Goal: Task Accomplishment & Management: Use online tool/utility

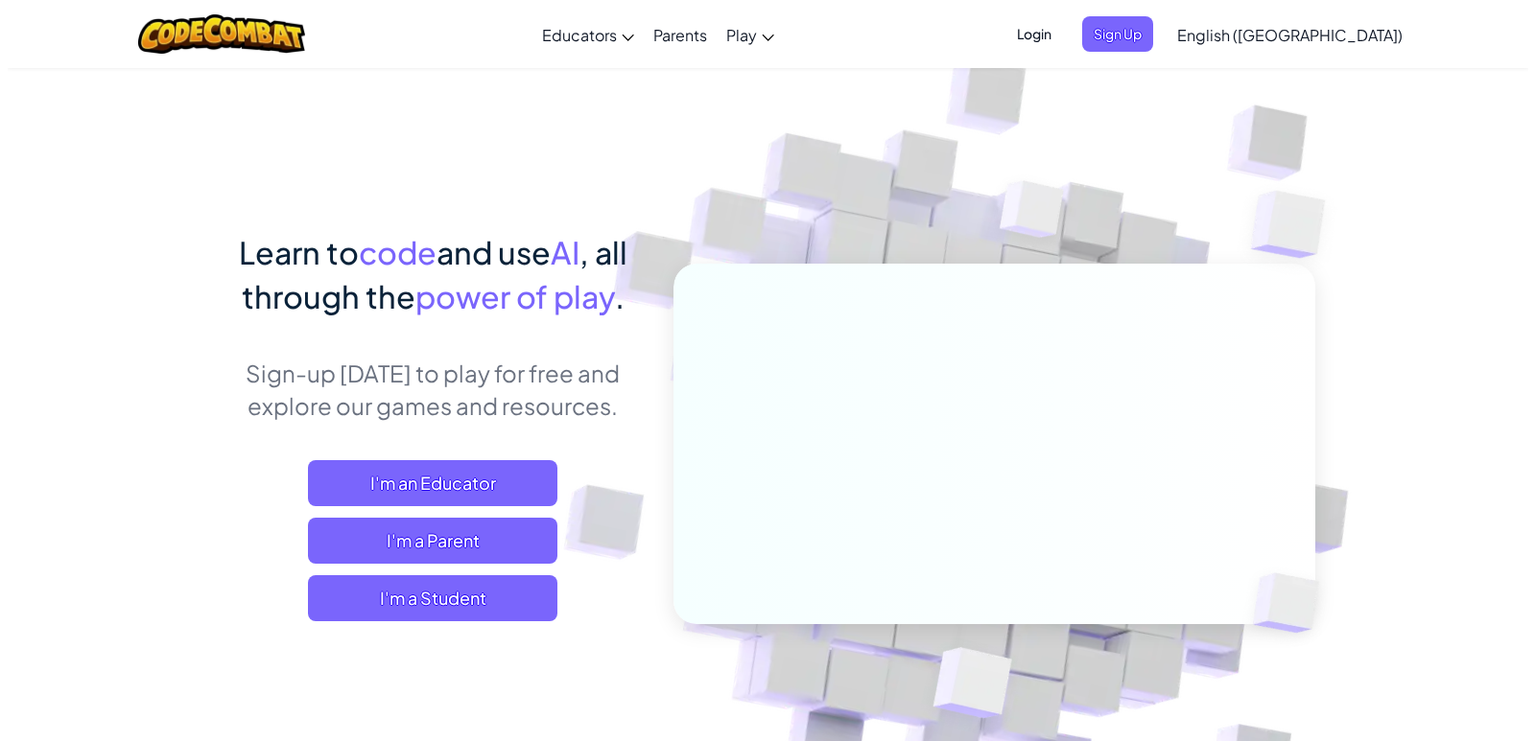
scroll to position [96, 0]
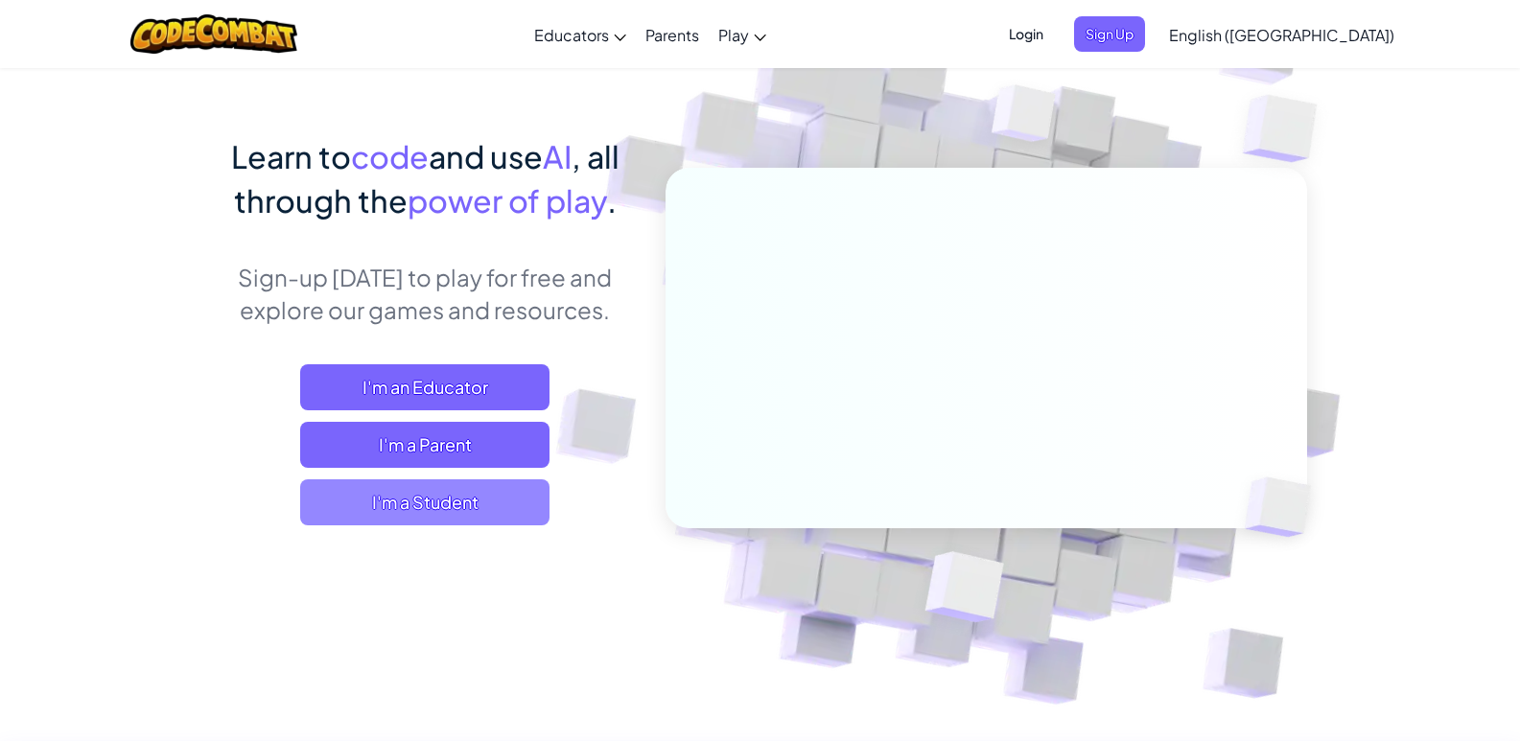
click at [442, 515] on span "I'm a Student" at bounding box center [424, 503] width 249 height 46
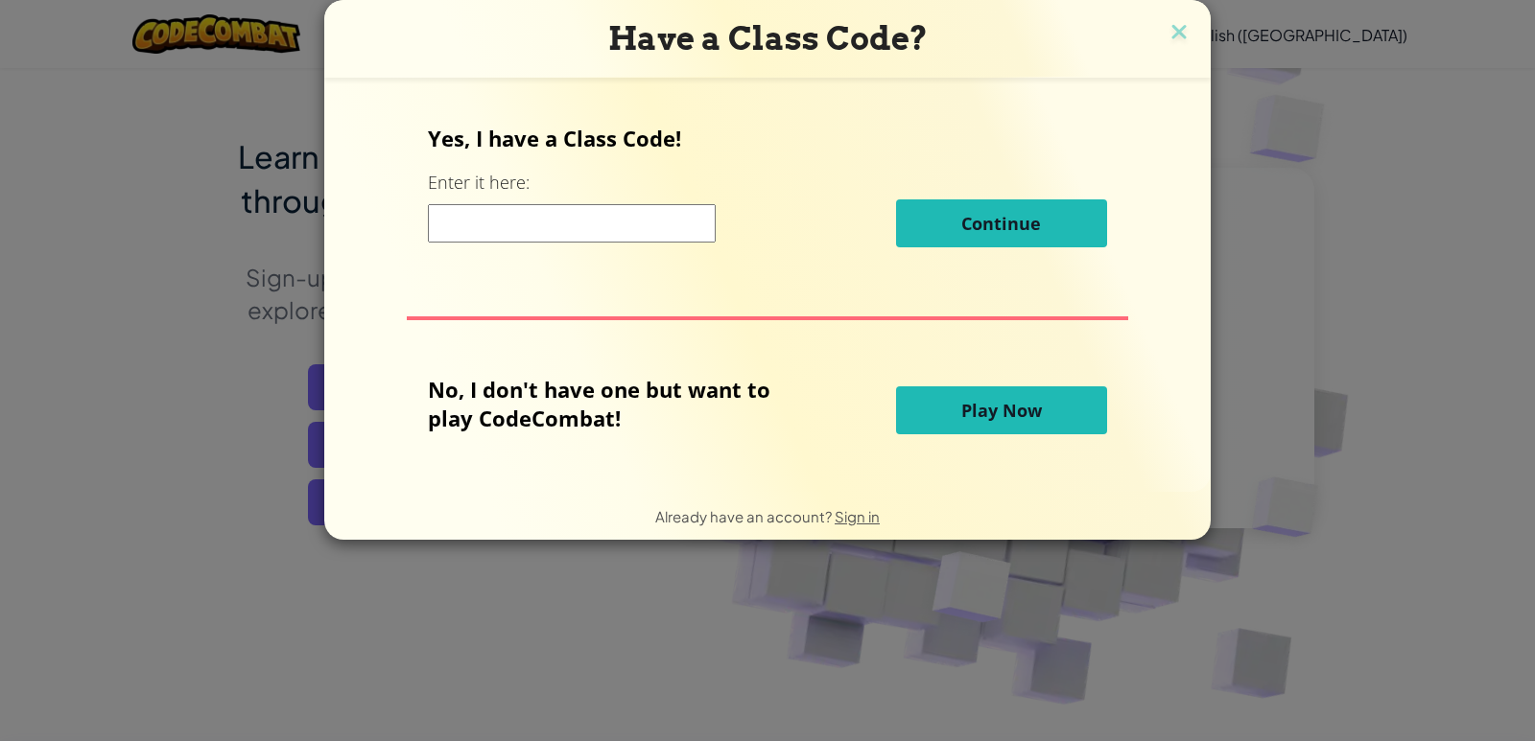
click at [988, 409] on span "Play Now" at bounding box center [1001, 410] width 81 height 23
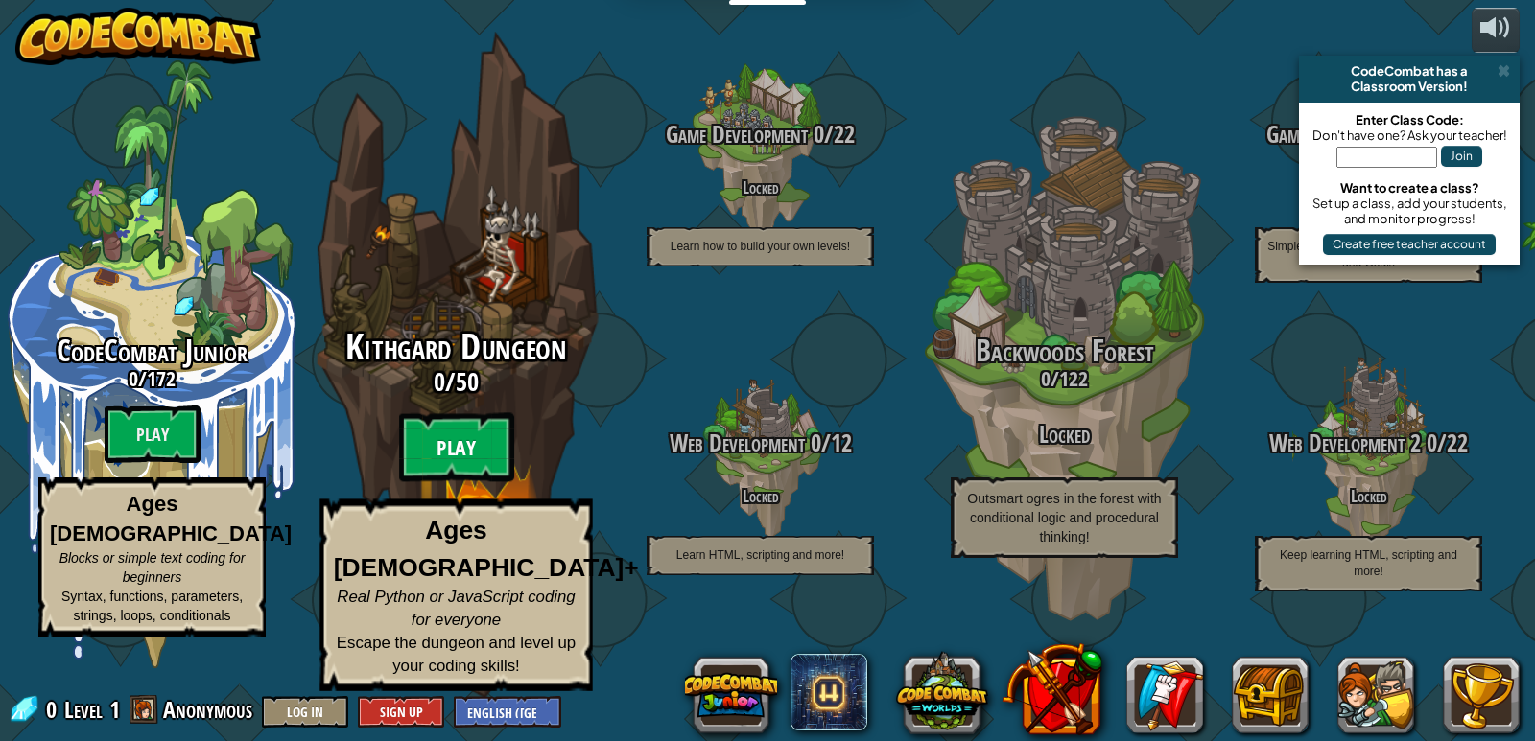
click at [469, 482] on btn "Play" at bounding box center [456, 447] width 115 height 69
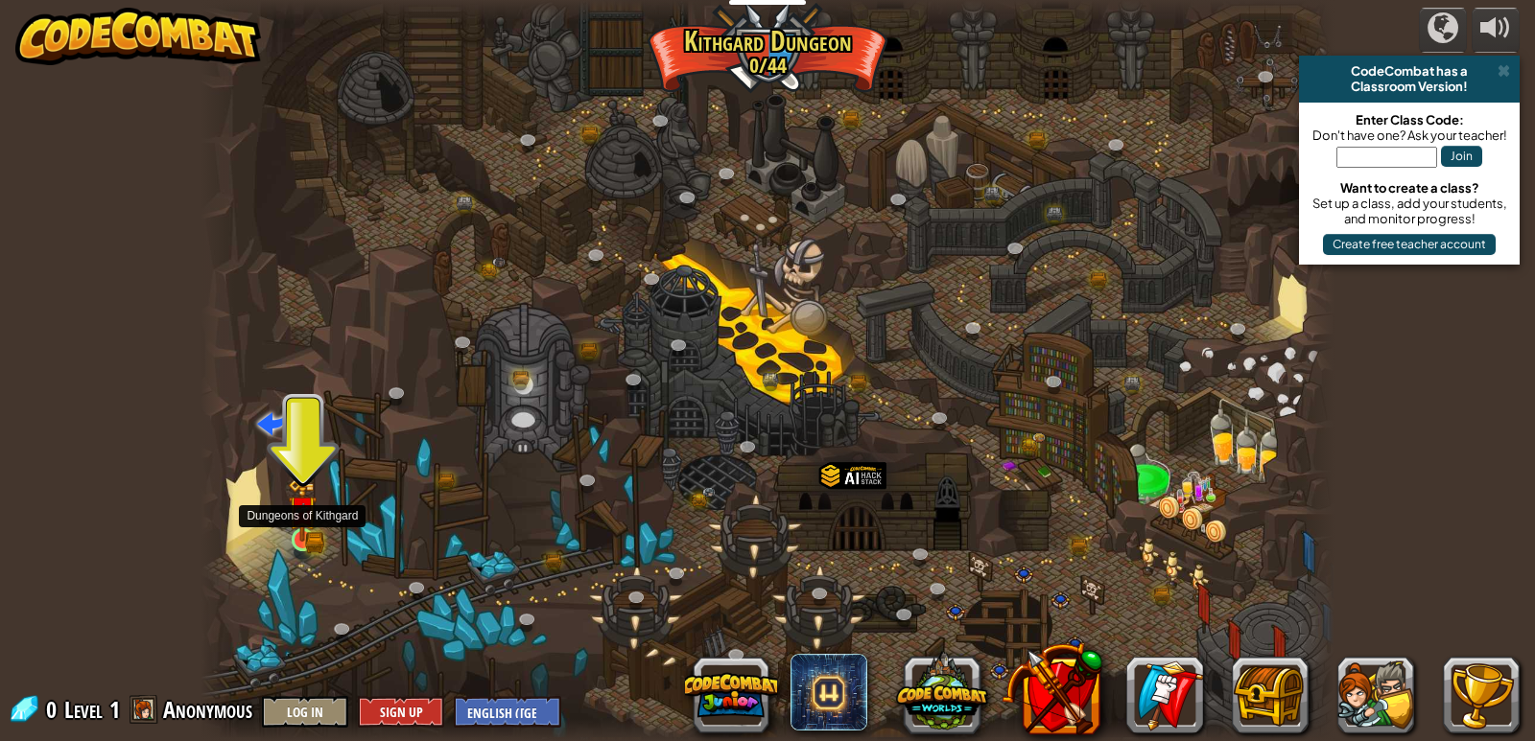
click at [306, 529] on img at bounding box center [302, 510] width 29 height 63
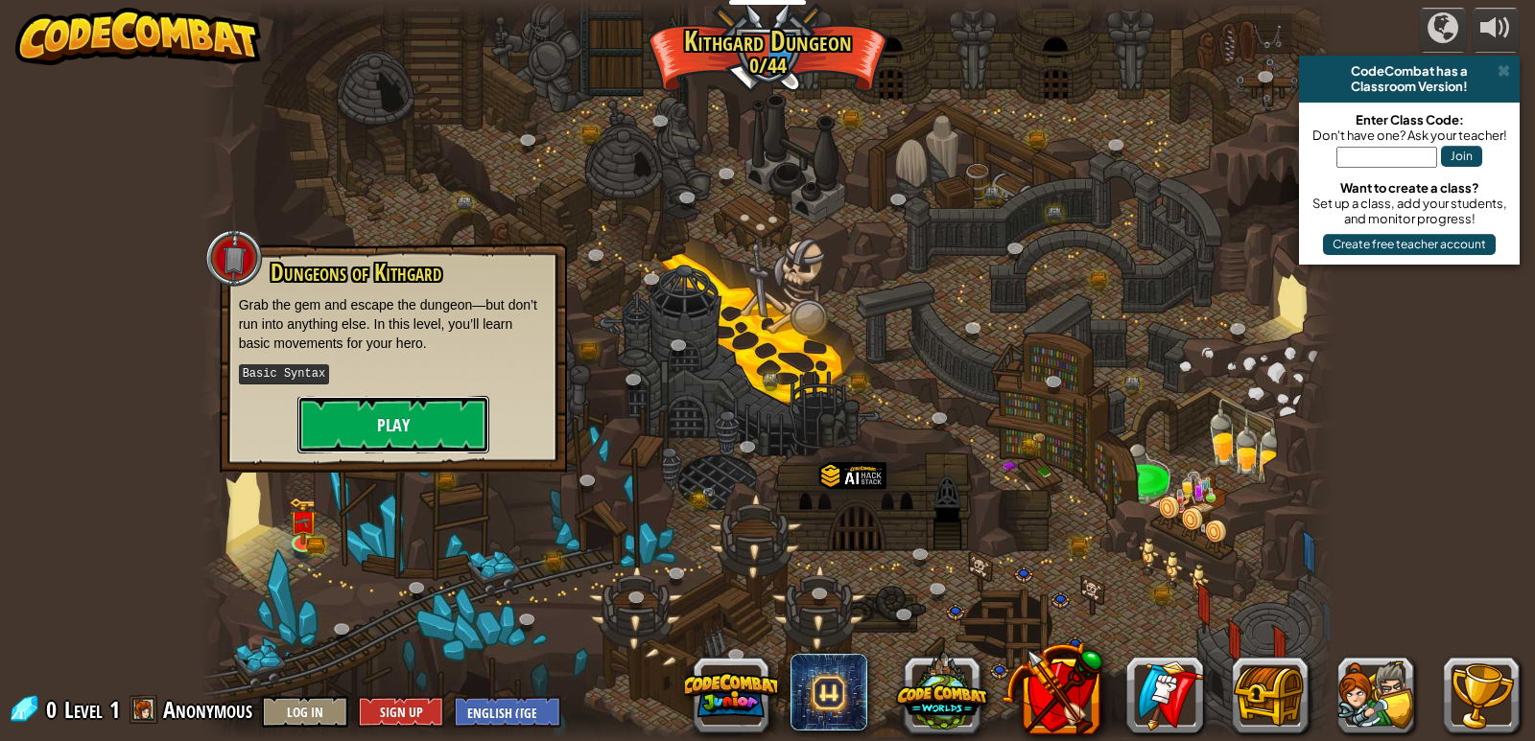
click at [441, 427] on button "Play" at bounding box center [393, 425] width 192 height 58
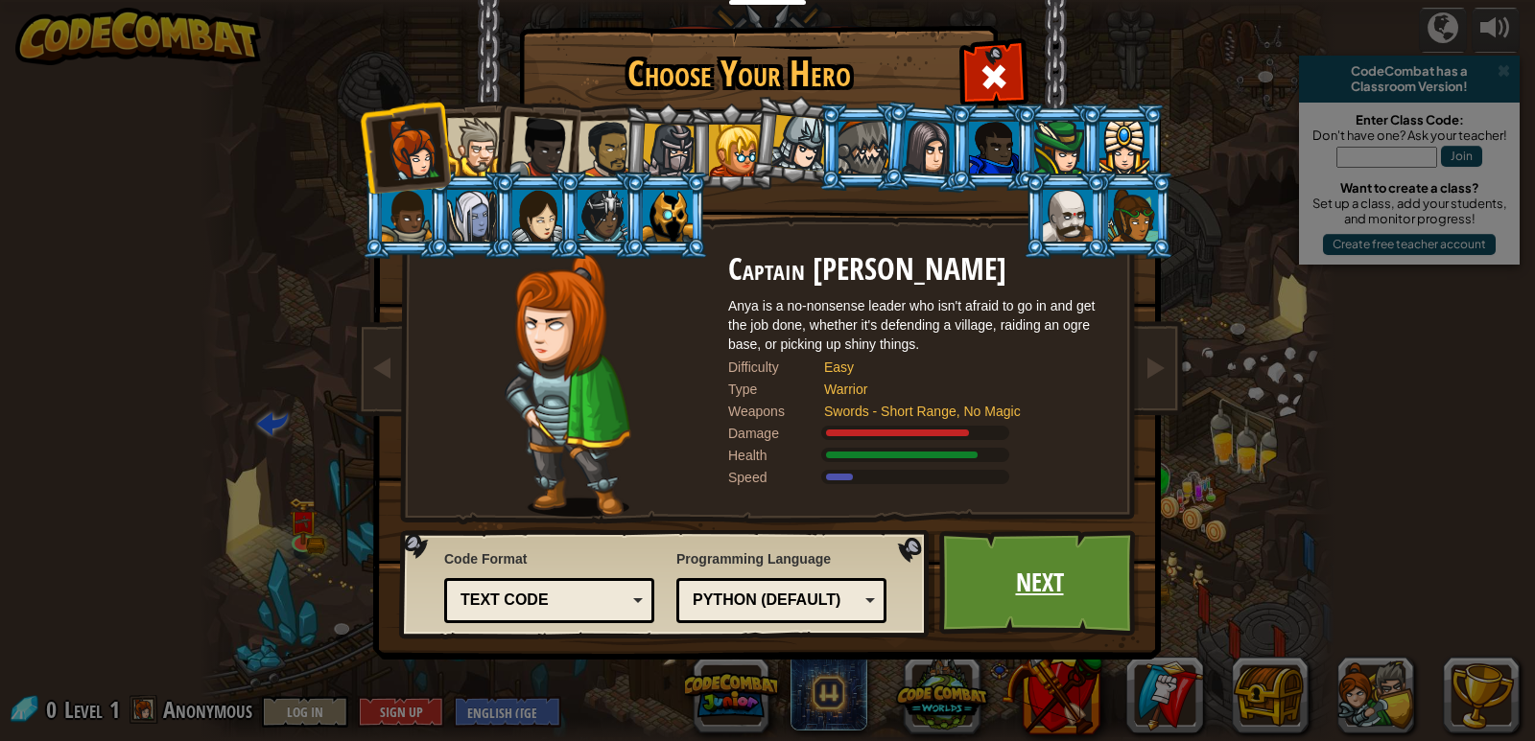
click at [1102, 601] on link "Next" at bounding box center [1039, 583] width 200 height 106
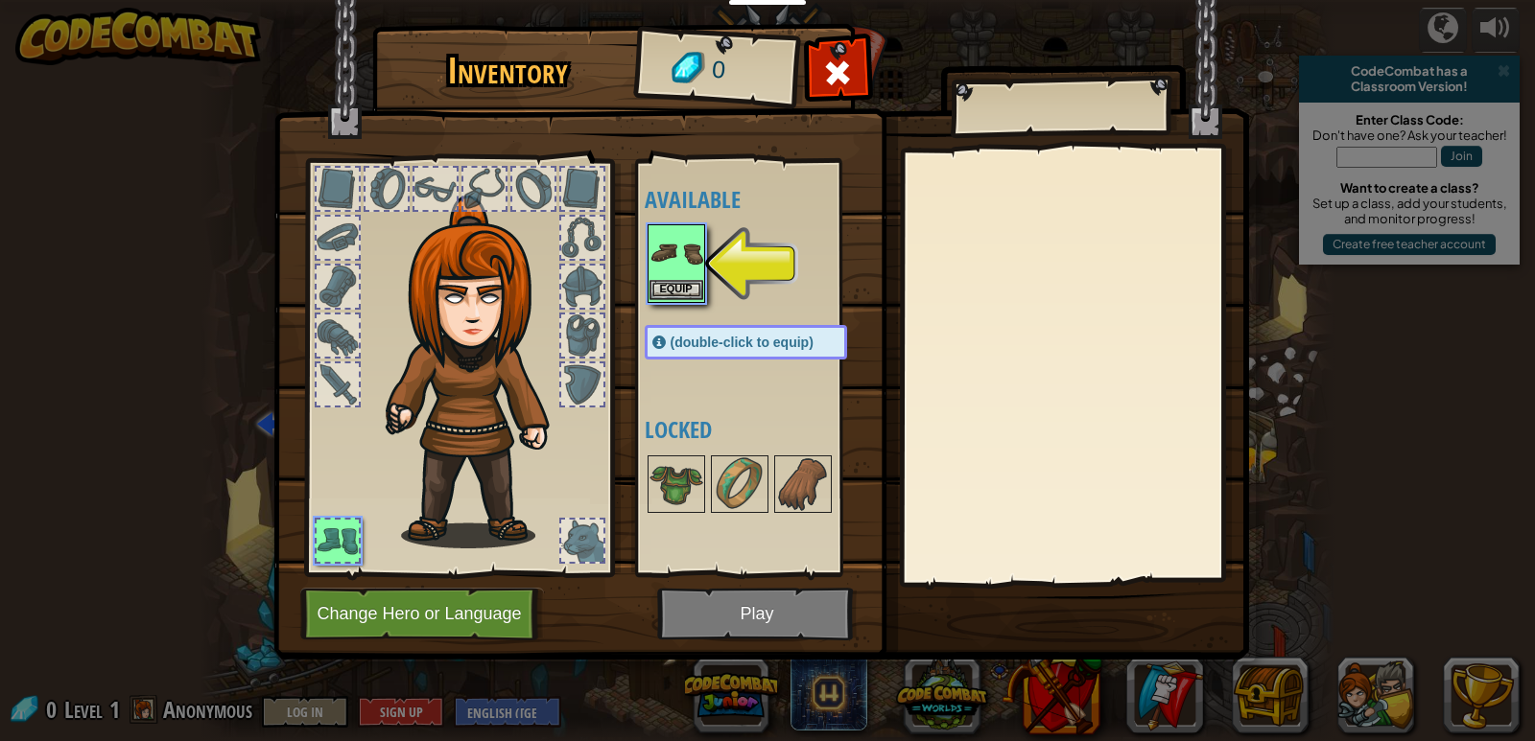
click at [688, 277] on img at bounding box center [676, 253] width 54 height 54
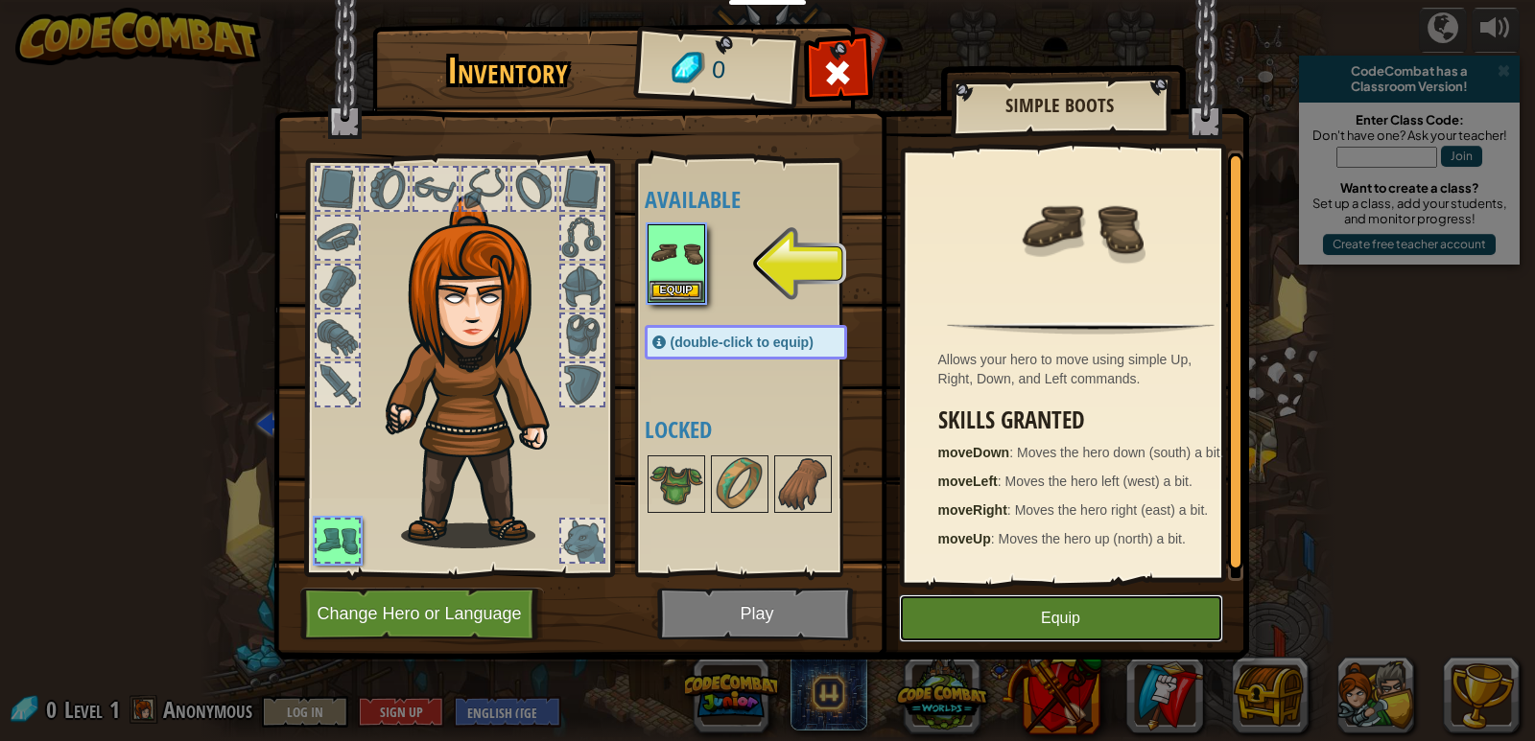
click at [1021, 618] on button "Equip" at bounding box center [1061, 619] width 324 height 48
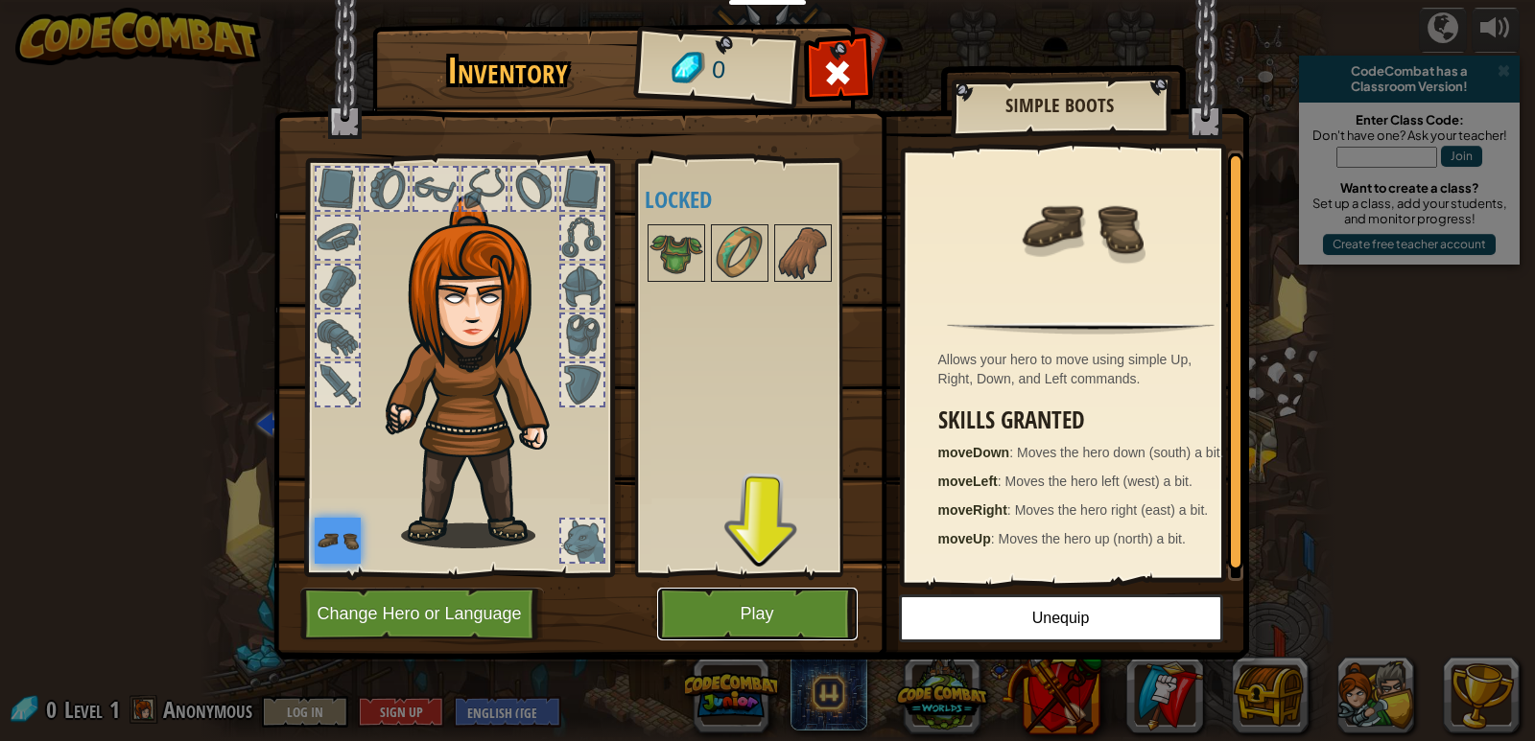
click at [781, 595] on button "Play" at bounding box center [757, 614] width 200 height 53
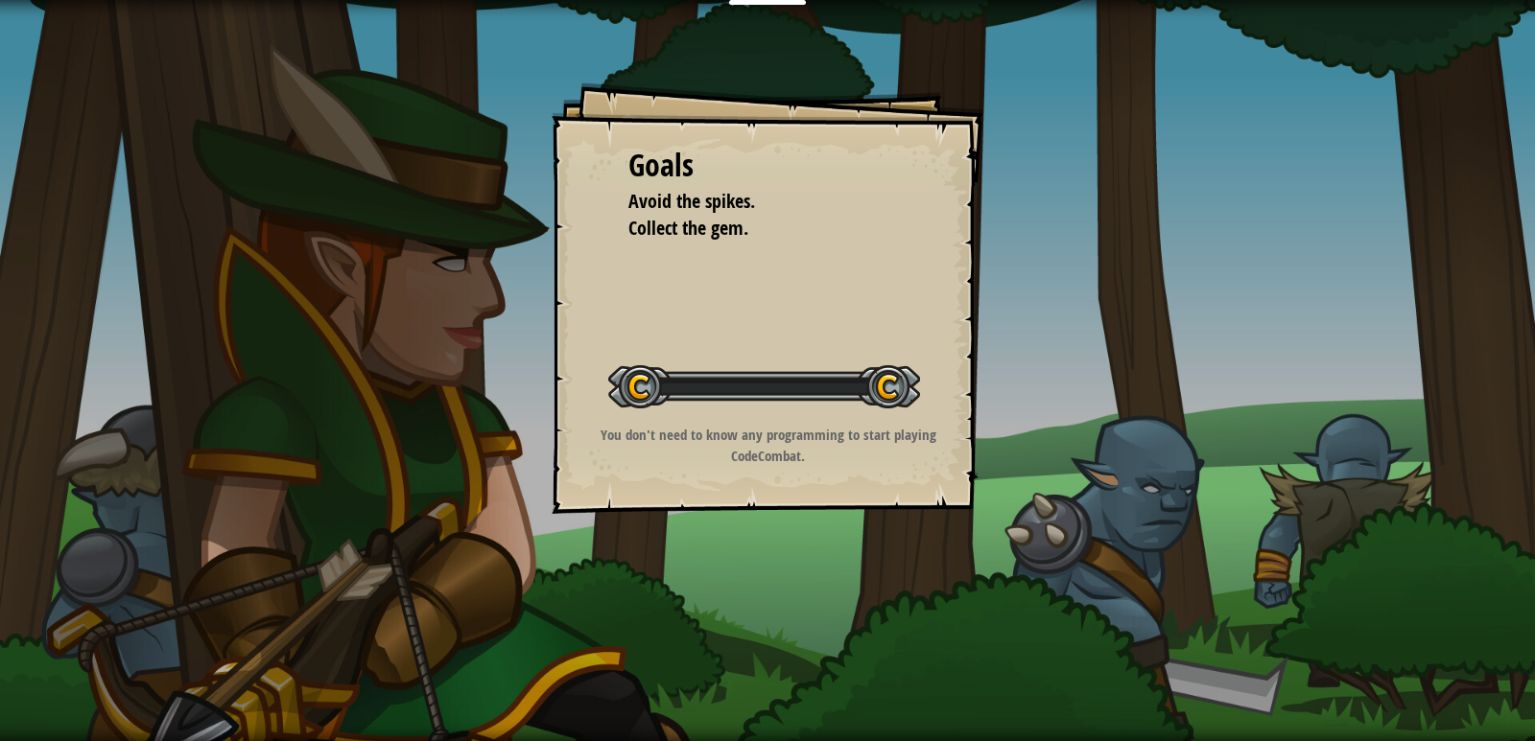
click at [782, 614] on div "Goals Avoid the spikes. Collect the gem. Start Level Error loading from server.…" at bounding box center [767, 370] width 1535 height 741
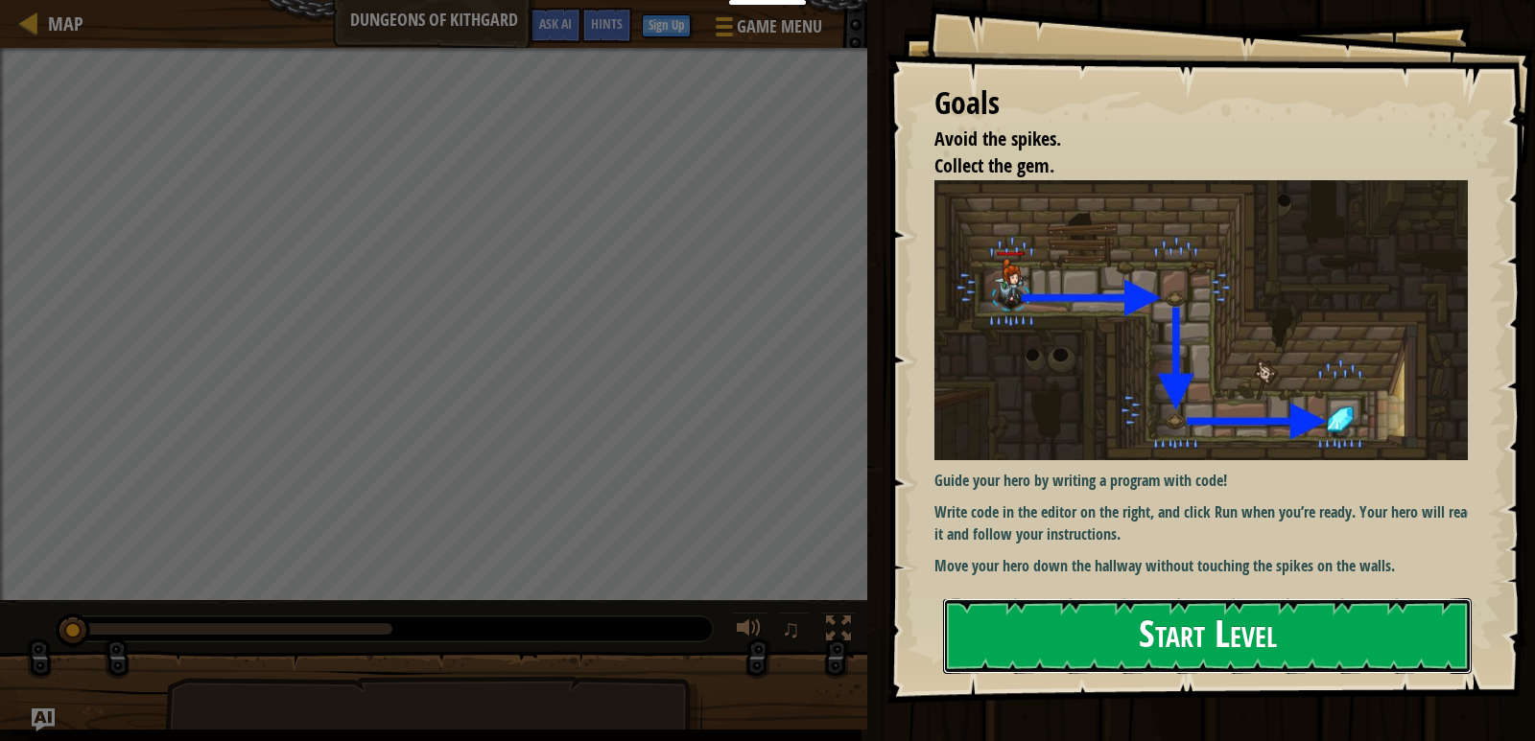
click at [1207, 665] on button "Start Level" at bounding box center [1207, 636] width 528 height 76
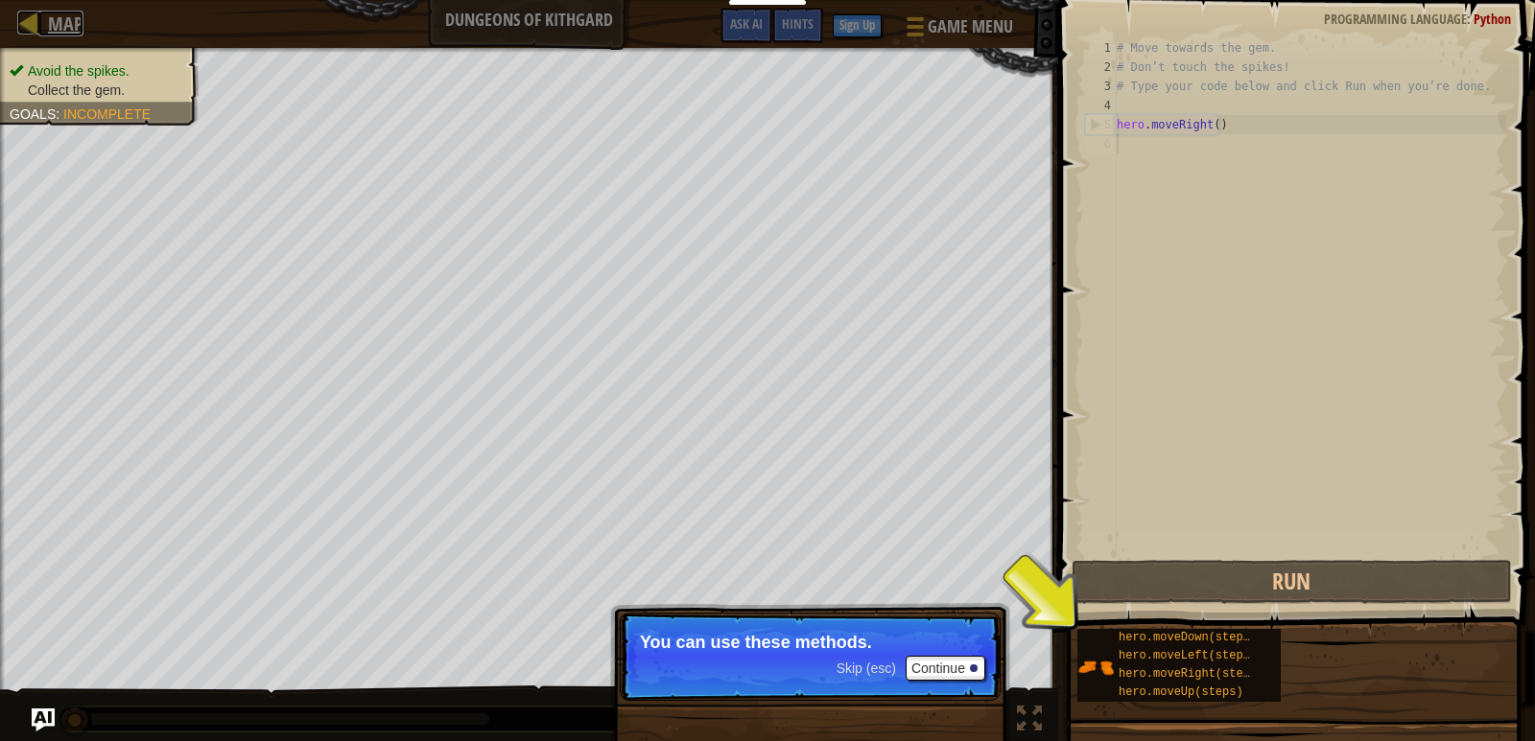
click at [38, 21] on div at bounding box center [29, 23] width 24 height 24
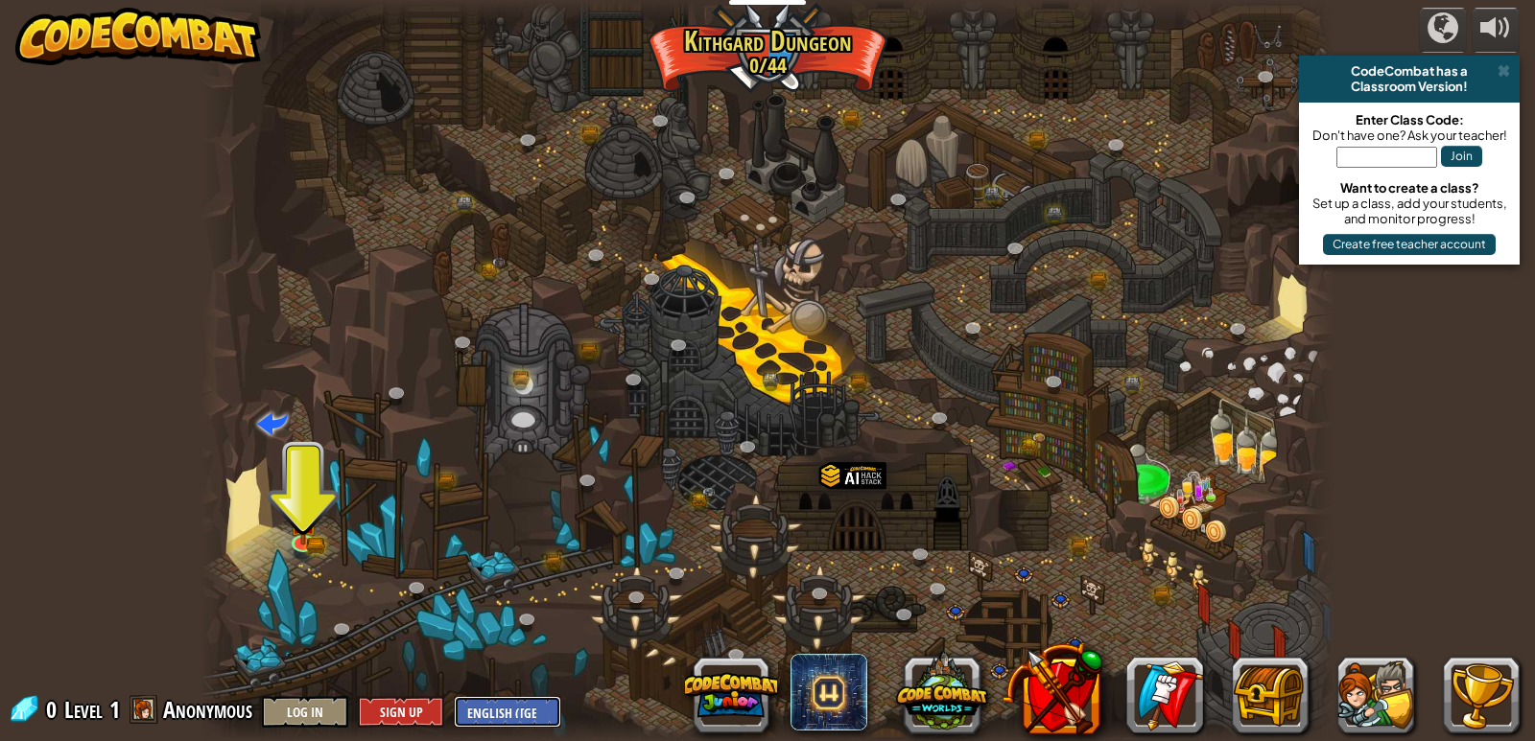
click at [494, 707] on select "English ([GEOGRAPHIC_DATA]) English ([GEOGRAPHIC_DATA]) 简体中文 繁體中文 русский españ…" at bounding box center [507, 712] width 107 height 32
click at [454, 696] on select "English ([GEOGRAPHIC_DATA]) English ([GEOGRAPHIC_DATA]) 简体中文 繁體中文 русский españ…" at bounding box center [507, 712] width 107 height 32
select select "id"
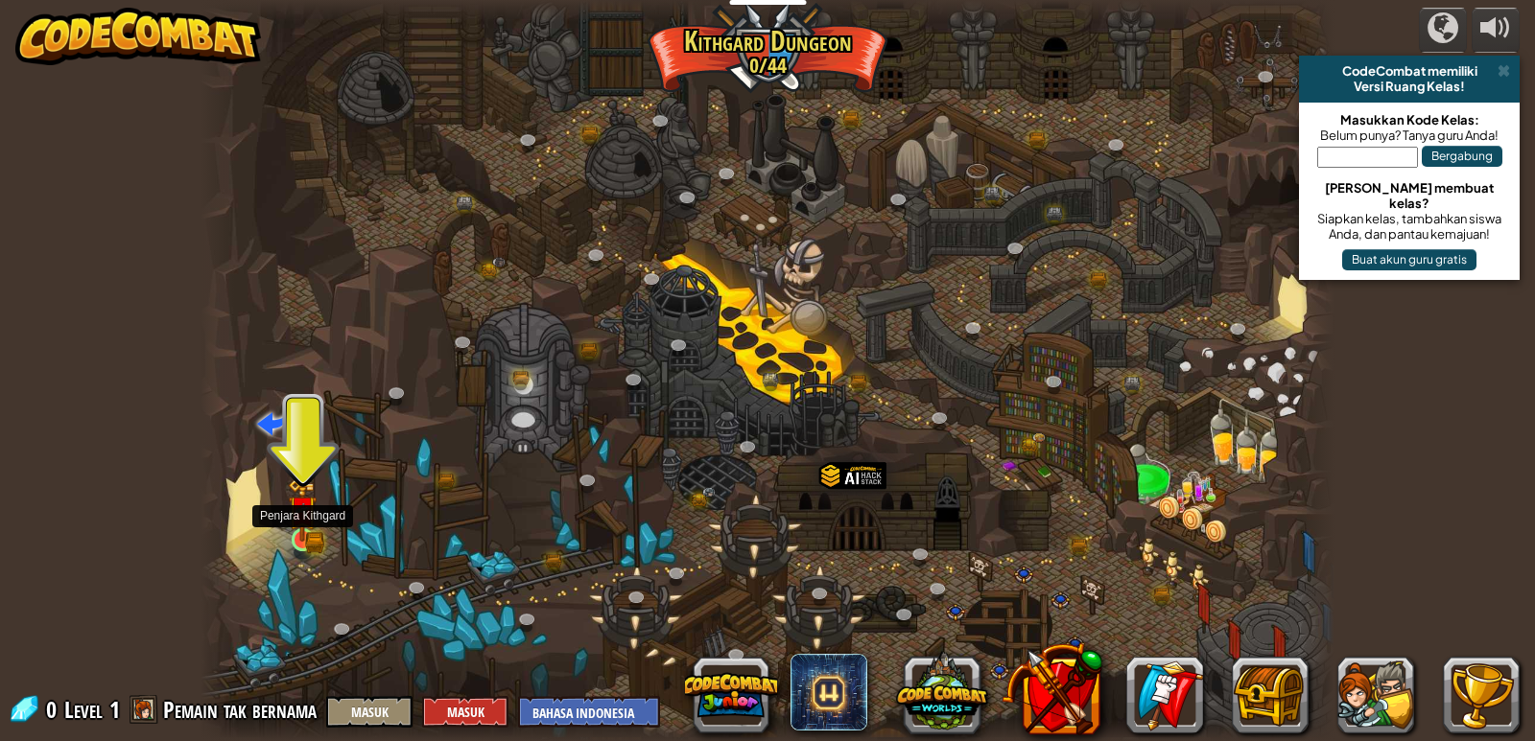
click at [308, 543] on div at bounding box center [303, 539] width 23 height 23
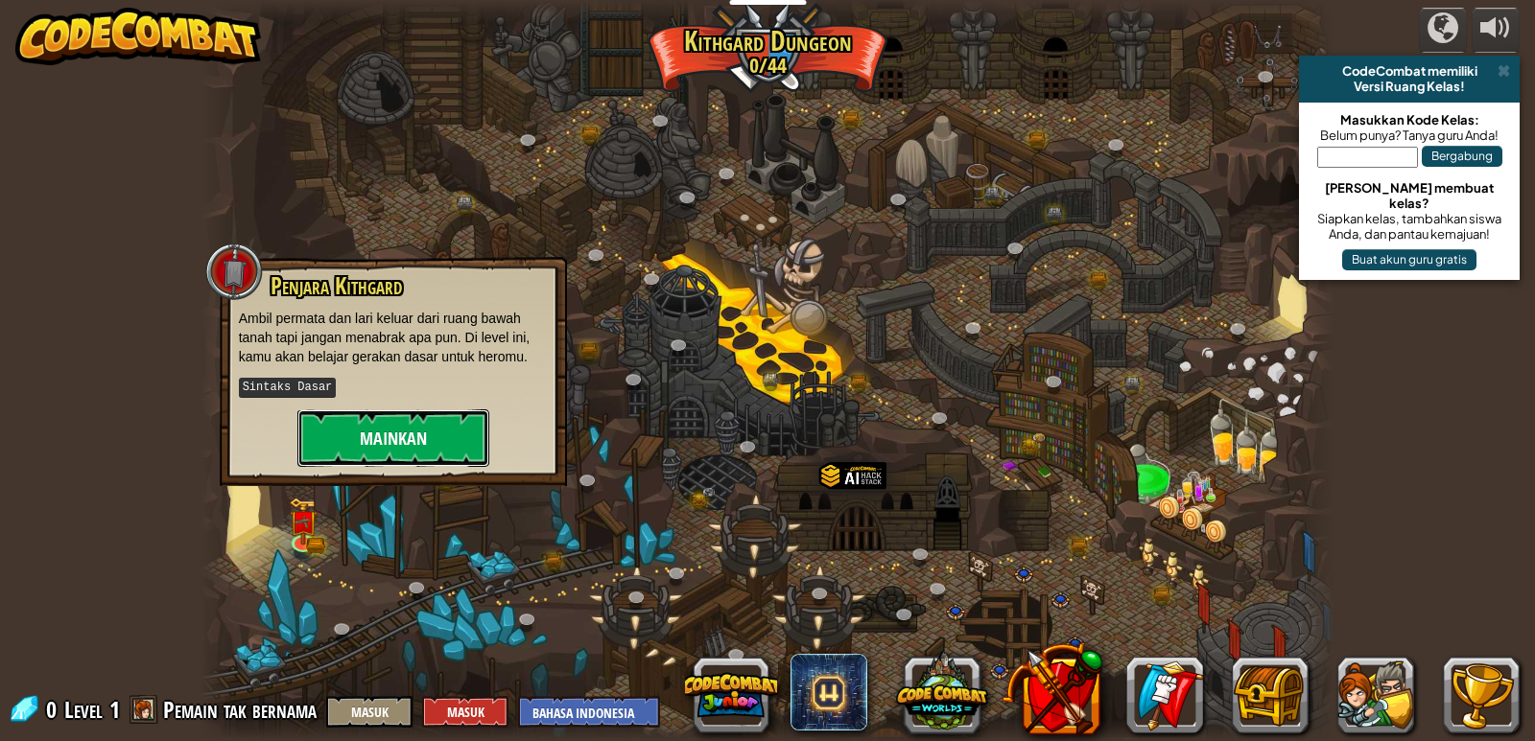
click at [391, 448] on button "Mainkan" at bounding box center [393, 439] width 192 height 58
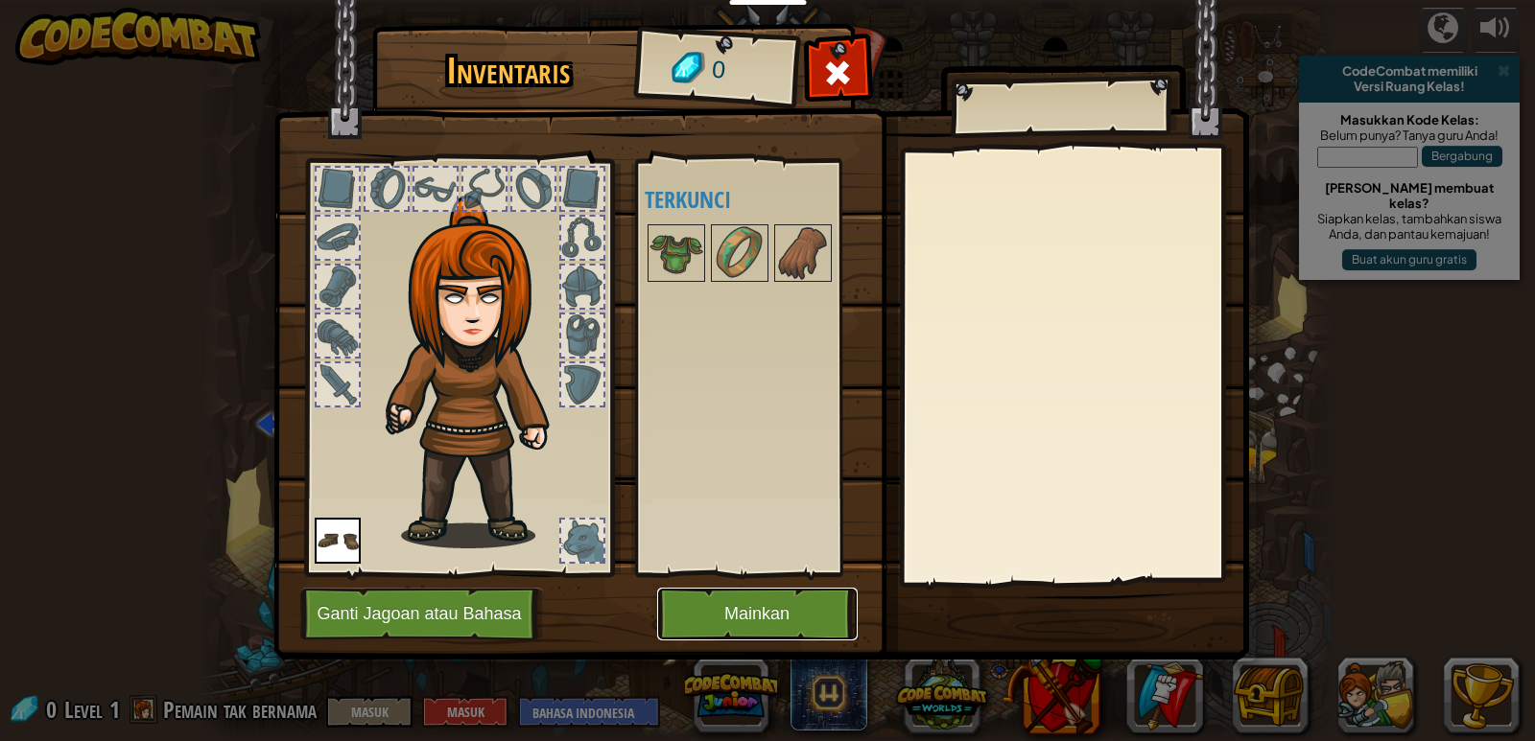
click at [787, 618] on button "Mainkan" at bounding box center [757, 614] width 200 height 53
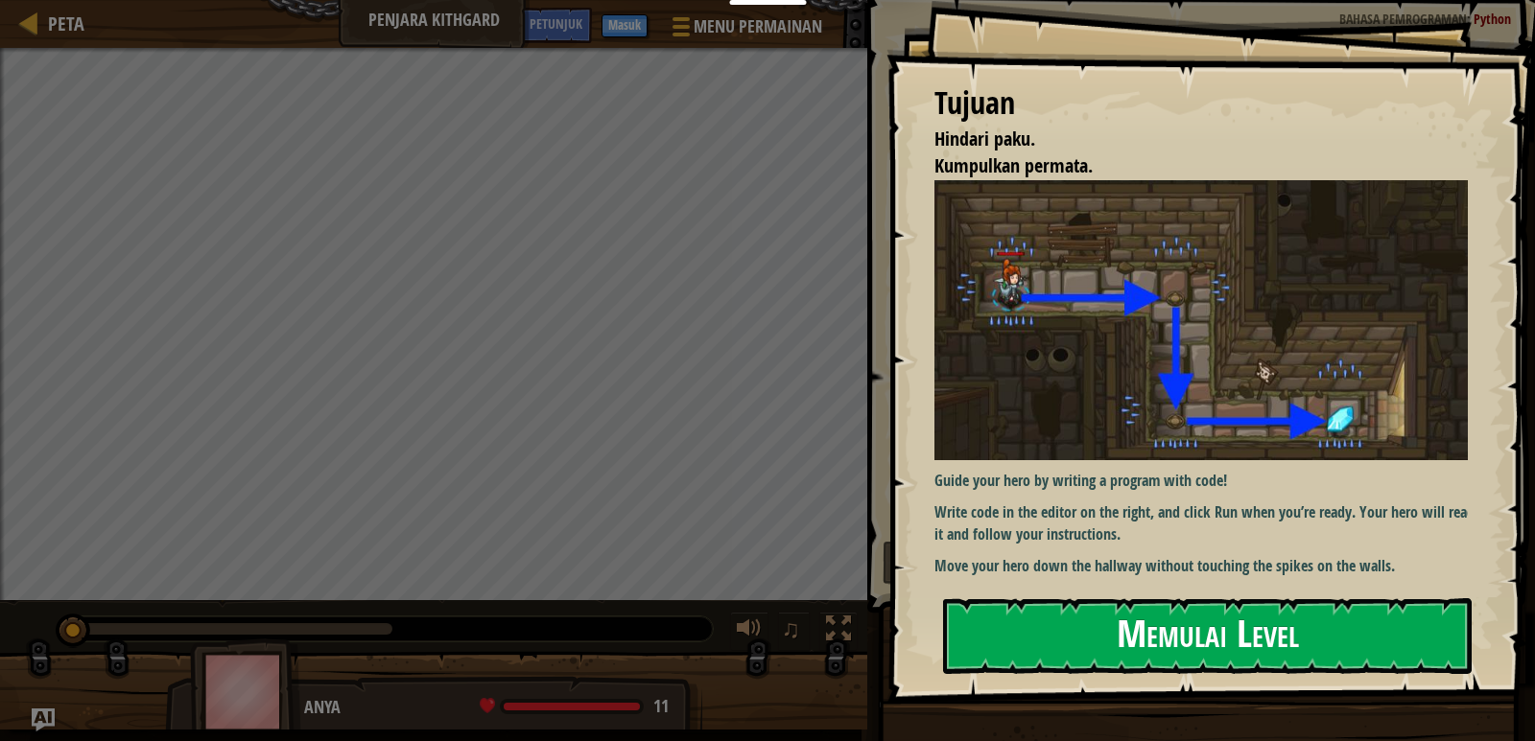
click at [1080, 642] on button "Memulai Level" at bounding box center [1207, 636] width 528 height 76
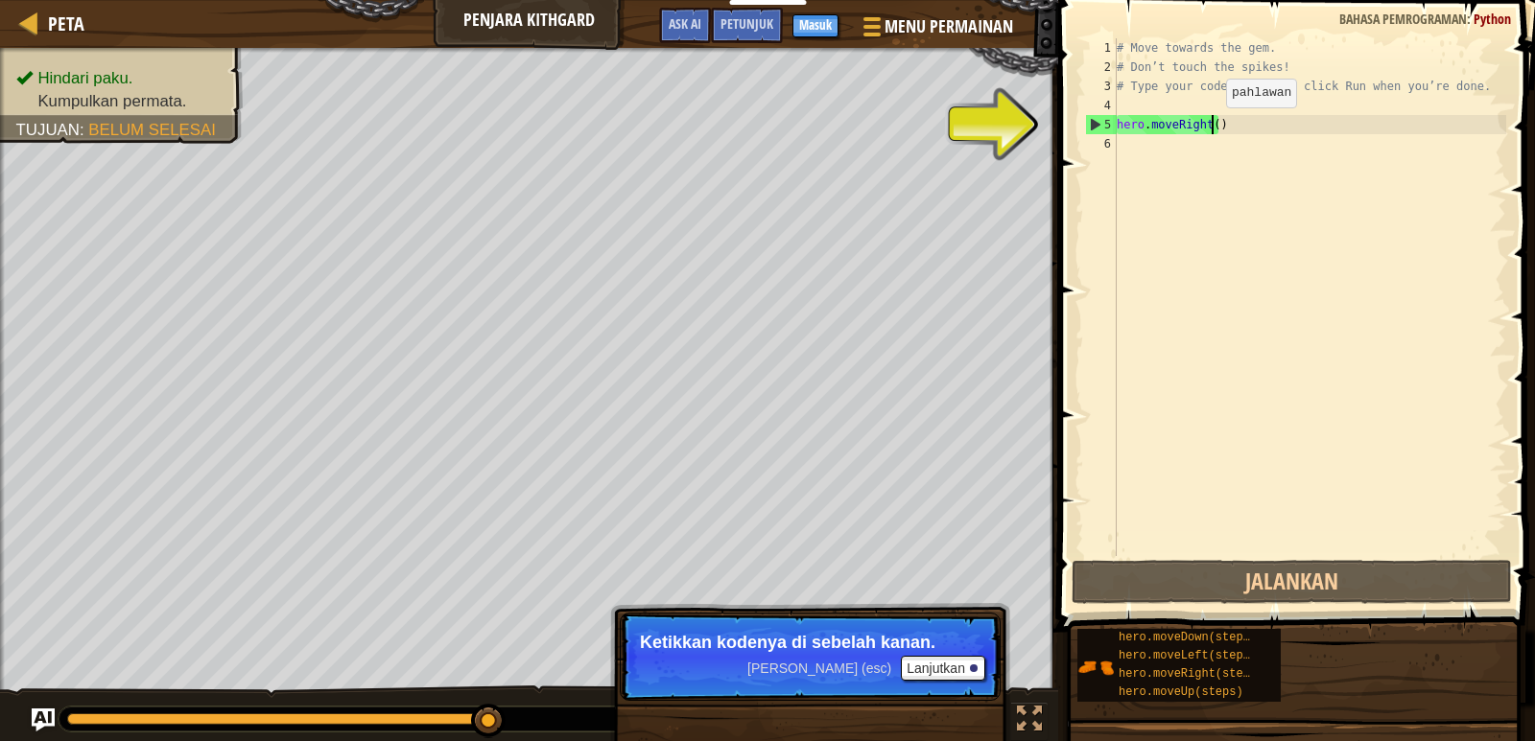
click at [1209, 127] on div "# Move towards the gem. # Don’t touch the spikes! # Type your code below and cl…" at bounding box center [1309, 316] width 393 height 556
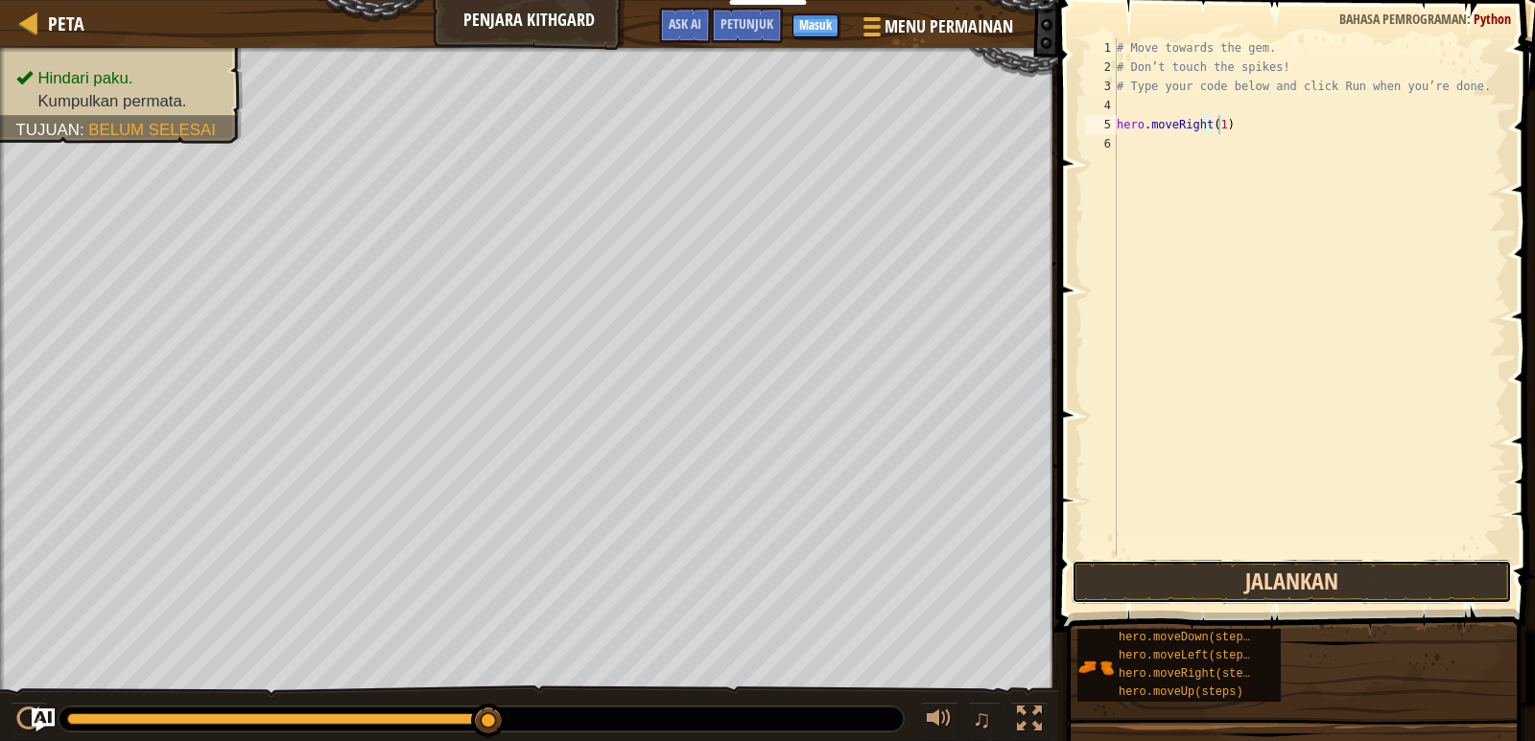
click at [1270, 580] on button "Jalankan" at bounding box center [1291, 582] width 440 height 44
type textarea "hero.moveRight(2)"
click at [1351, 573] on button "Jalankan" at bounding box center [1291, 582] width 440 height 44
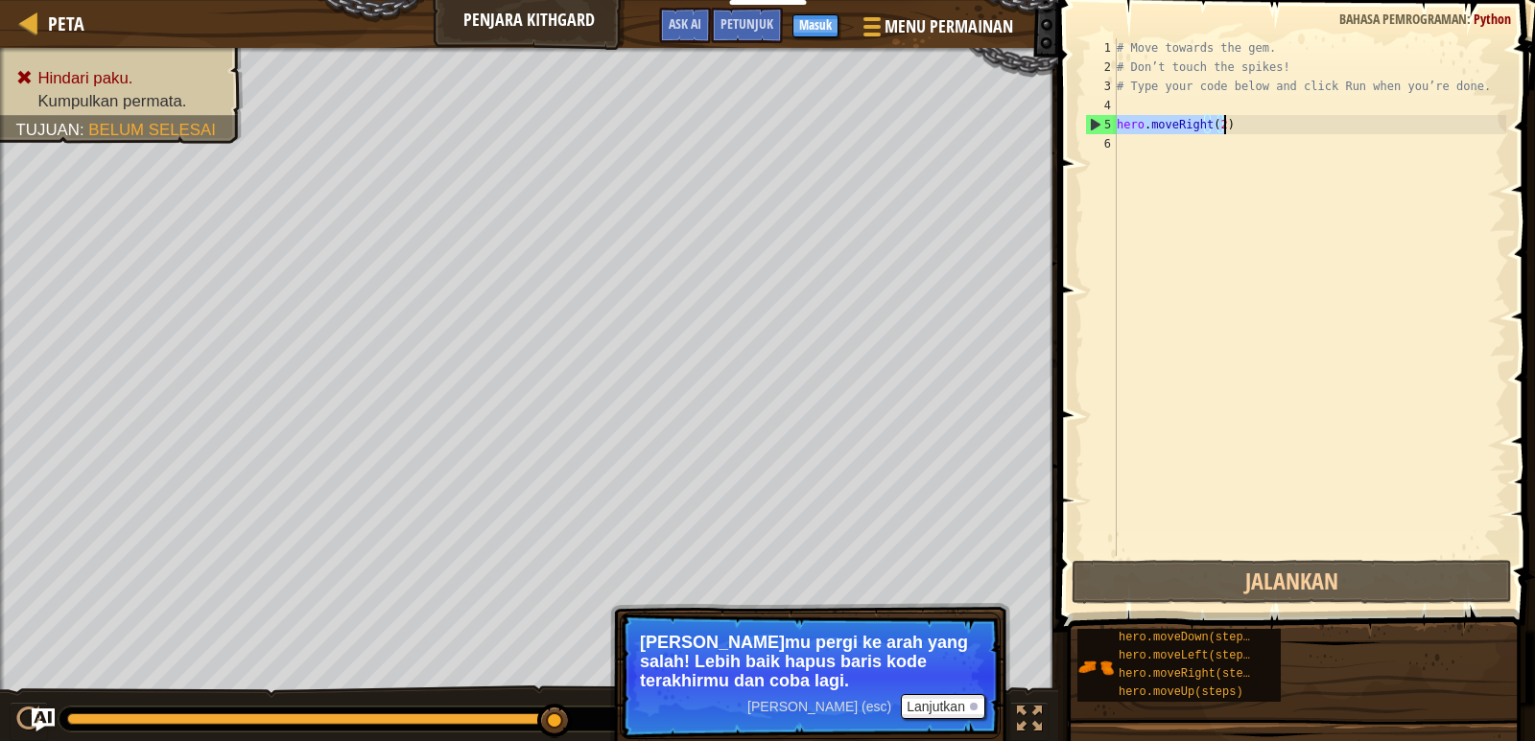
drag, startPoint x: 1116, startPoint y: 122, endPoint x: 1226, endPoint y: 127, distance: 109.4
click at [1226, 127] on div "# Move towards the gem. # Don’t touch the spikes! # Type your code below and cl…" at bounding box center [1309, 316] width 393 height 556
click at [1118, 144] on div "# Move towards the gem. # Don’t touch the spikes! # Type your code below and cl…" at bounding box center [1309, 316] width 393 height 556
drag, startPoint x: 1120, startPoint y: 124, endPoint x: 1229, endPoint y: 127, distance: 108.4
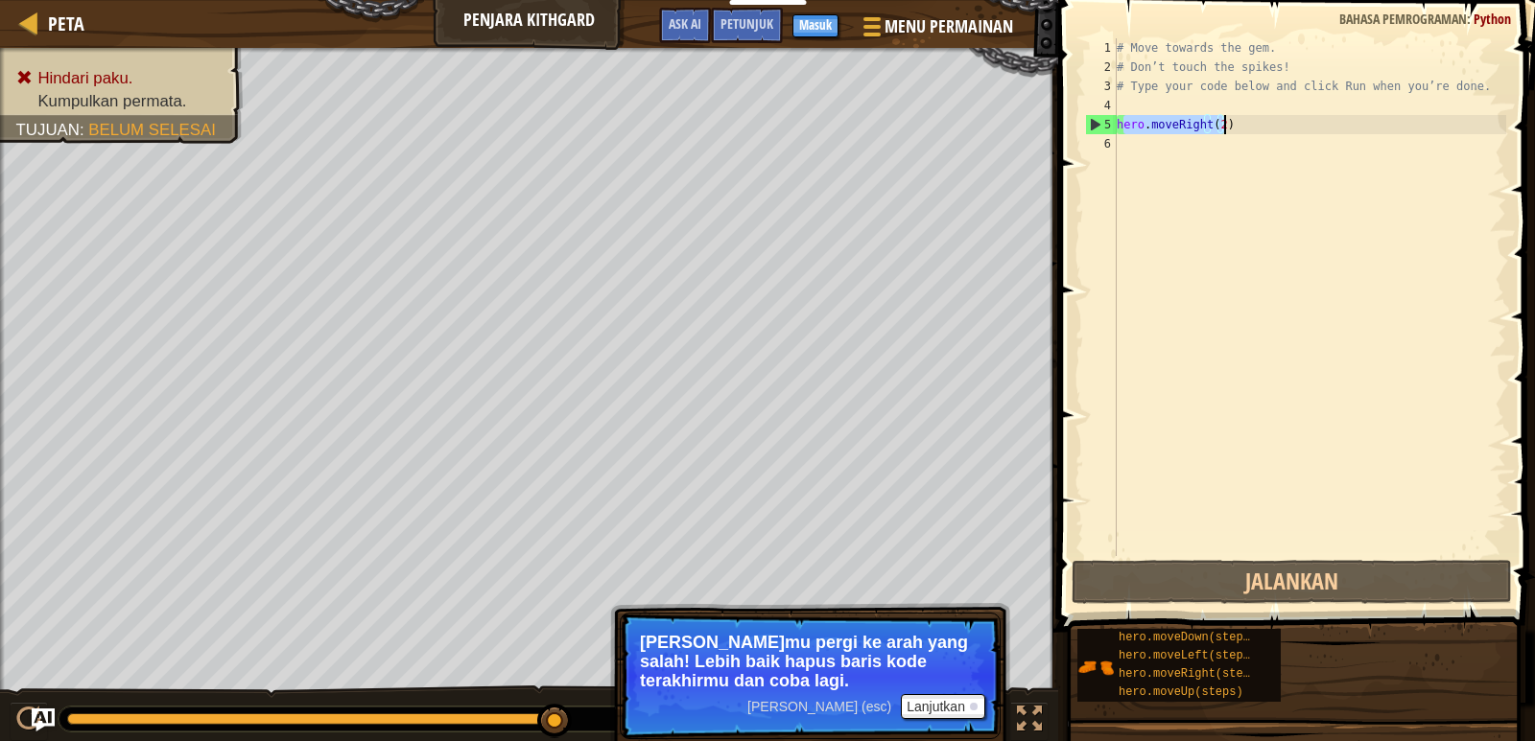
click at [1229, 127] on div "# Move towards the gem. # Don’t touch the spikes! # Type your code below and cl…" at bounding box center [1309, 316] width 393 height 556
type textarea "hero.moveRight(2)"
click at [1122, 145] on div "# Move towards the gem. # Don’t touch the spikes! # Type your code below and cl…" at bounding box center [1309, 316] width 393 height 556
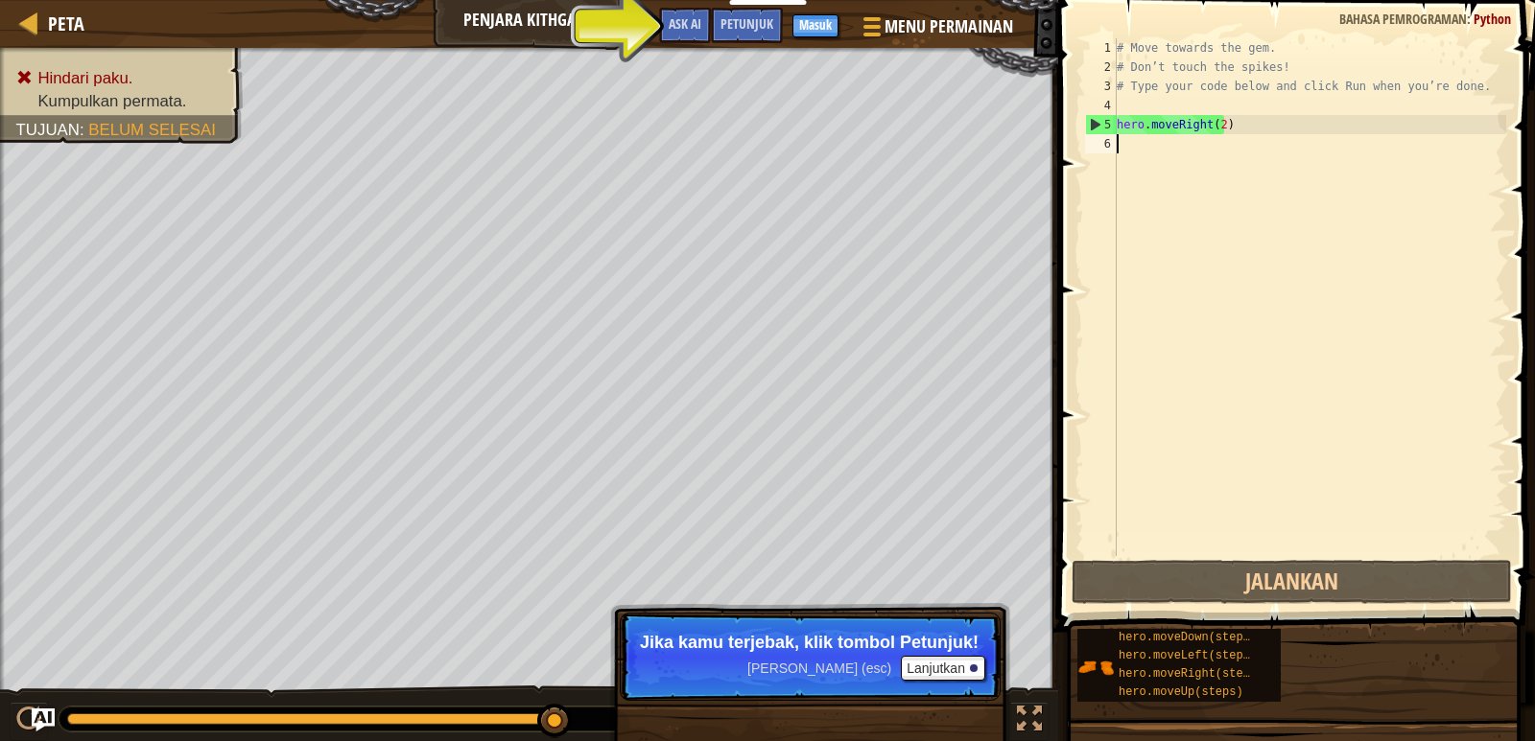
drag, startPoint x: 1122, startPoint y: 145, endPoint x: 1103, endPoint y: 293, distance: 149.9
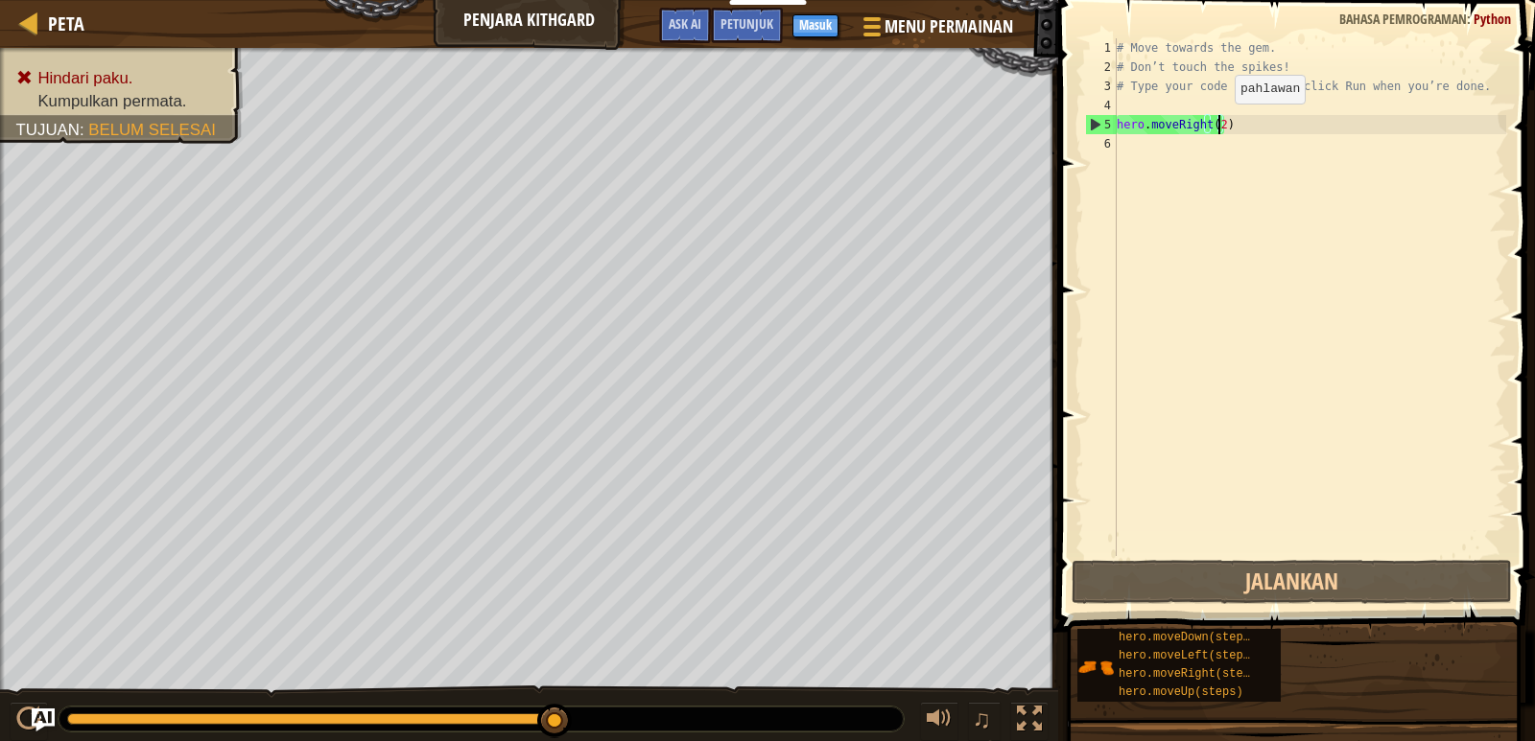
click at [1218, 123] on div "# Move towards the gem. # Don’t touch the spikes! # Type your code below and cl…" at bounding box center [1309, 316] width 393 height 556
type textarea "hero.moveRight(2)"
click at [813, 21] on button "Masuk" at bounding box center [815, 25] width 46 height 23
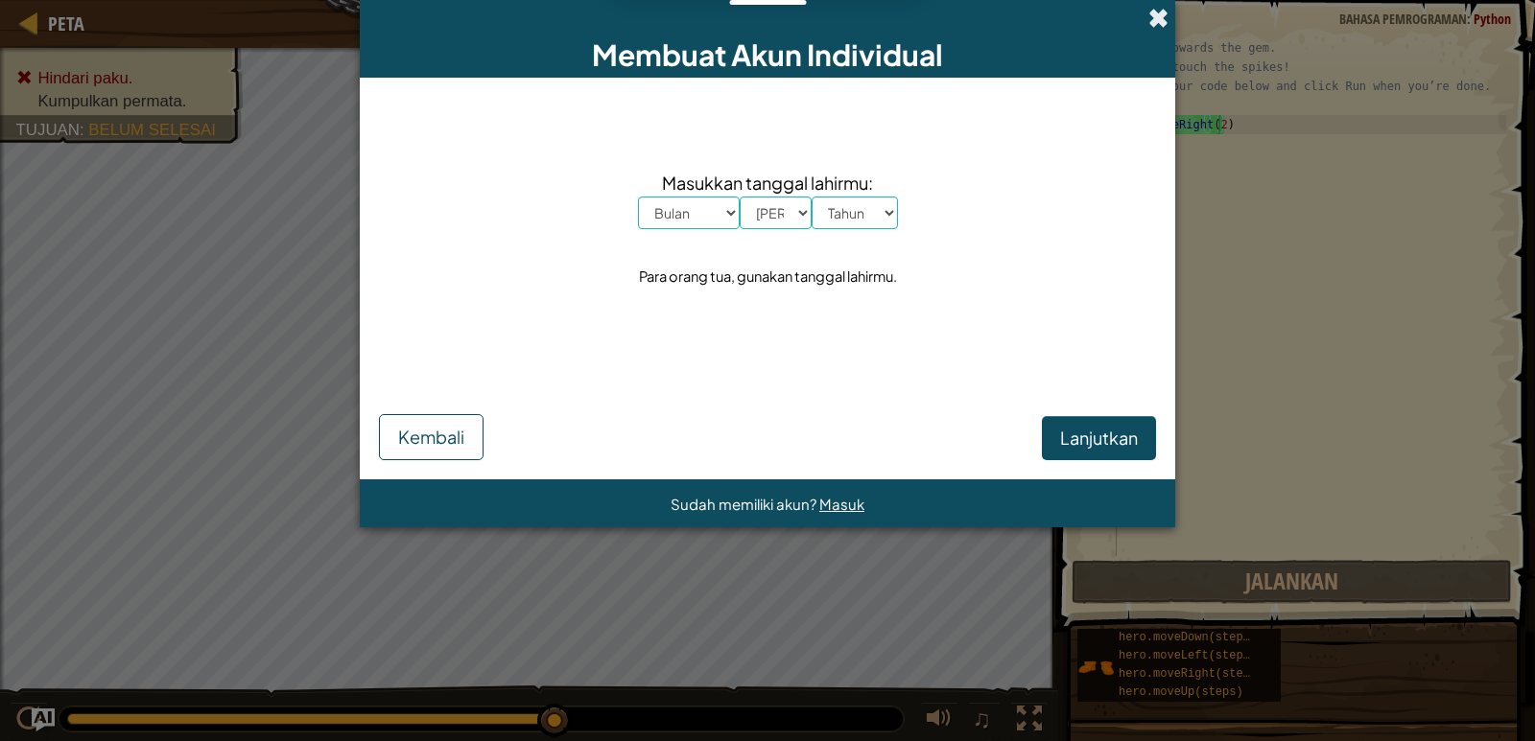
click at [1156, 15] on span at bounding box center [1158, 18] width 20 height 20
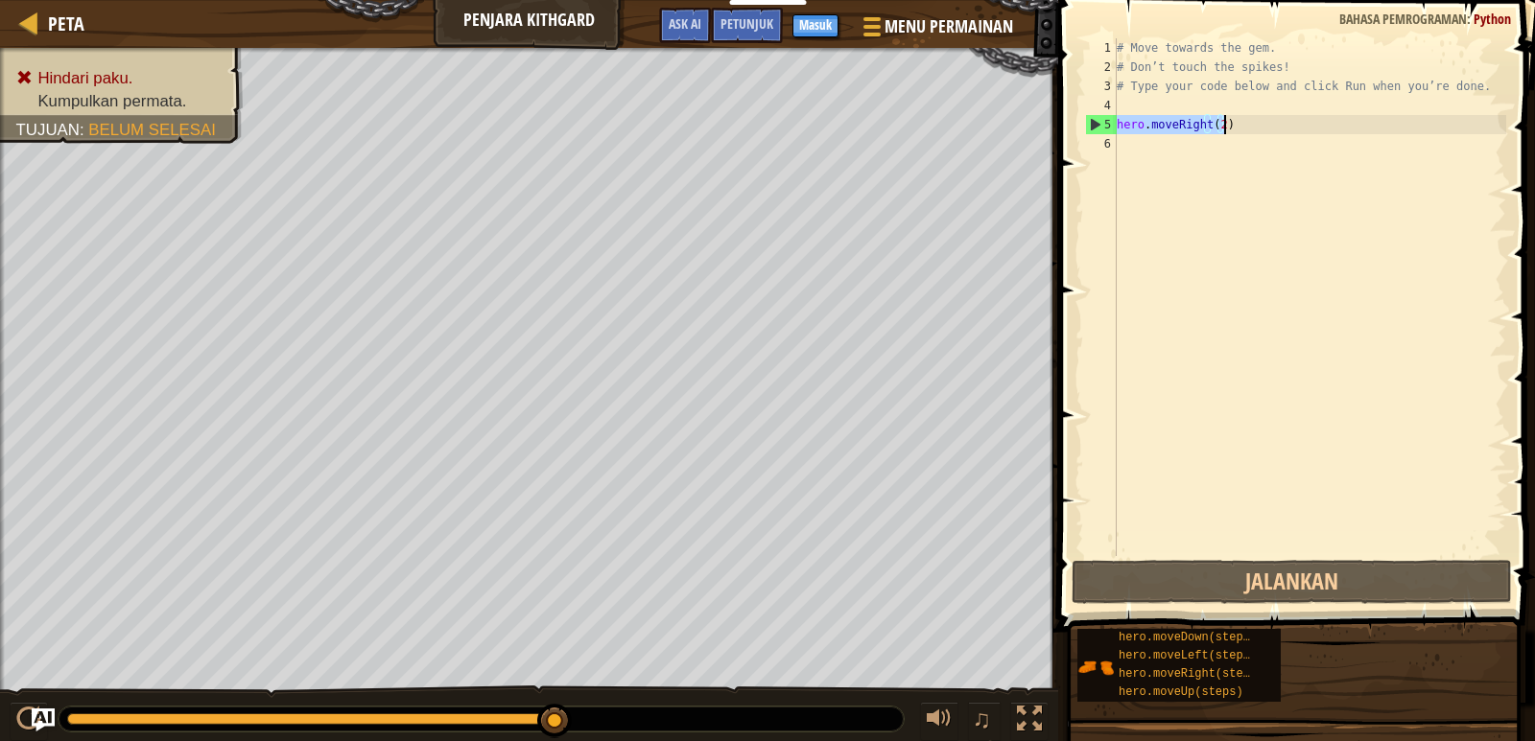
drag, startPoint x: 1116, startPoint y: 124, endPoint x: 1229, endPoint y: 122, distance: 112.2
click at [1229, 122] on div "# Move towards the gem. # Don’t touch the spikes! # Type your code below and cl…" at bounding box center [1309, 316] width 393 height 556
click at [1125, 148] on div "# Move towards the gem. # Don’t touch the spikes! # Type your code below and cl…" at bounding box center [1309, 316] width 393 height 556
drag, startPoint x: 1120, startPoint y: 122, endPoint x: 1216, endPoint y: 135, distance: 96.8
click at [1216, 135] on div "# Move towards the gem. # Don’t touch the spikes! # Type your code below and cl…" at bounding box center [1309, 316] width 393 height 556
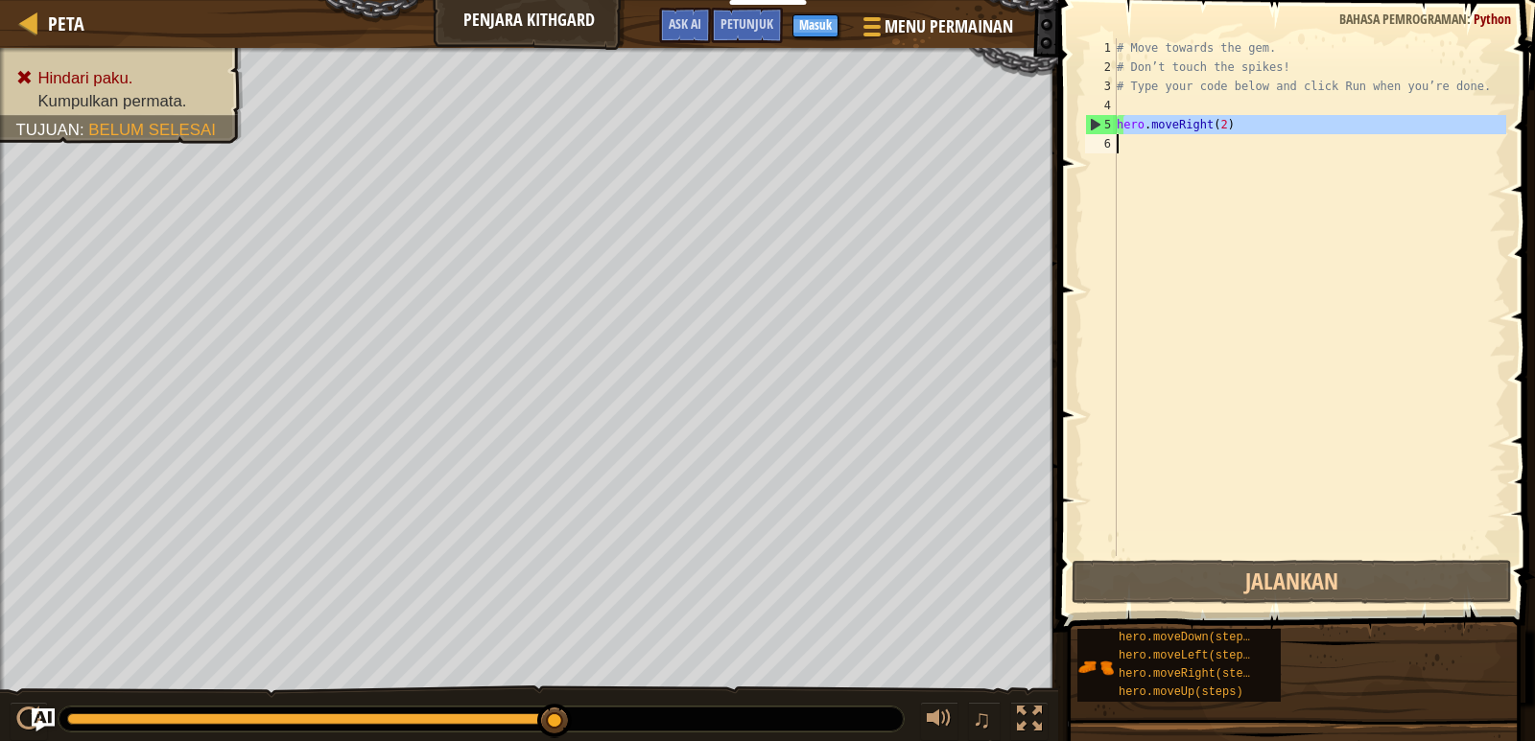
type textarea "hero.moveRight(2)"
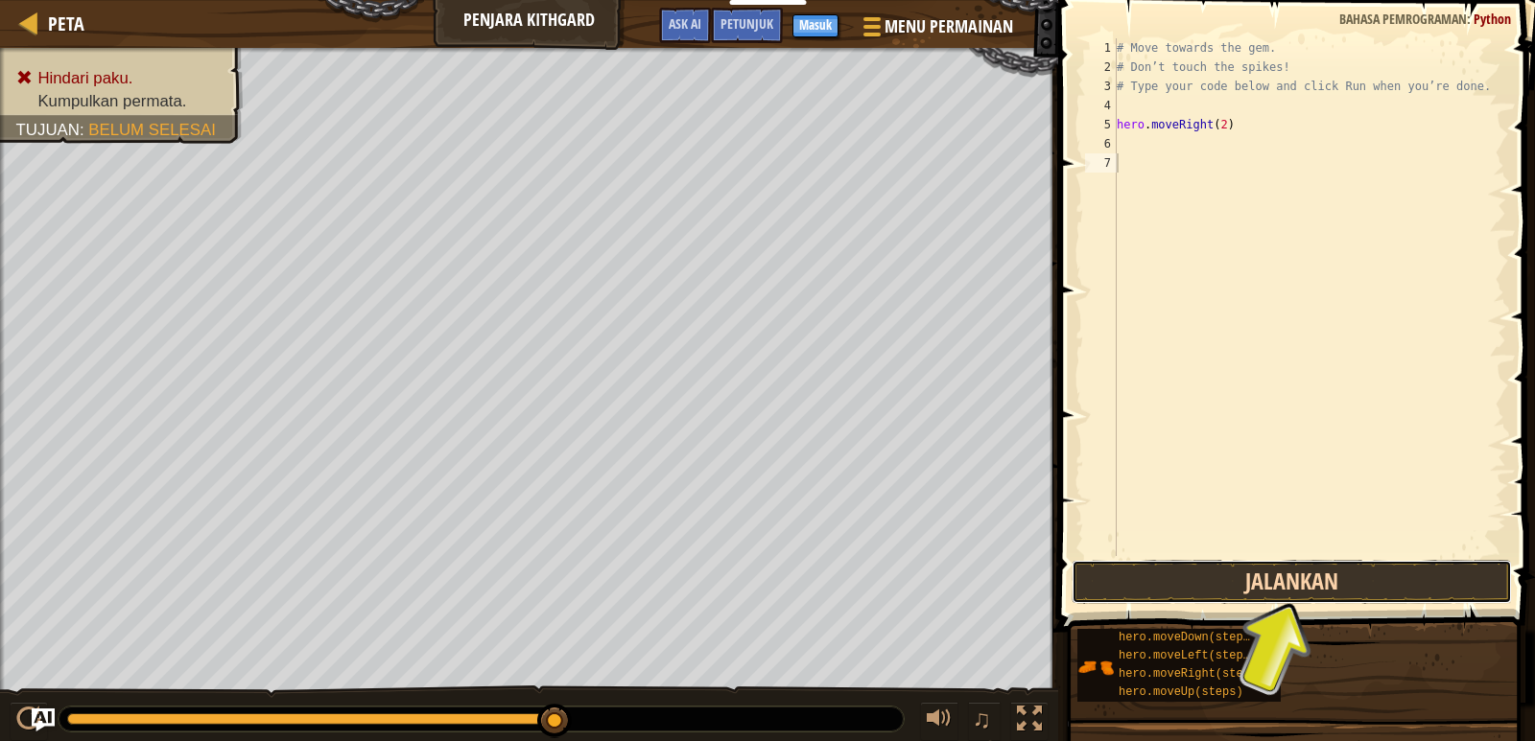
click at [1306, 590] on button "Jalankan" at bounding box center [1291, 582] width 440 height 44
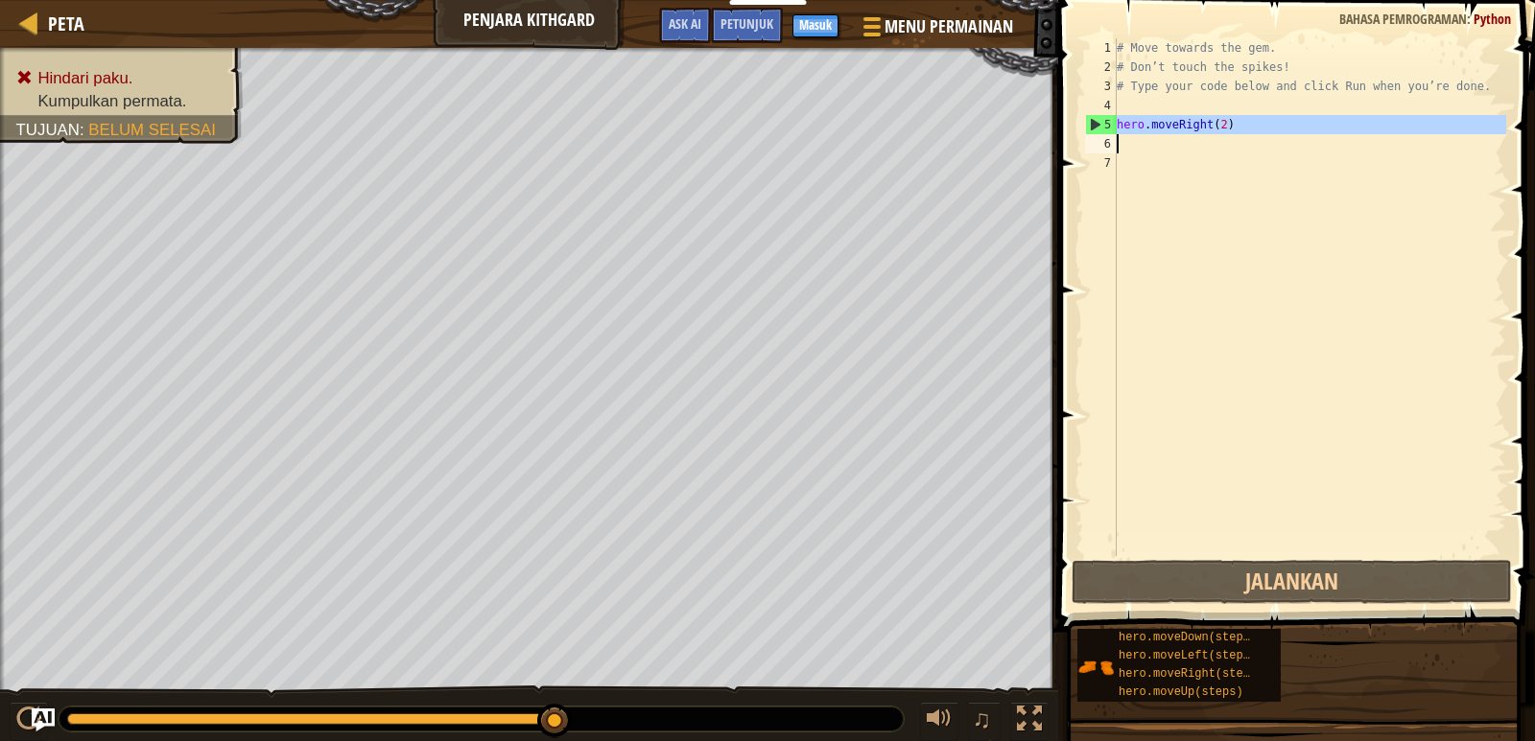
drag, startPoint x: 1117, startPoint y: 124, endPoint x: 1144, endPoint y: 121, distance: 27.0
click at [1161, 132] on div "# Move towards the gem. # Don’t touch the spikes! # Type your code below and cl…" at bounding box center [1309, 316] width 393 height 556
type textarea "veRight(hero.mo2)"
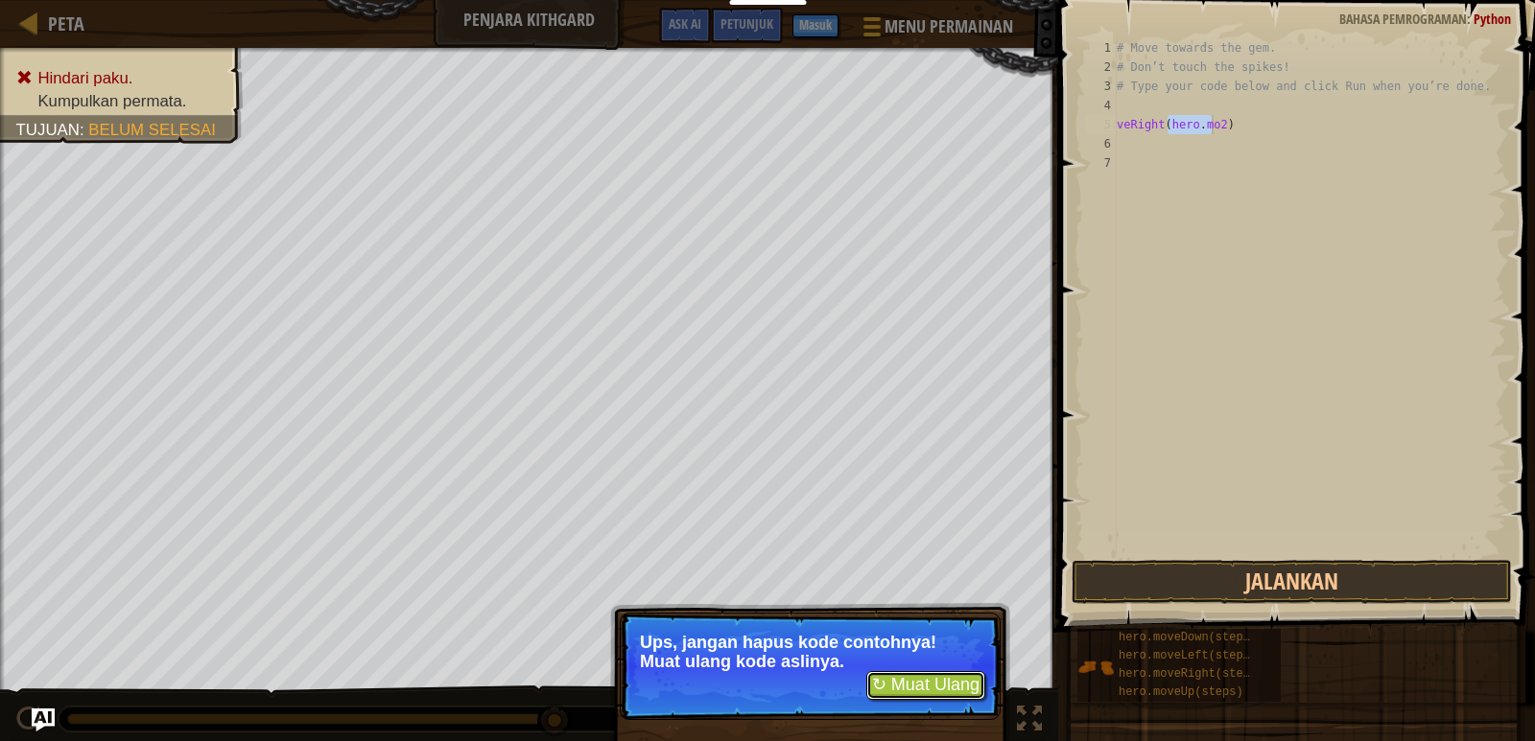
click at [902, 686] on button "↻ Muat Ulang" at bounding box center [925, 685] width 119 height 29
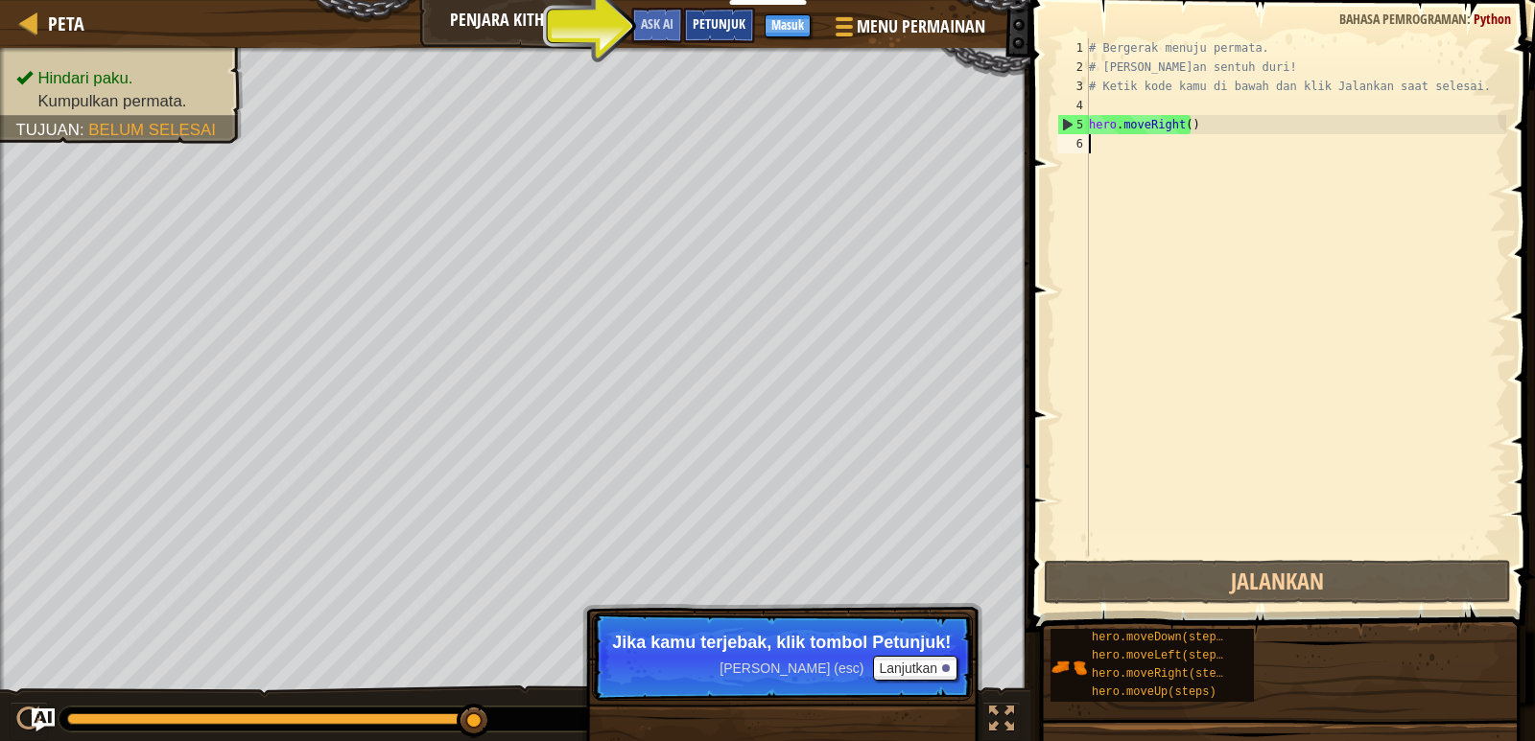
click at [739, 26] on span "Petunjuk" at bounding box center [718, 23] width 53 height 18
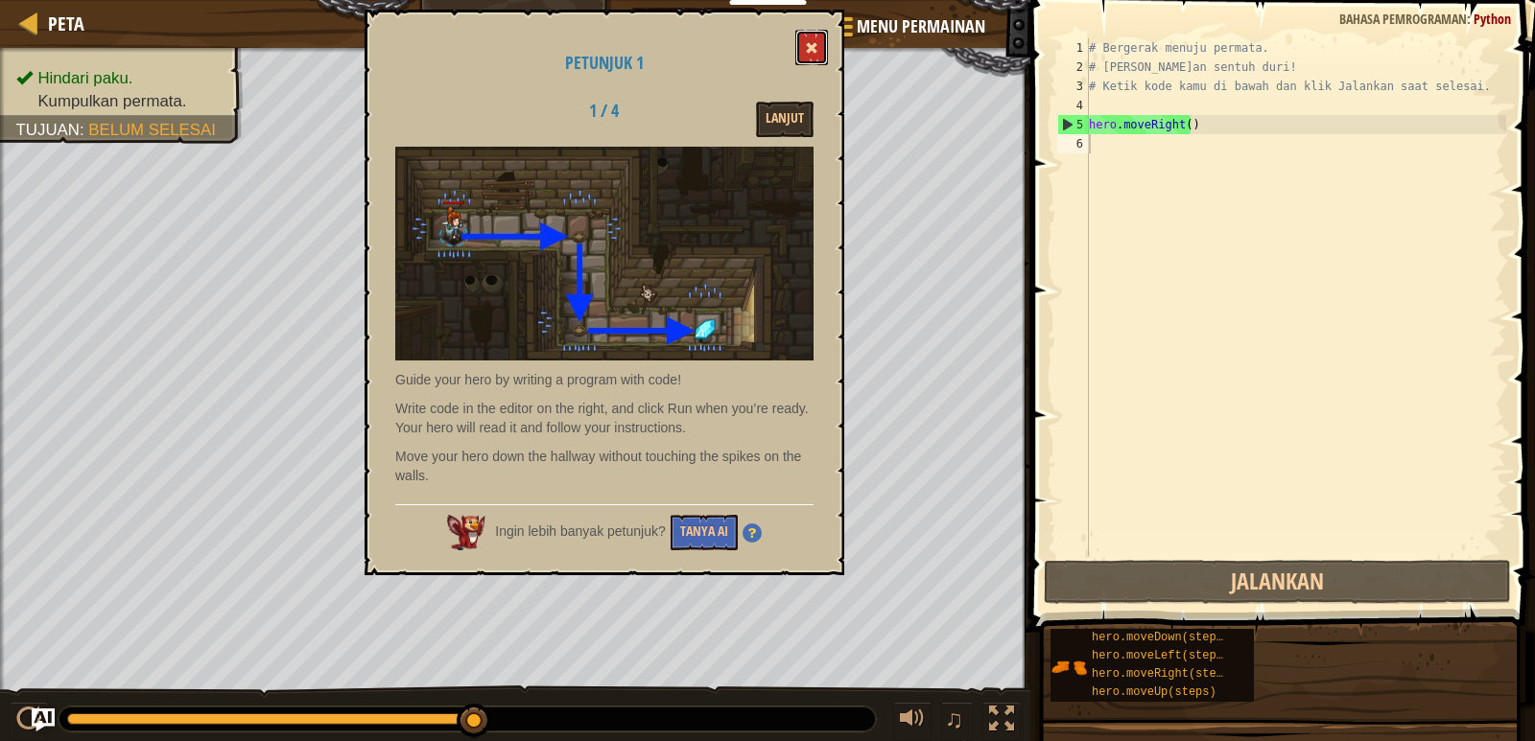
click at [802, 36] on button at bounding box center [811, 47] width 33 height 35
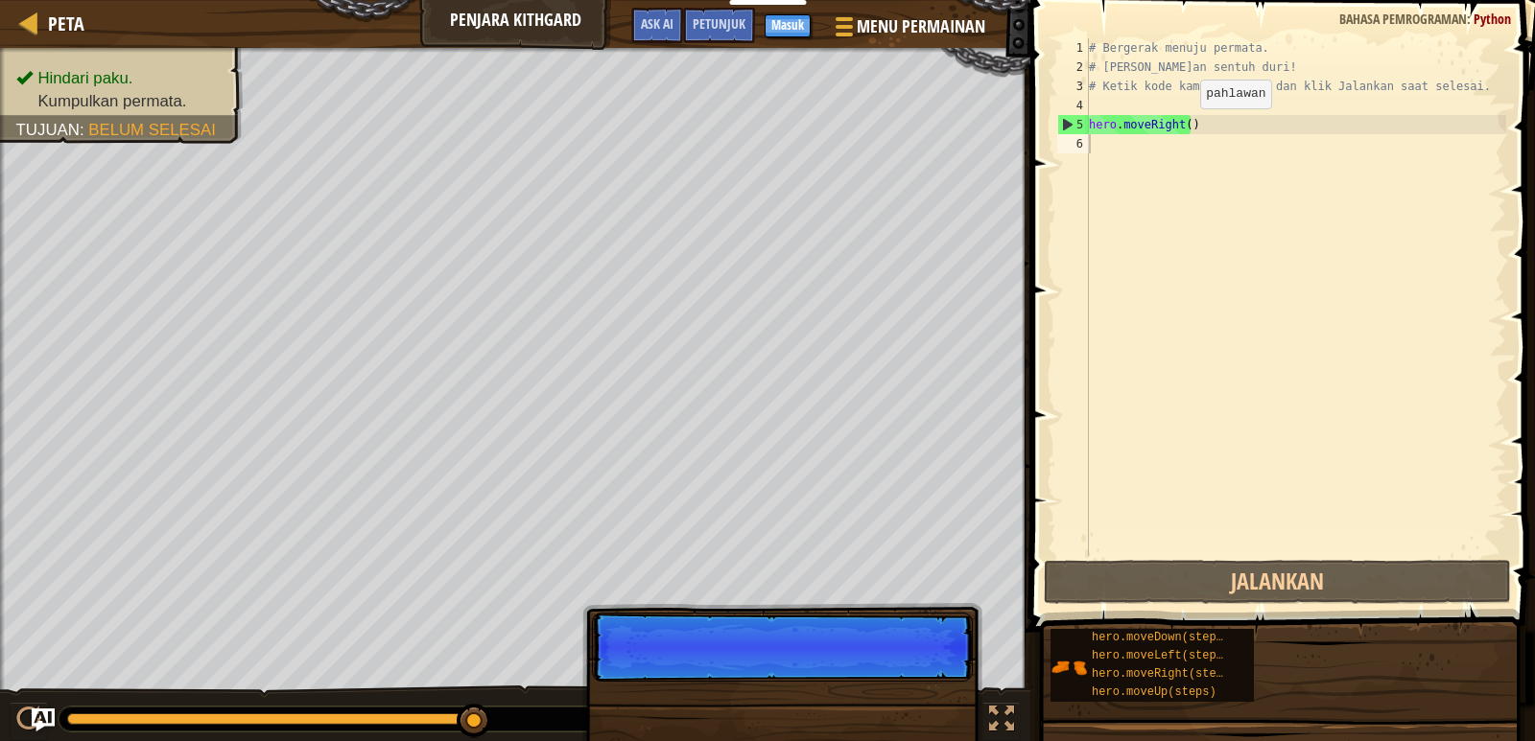
click at [1184, 128] on div "# Bergerak menuju permata. # [PERSON_NAME]an sentuh duri! # Ketik kode kamu di …" at bounding box center [1295, 316] width 421 height 556
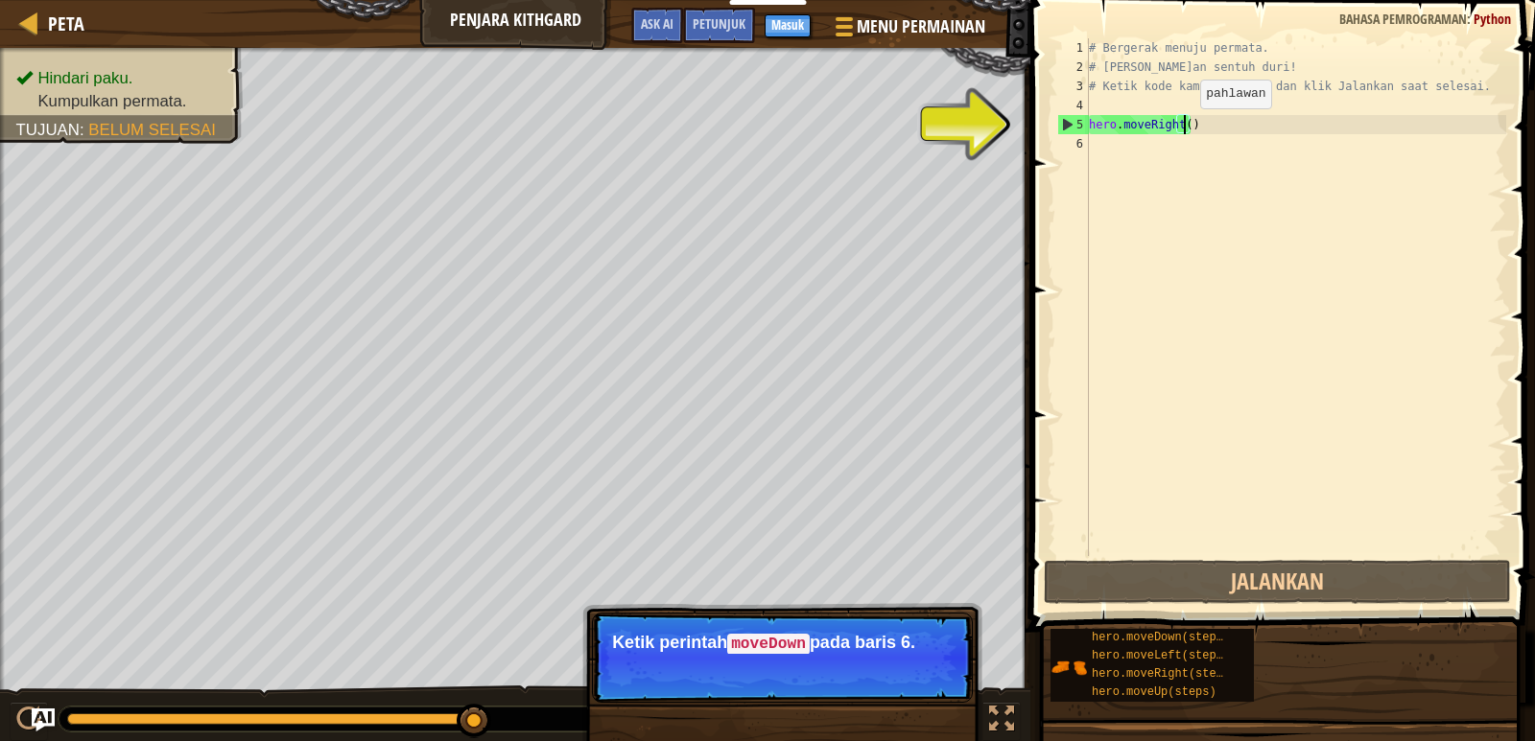
type textarea "hero.moveRight(2)"
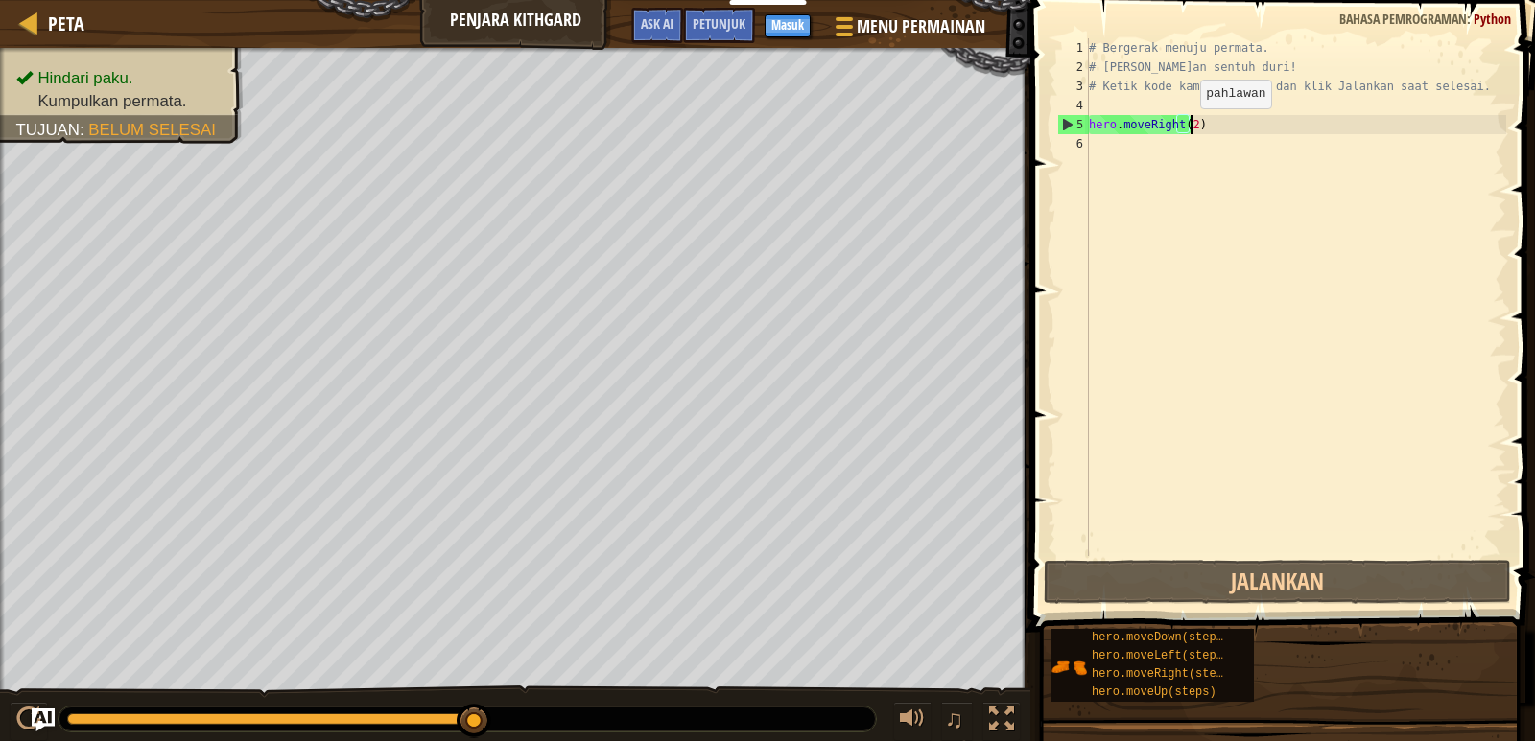
scroll to position [9, 8]
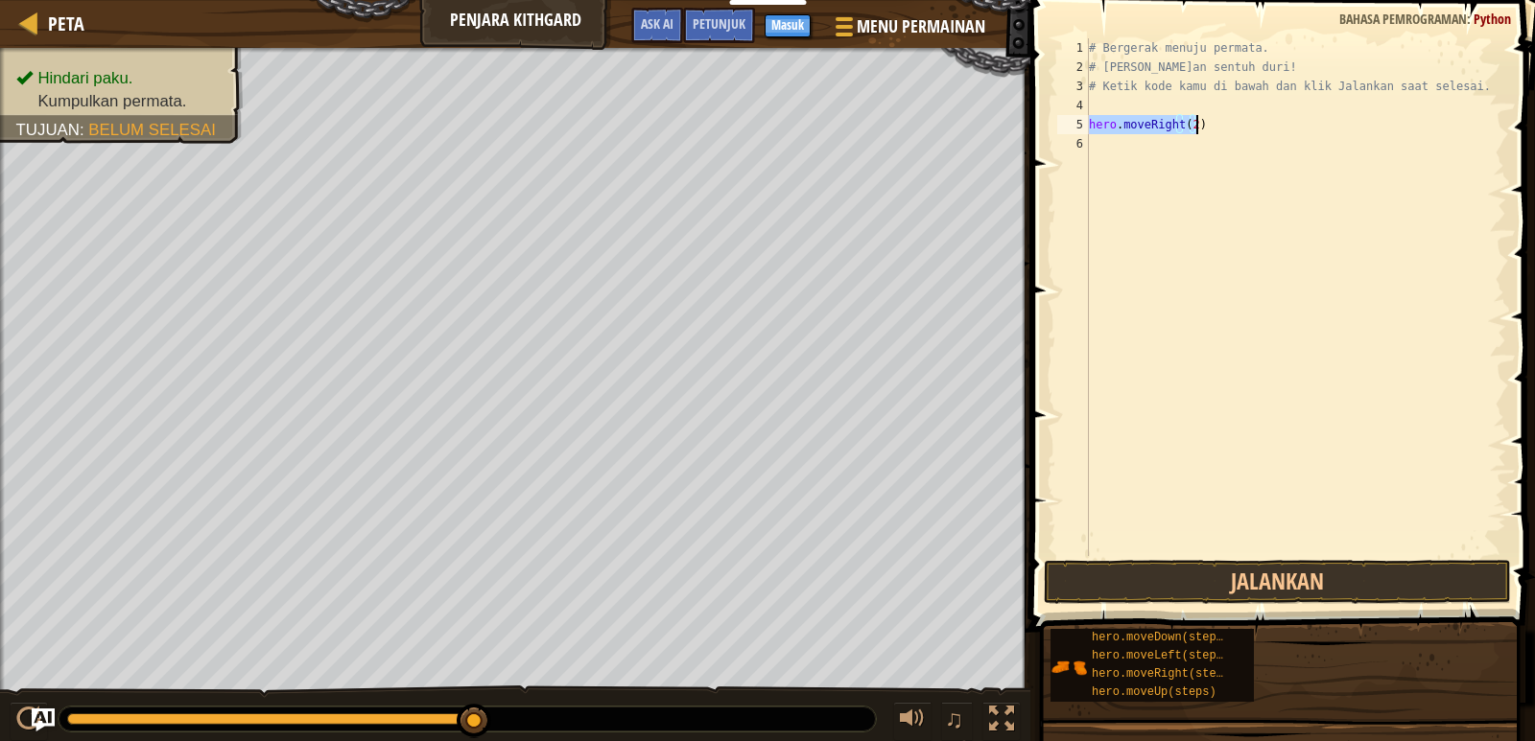
drag, startPoint x: 1089, startPoint y: 129, endPoint x: 1201, endPoint y: 126, distance: 112.3
click at [1201, 126] on div "# Bergerak menuju permata. # [PERSON_NAME]an sentuh duri! # Ketik kode kamu di …" at bounding box center [1295, 316] width 421 height 556
click at [1090, 142] on div "# Bergerak menuju permata. # [PERSON_NAME]an sentuh duri! # Ketik kode kamu di …" at bounding box center [1295, 316] width 421 height 556
paste textarea "hero.moveRight(2)"
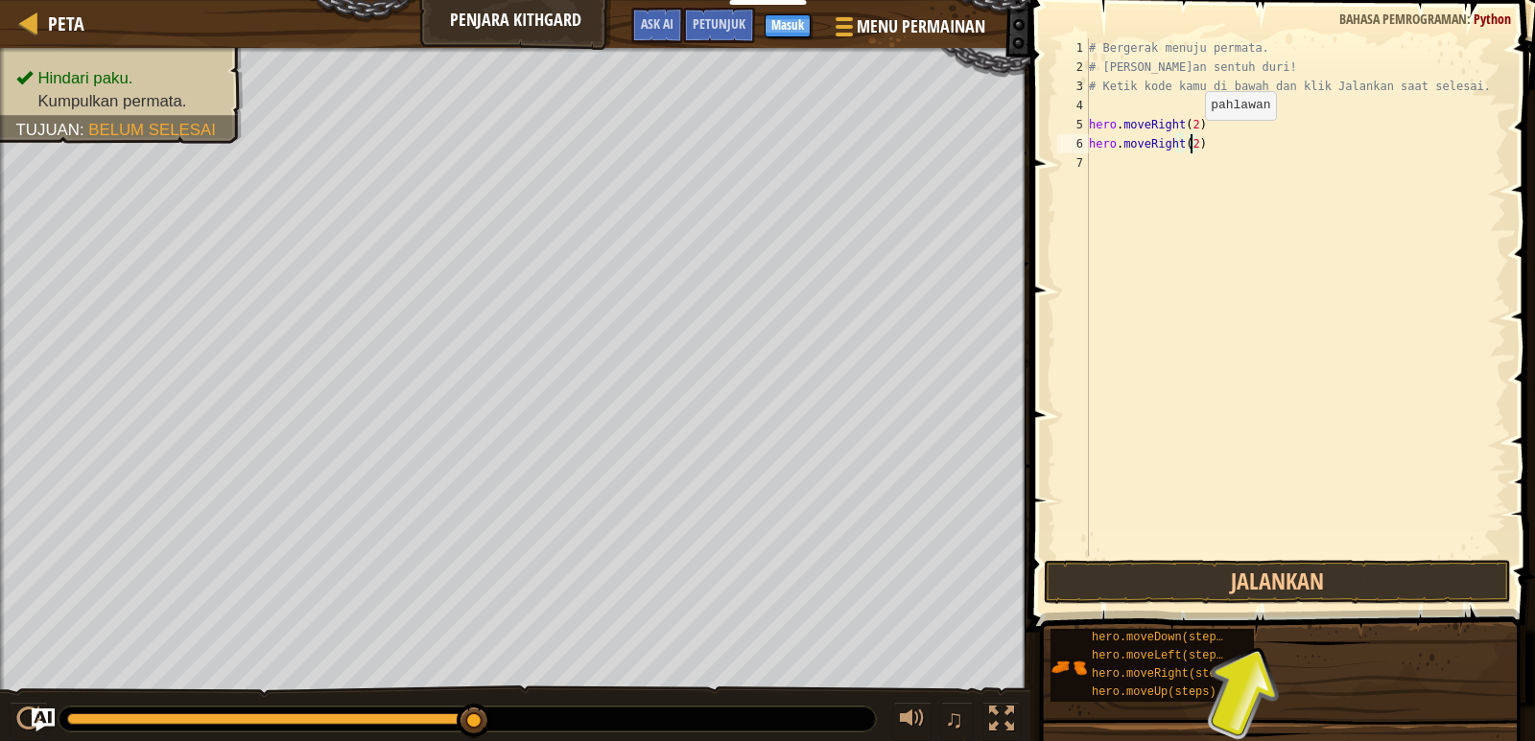
click at [1188, 139] on div "# Bergerak menuju permata. # [PERSON_NAME]an sentuh duri! # Ketik kode kamu di …" at bounding box center [1295, 316] width 421 height 556
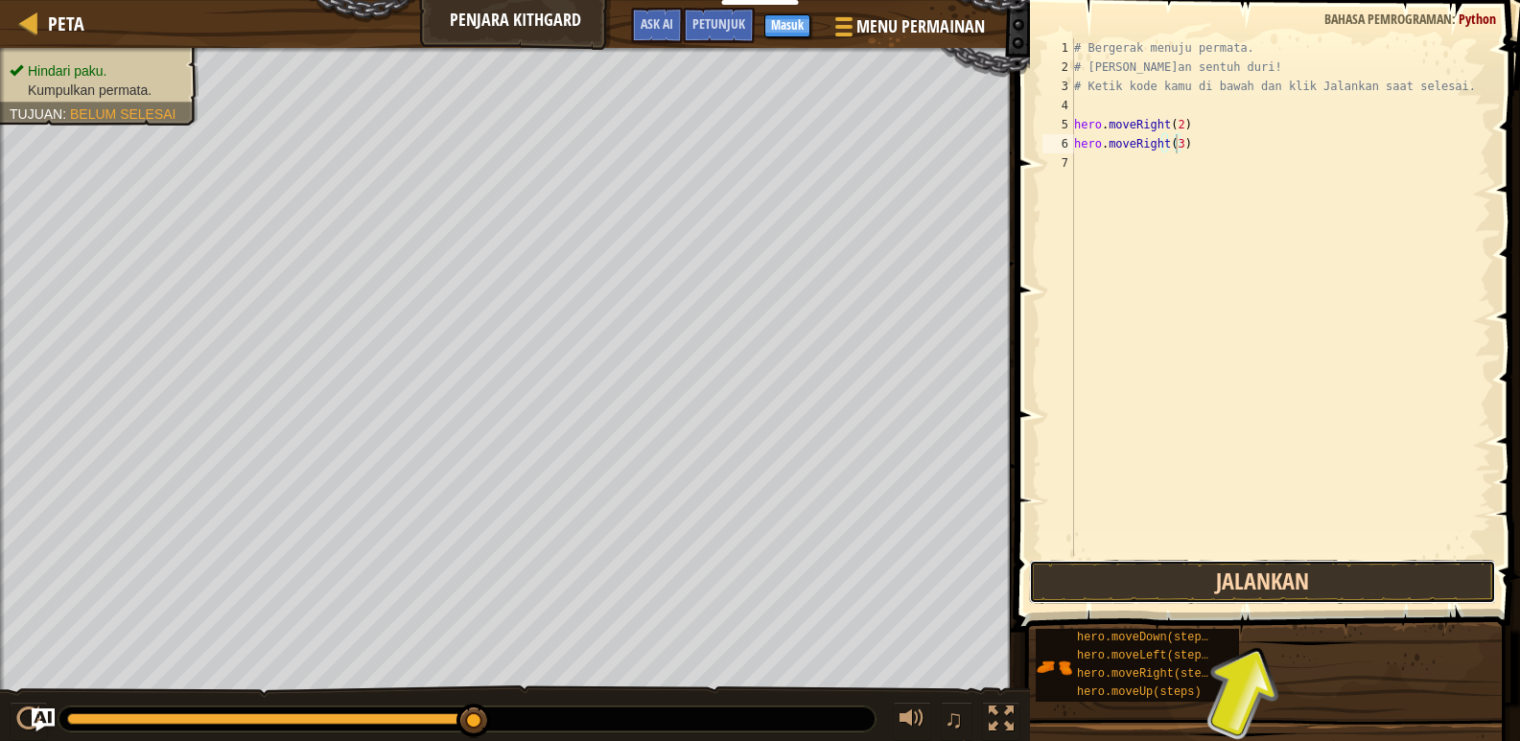
click at [1279, 570] on button "Jalankan" at bounding box center [1262, 582] width 467 height 44
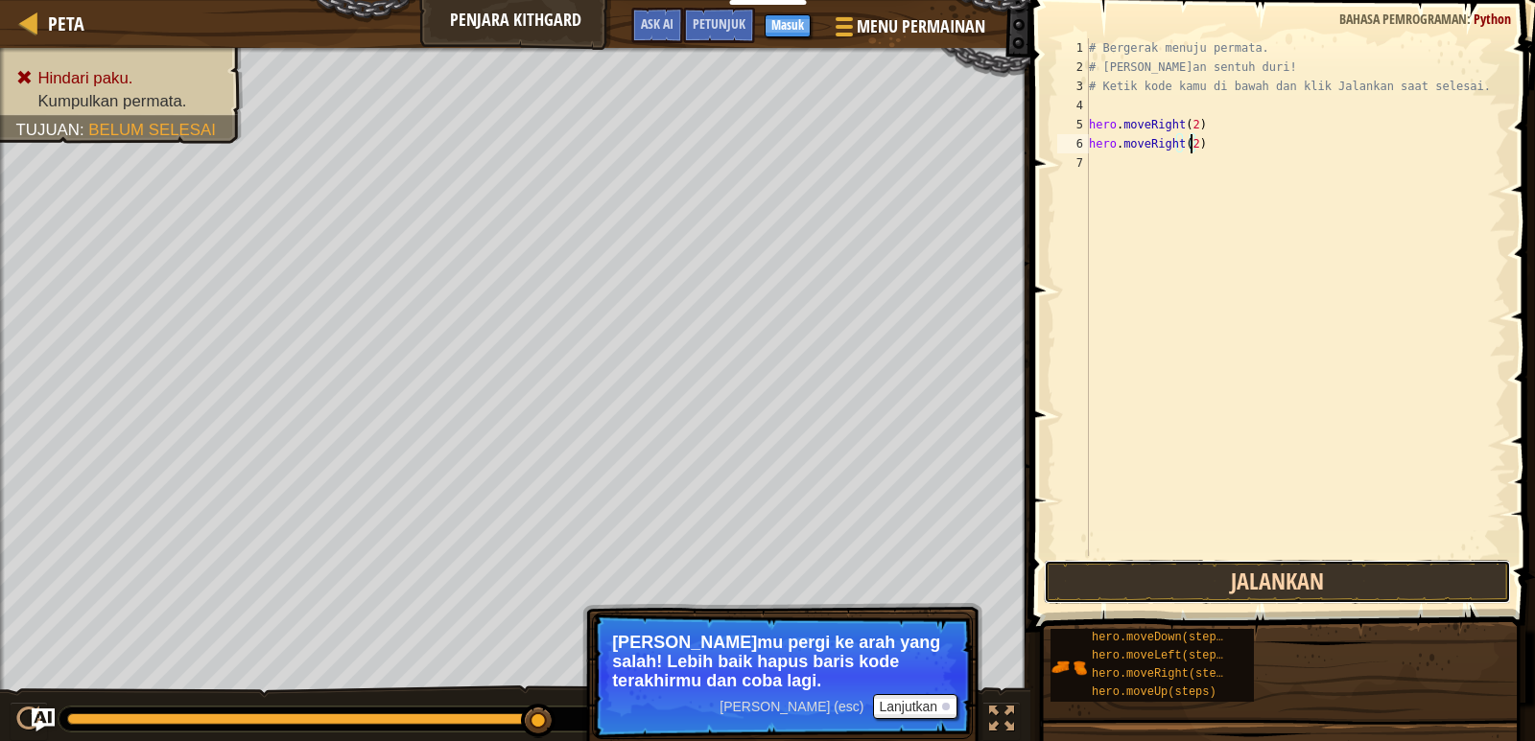
click at [1290, 574] on button "Jalankan" at bounding box center [1277, 582] width 467 height 44
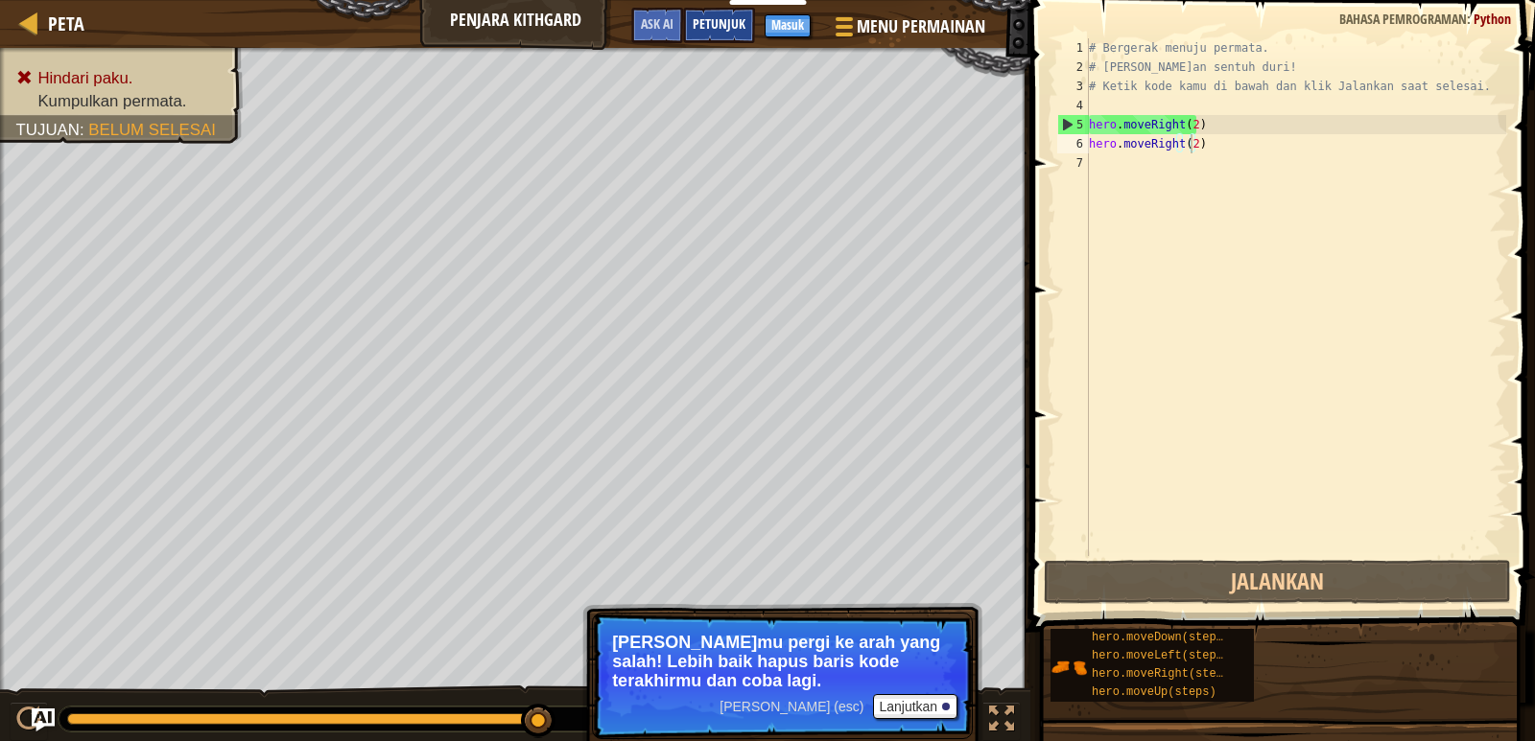
click at [725, 12] on div "Petunjuk" at bounding box center [719, 25] width 72 height 35
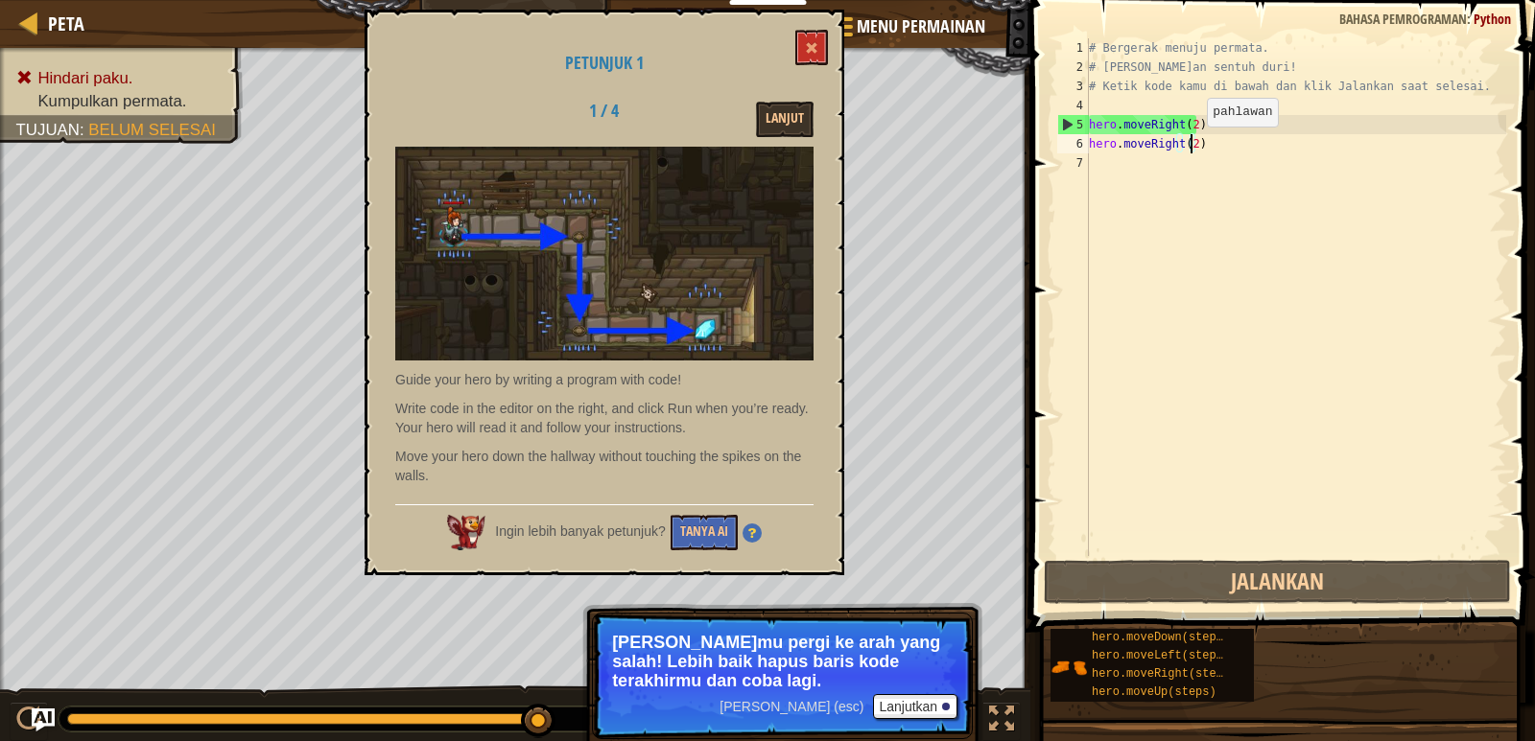
click at [1190, 146] on div "# Bergerak menuju permata. # [PERSON_NAME]an sentuh duri! # Ketik kode kamu di …" at bounding box center [1295, 316] width 421 height 556
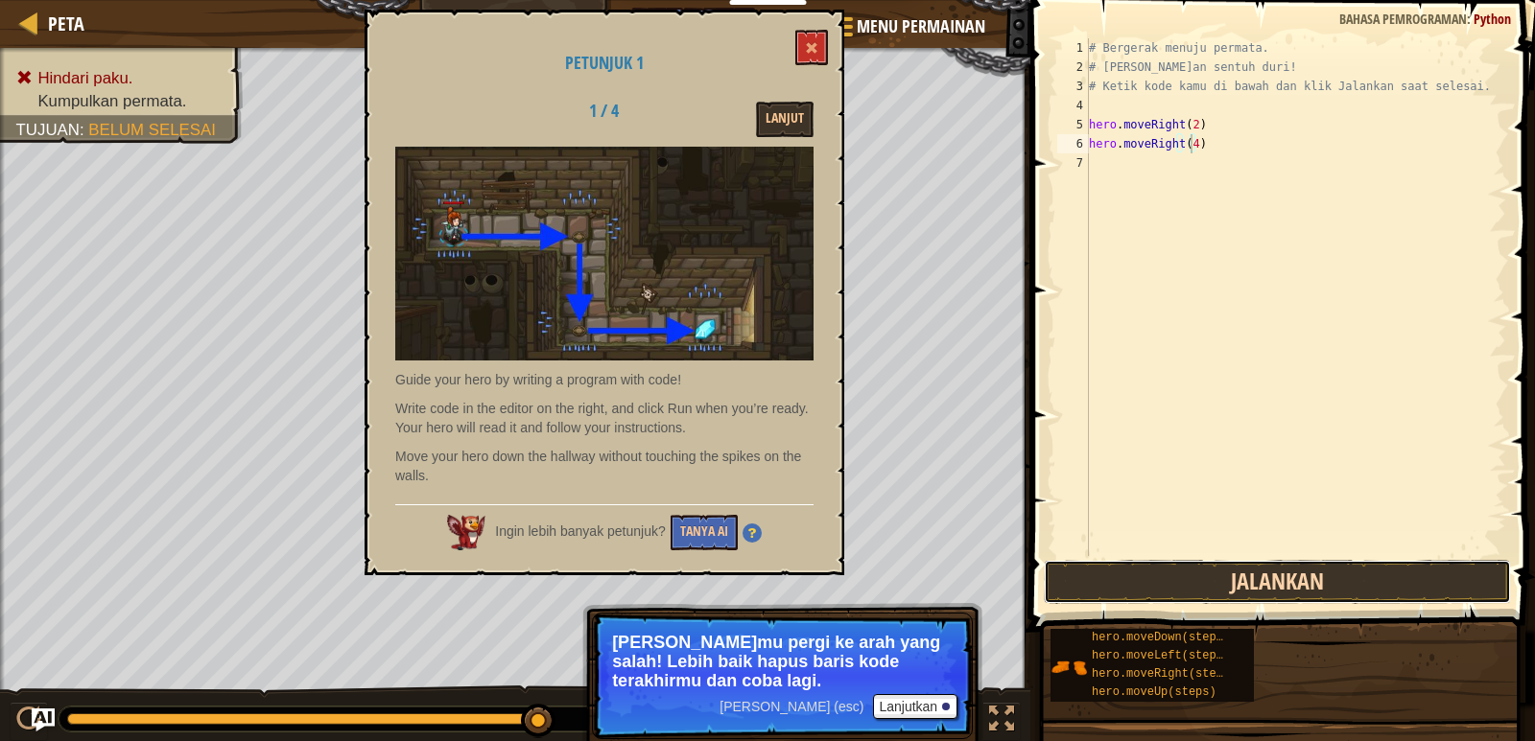
click at [1296, 579] on button "Jalankan" at bounding box center [1277, 582] width 467 height 44
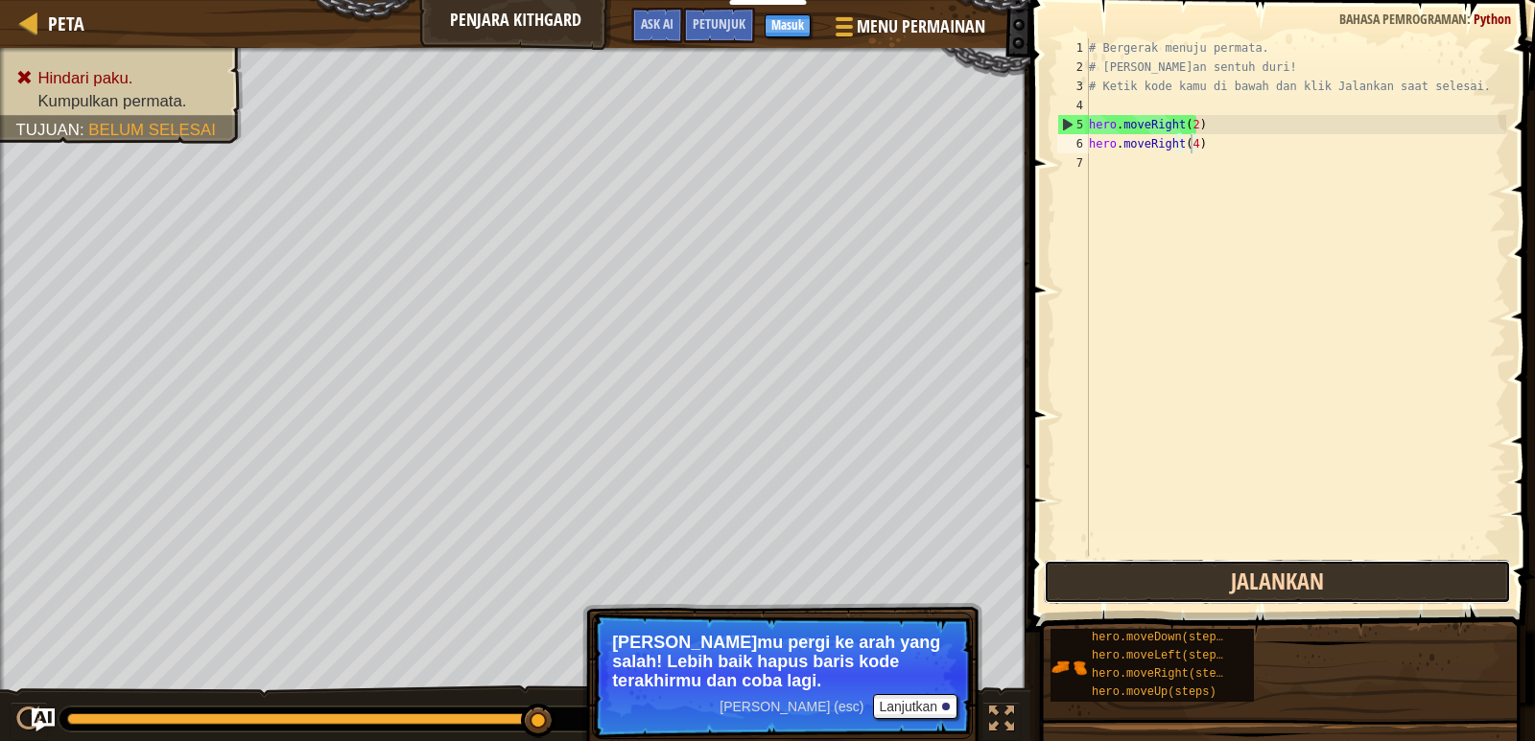
click at [1296, 579] on button "Jalankan" at bounding box center [1277, 582] width 467 height 44
click at [1304, 580] on button "Jalankan" at bounding box center [1277, 582] width 467 height 44
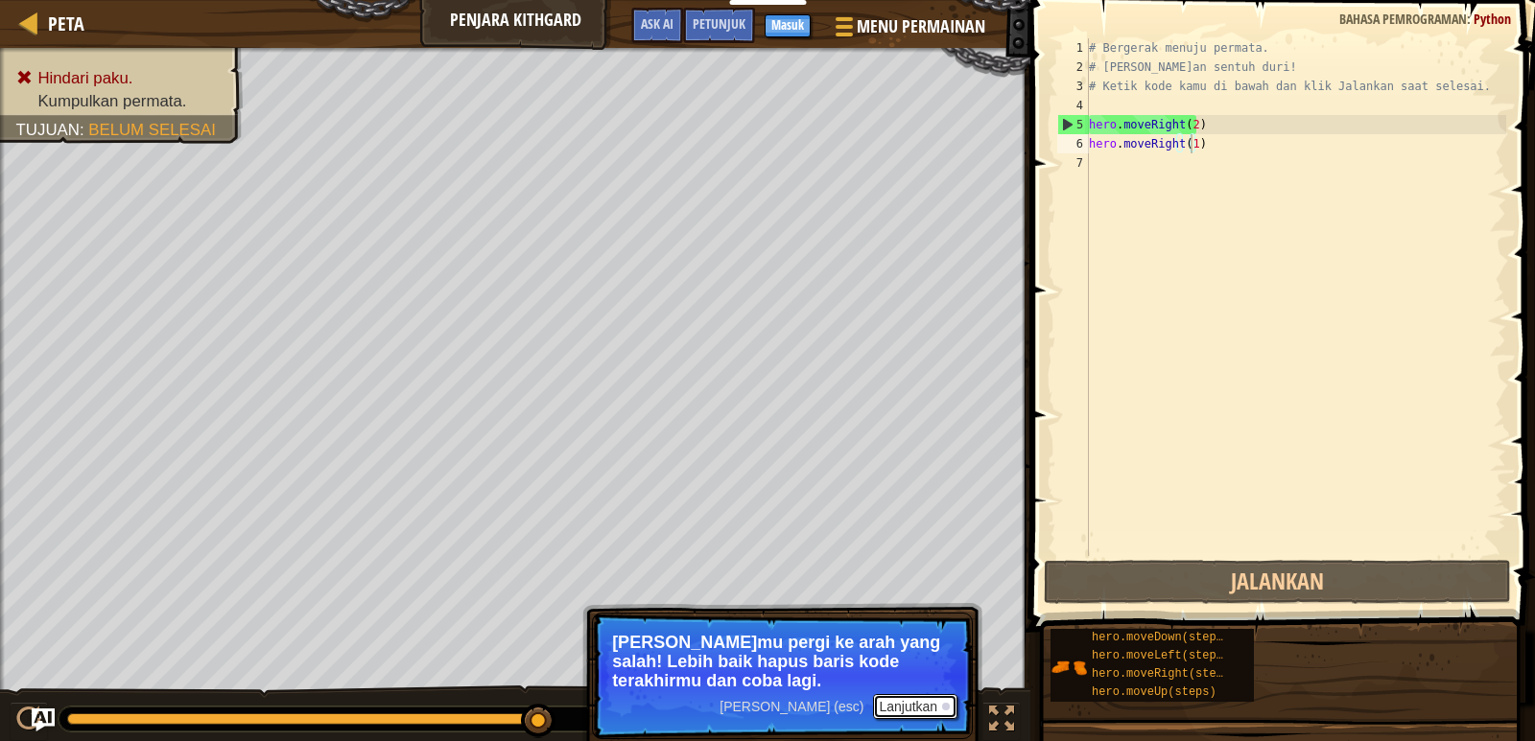
click at [932, 705] on button "Lanjutkan" at bounding box center [915, 706] width 84 height 25
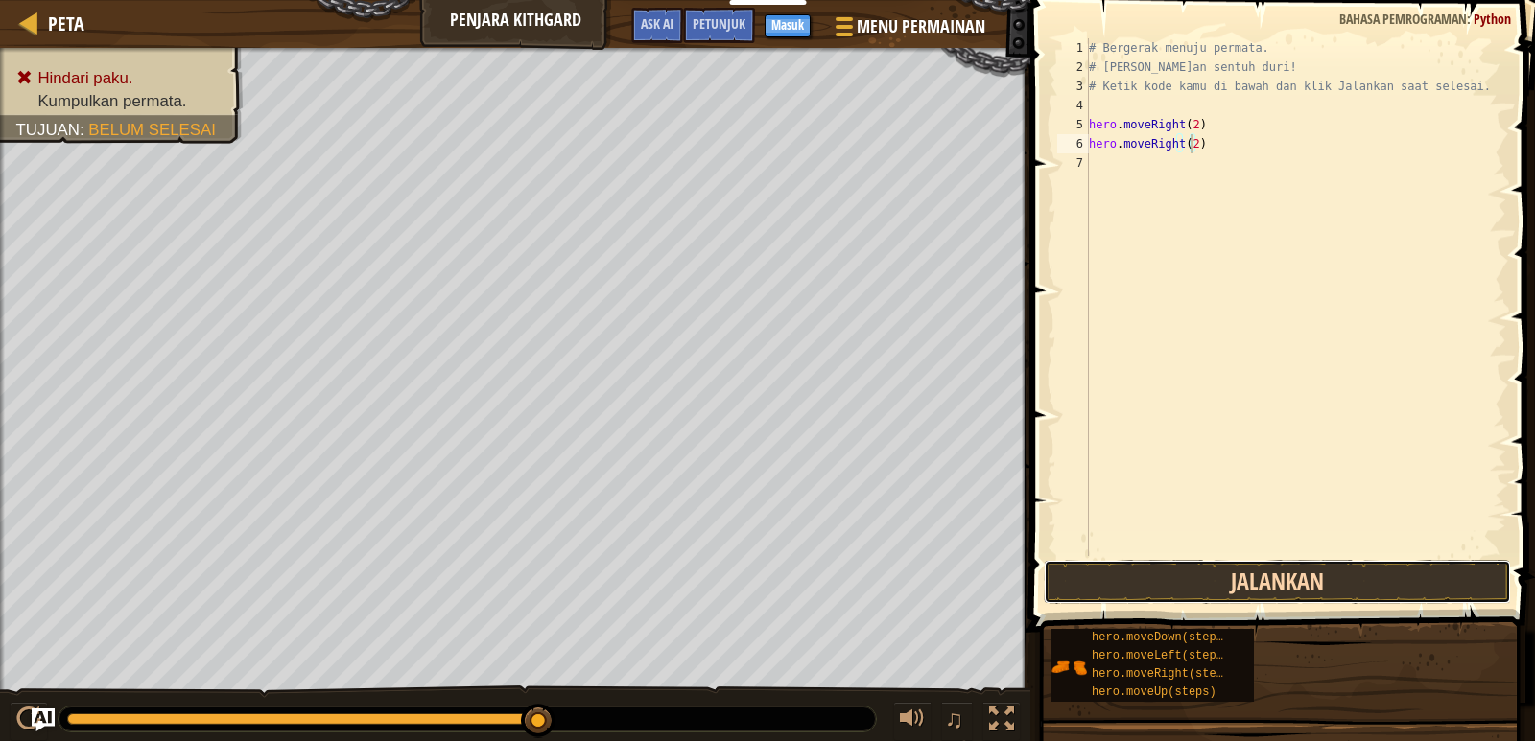
click at [1234, 581] on button "Jalankan" at bounding box center [1277, 582] width 467 height 44
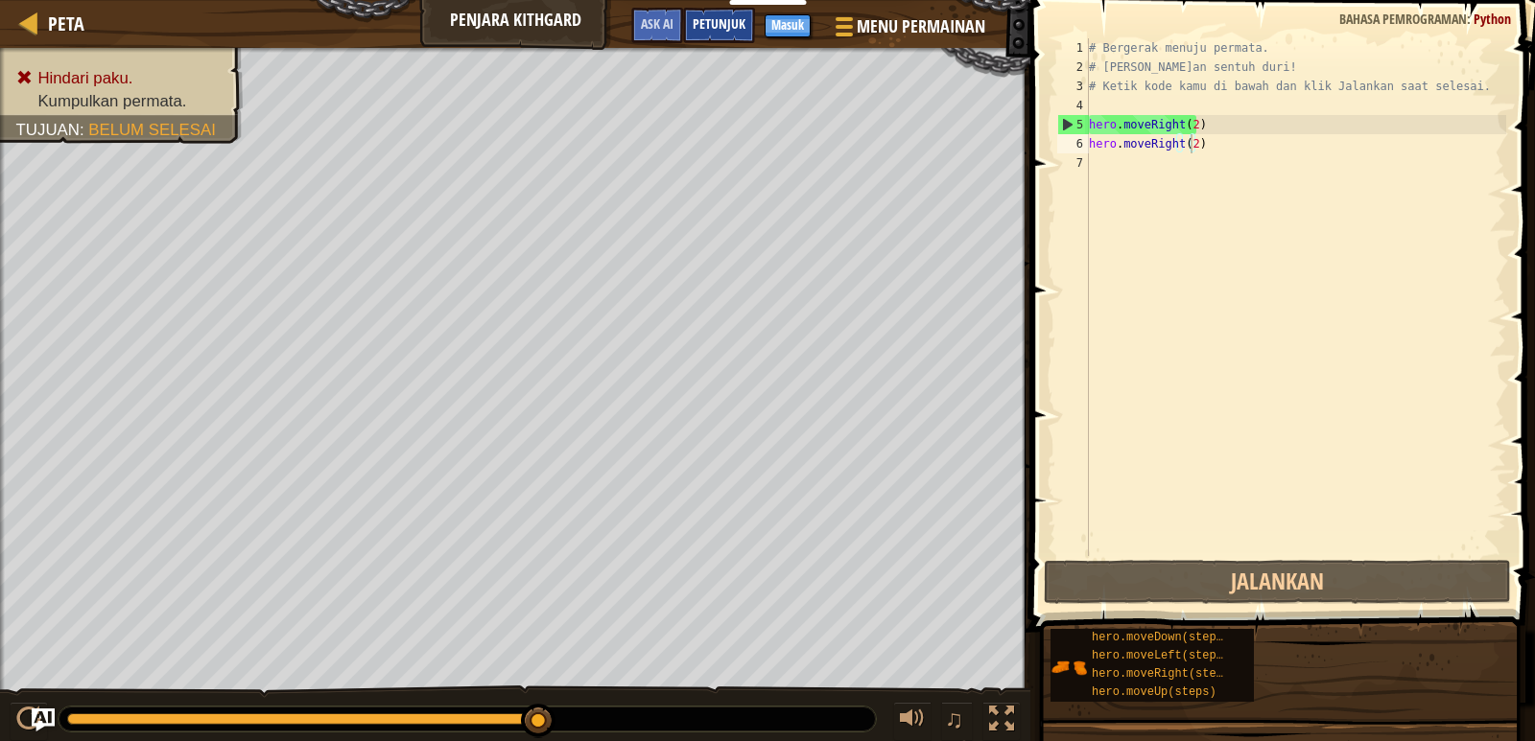
click at [718, 10] on div "Petunjuk" at bounding box center [719, 25] width 72 height 35
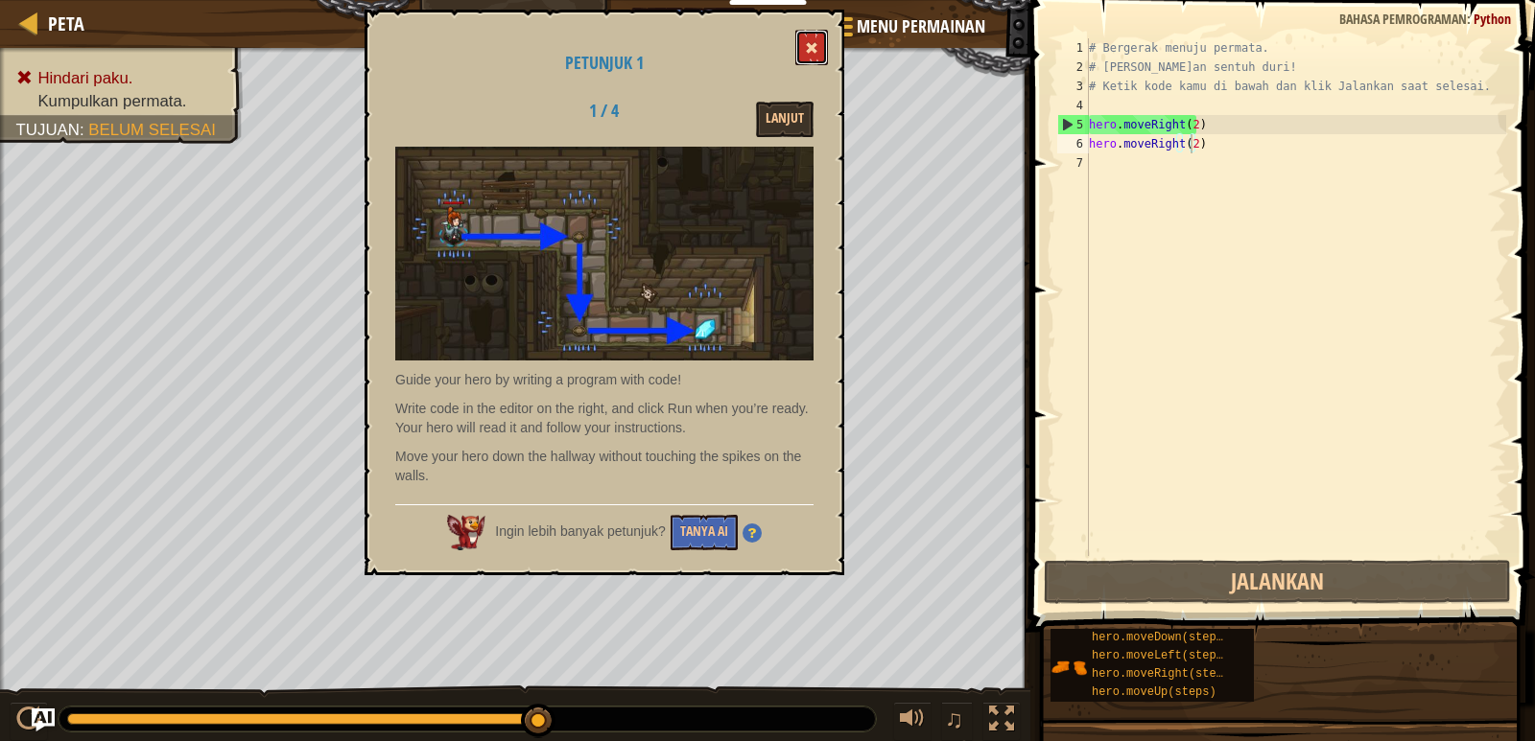
click at [813, 39] on button at bounding box center [811, 47] width 33 height 35
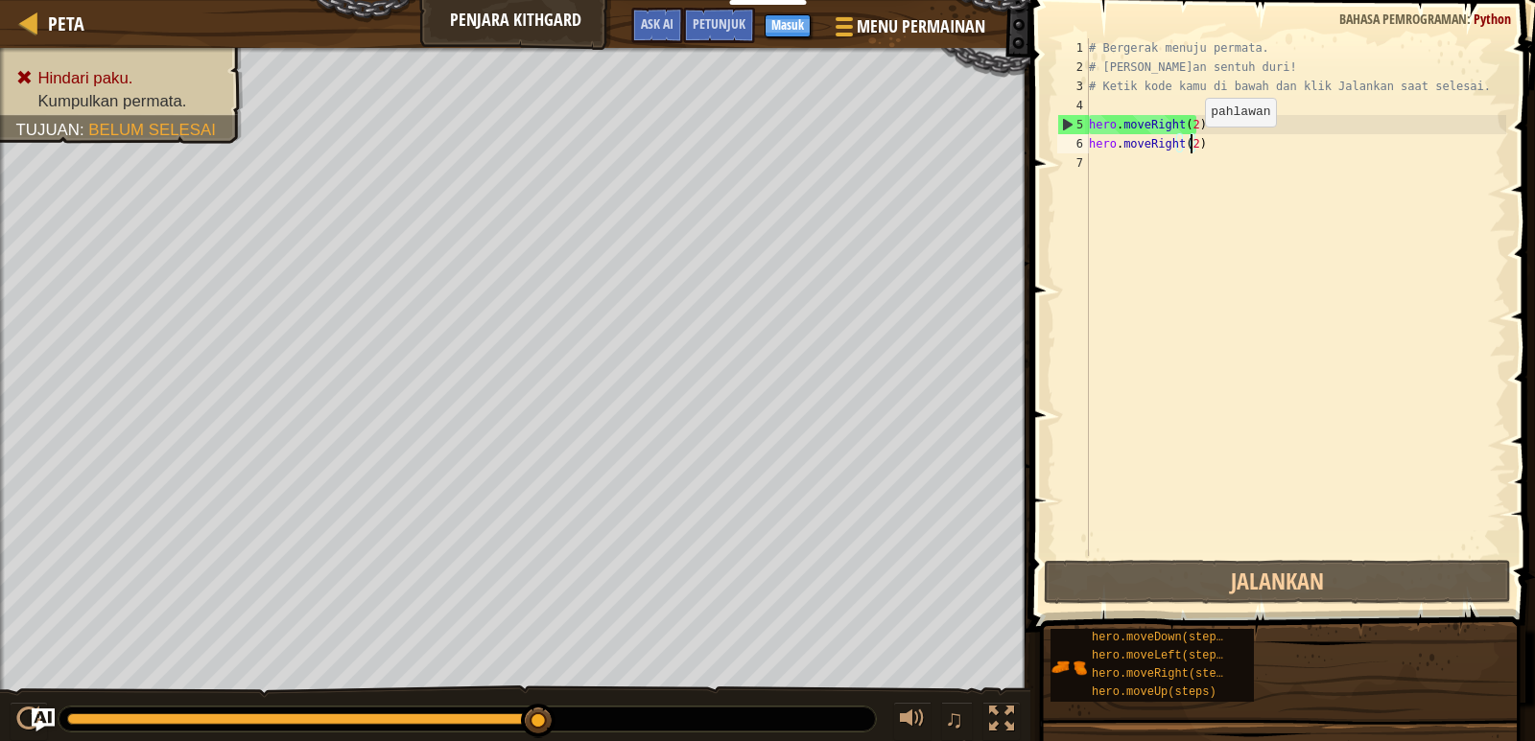
click at [1188, 146] on div "# Bergerak menuju permata. # [PERSON_NAME]an sentuh duri! # Ketik kode kamu di …" at bounding box center [1295, 316] width 421 height 556
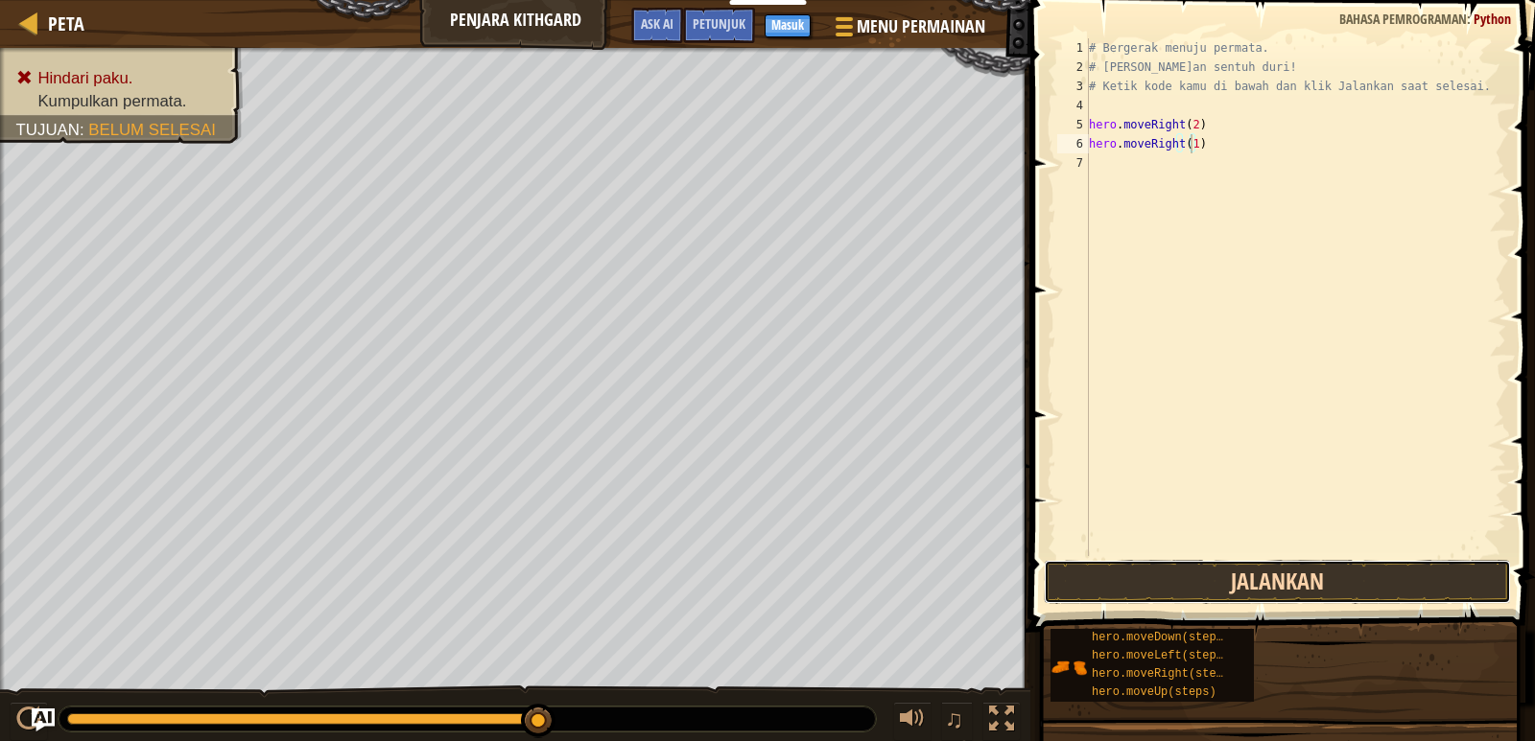
click at [1211, 590] on button "Jalankan" at bounding box center [1277, 582] width 467 height 44
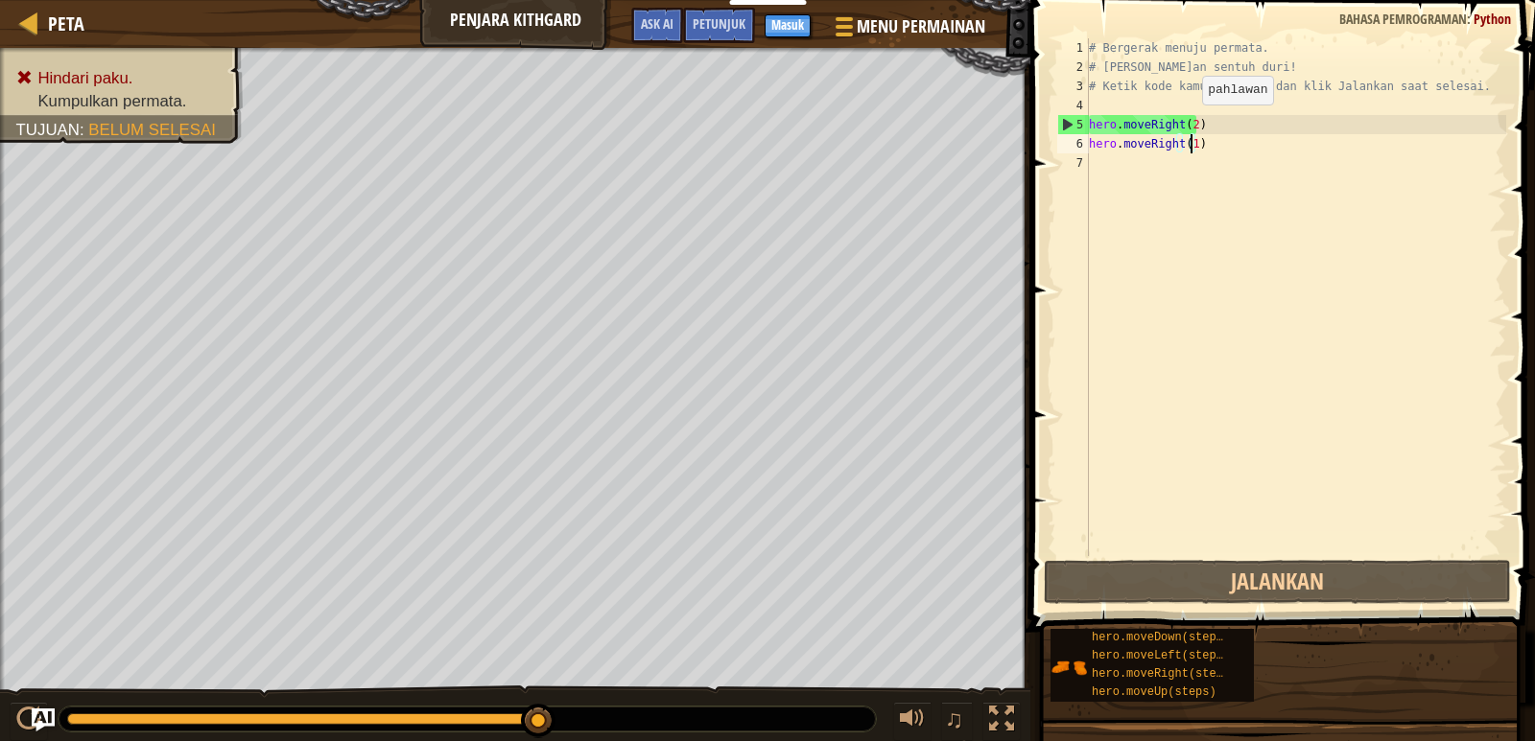
click at [1185, 124] on div "# Bergerak menuju permata. # [PERSON_NAME]an sentuh duri! # Ketik kode kamu di …" at bounding box center [1295, 316] width 421 height 556
click at [1191, 126] on div "# Bergerak menuju permata. # [PERSON_NAME]an sentuh duri! # Ketik kode kamu di …" at bounding box center [1295, 316] width 421 height 556
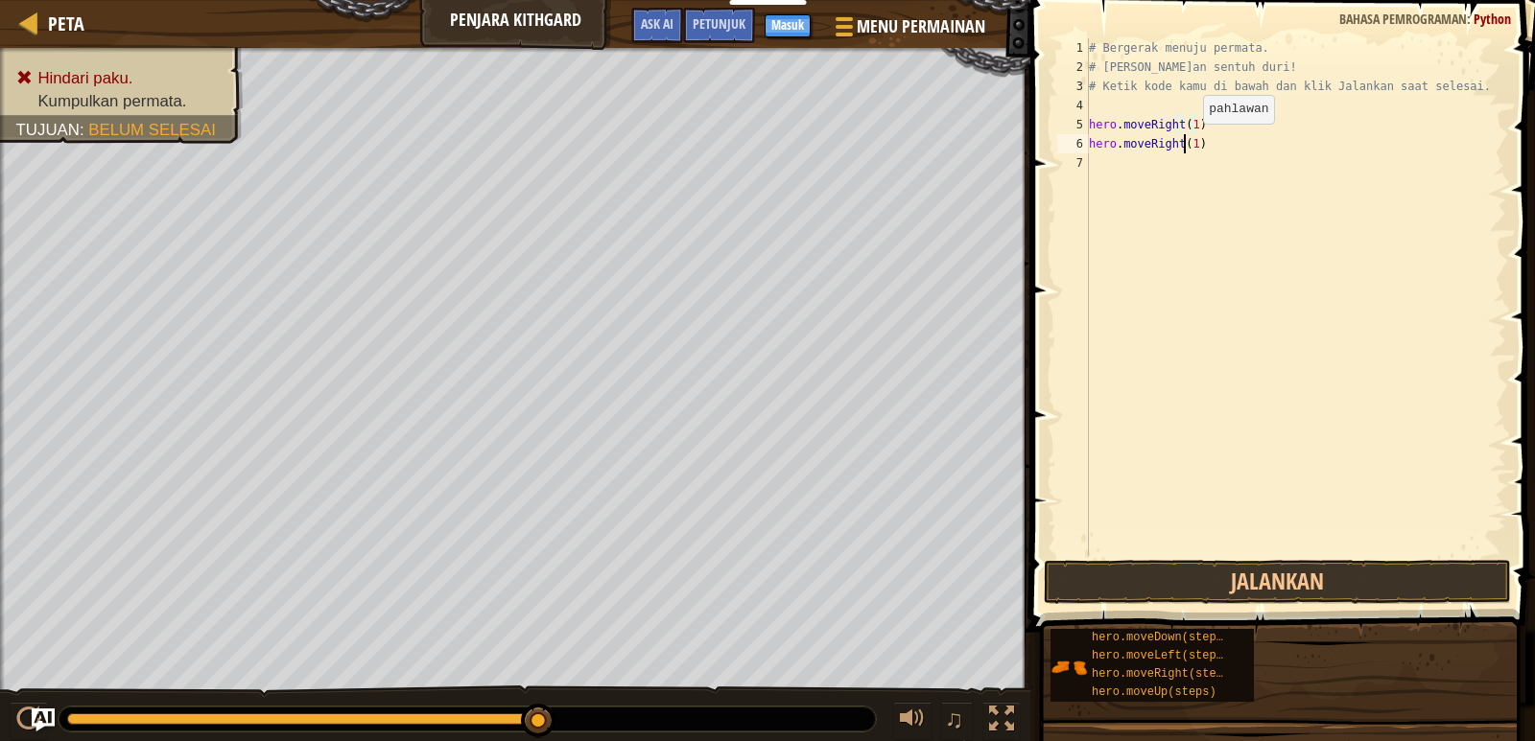
click at [1186, 143] on div "# Bergerak menuju permata. # [PERSON_NAME]an sentuh duri! # Ketik kode kamu di …" at bounding box center [1295, 316] width 421 height 556
click at [1191, 139] on div "# Bergerak menuju permata. # [PERSON_NAME]an sentuh duri! # Ketik kode kamu di …" at bounding box center [1295, 316] width 421 height 556
click at [1296, 571] on button "Jalankan" at bounding box center [1277, 582] width 467 height 44
click at [1343, 574] on button "Jalankan" at bounding box center [1277, 582] width 467 height 44
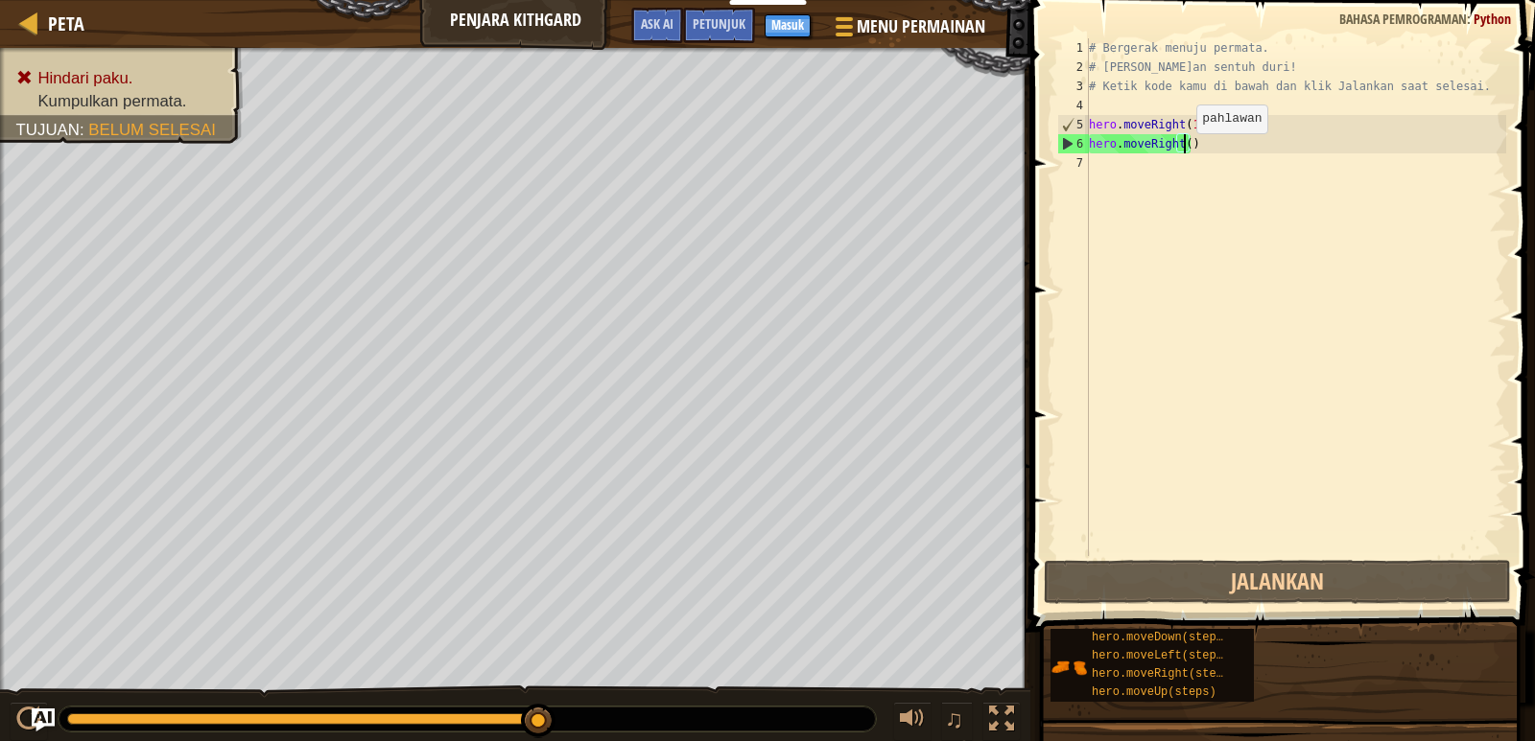
click at [1180, 153] on div "# Bergerak menuju permata. # [PERSON_NAME]an sentuh duri! # Ketik kode kamu di …" at bounding box center [1295, 316] width 421 height 556
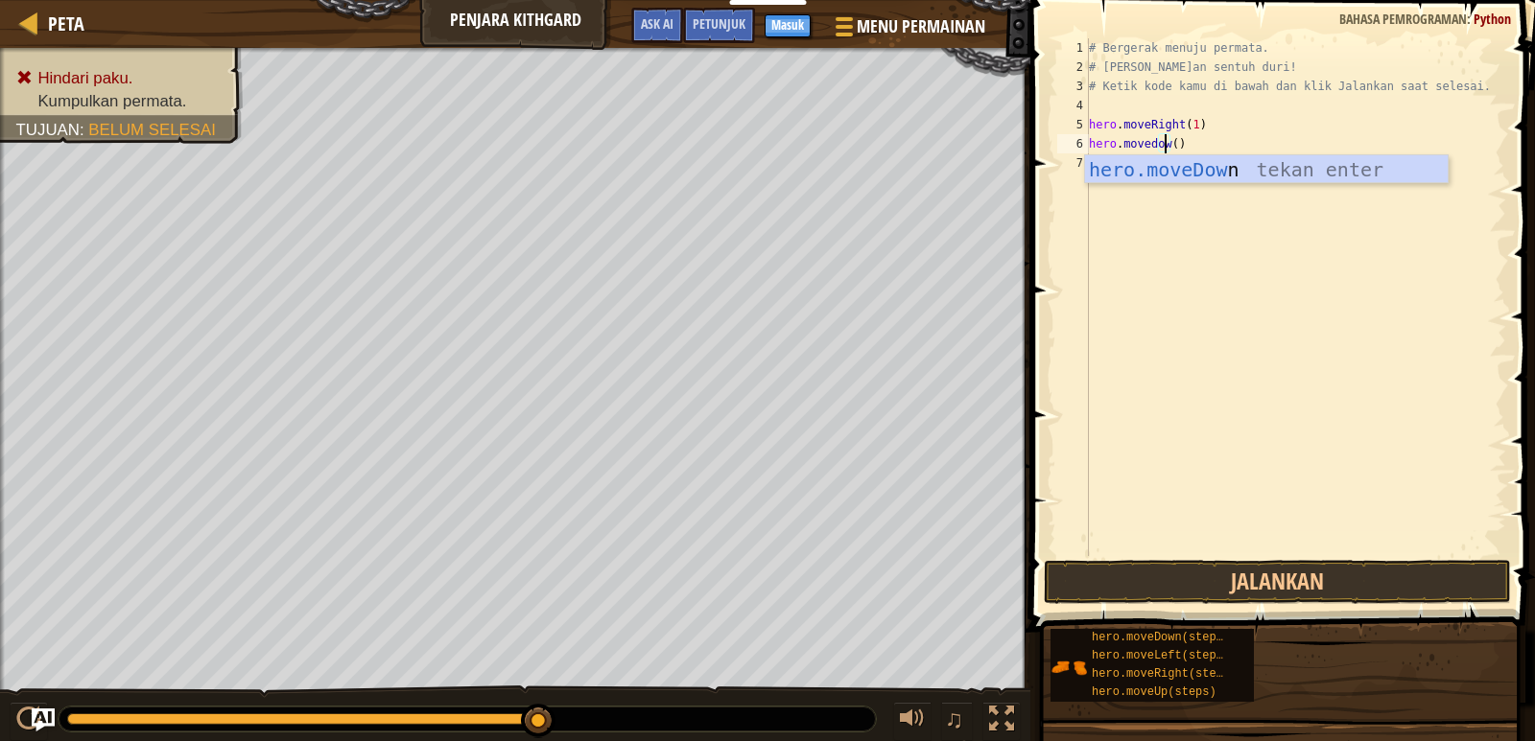
scroll to position [9, 7]
type textarea "hero.movedown()"
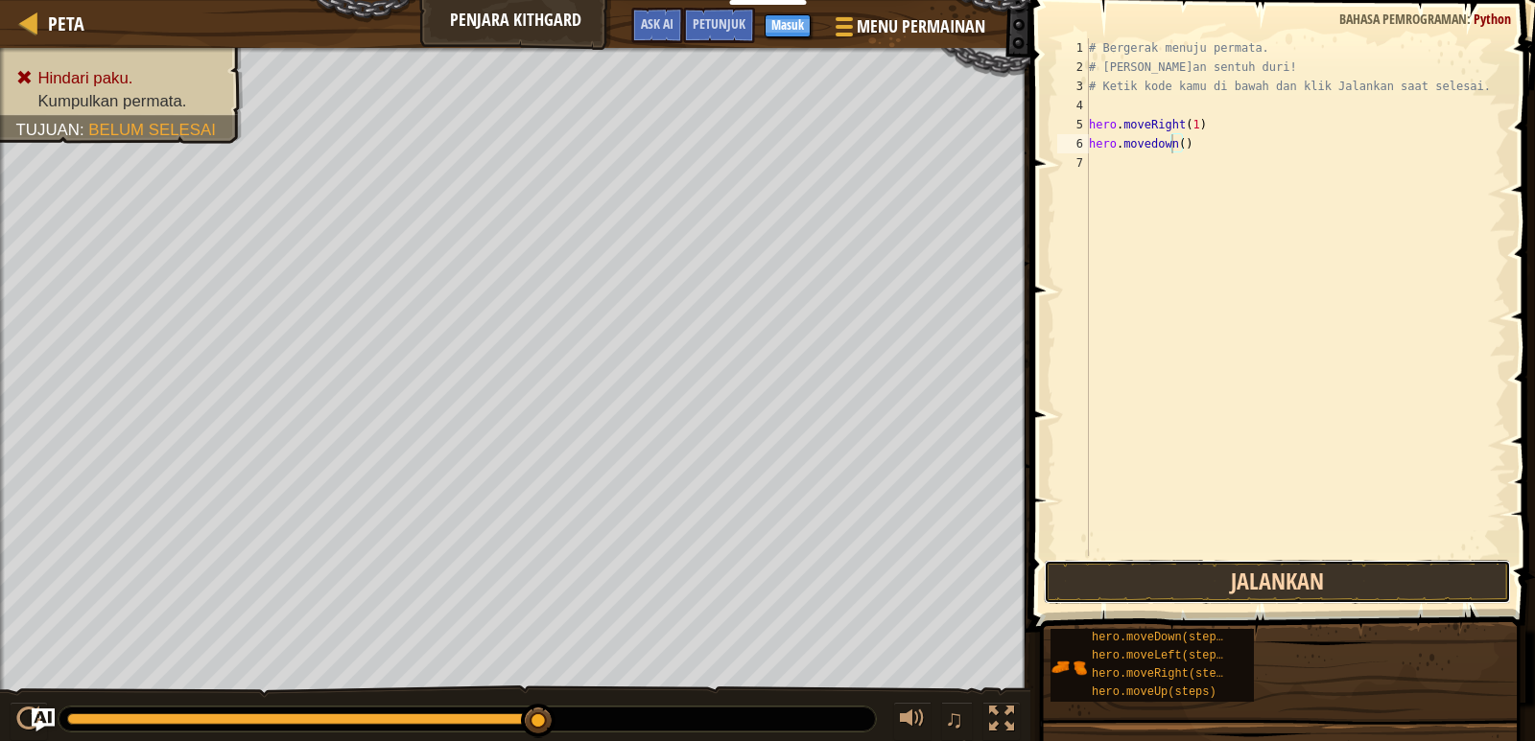
click at [1136, 588] on button "Jalankan" at bounding box center [1277, 582] width 467 height 44
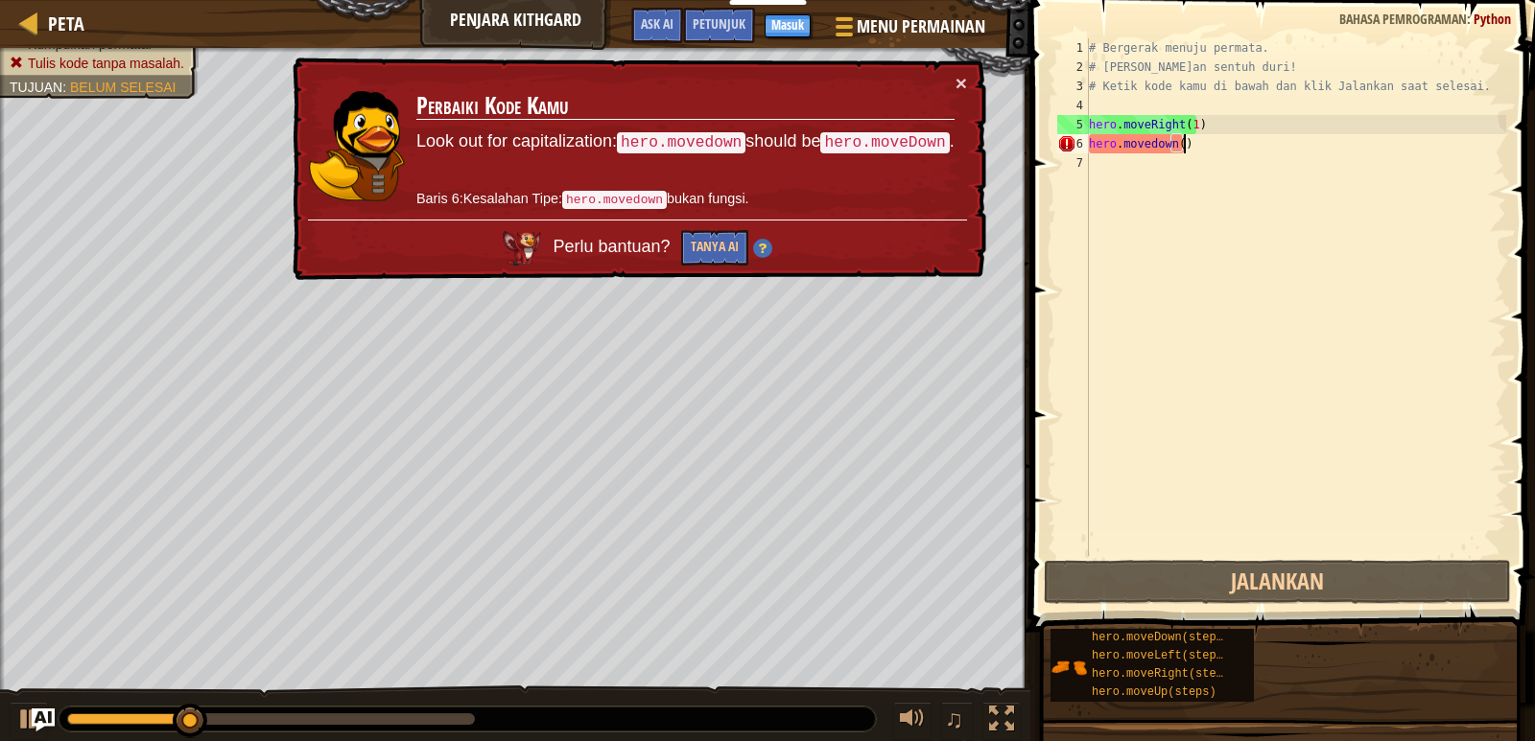
click at [1192, 153] on div "# Bergerak menuju permata. # [PERSON_NAME]an sentuh duri! # Ketik kode kamu di …" at bounding box center [1295, 316] width 421 height 556
click at [1172, 177] on div "# Bergerak menuju permata. # [PERSON_NAME]an sentuh duri! # Ketik kode kamu di …" at bounding box center [1295, 316] width 421 height 556
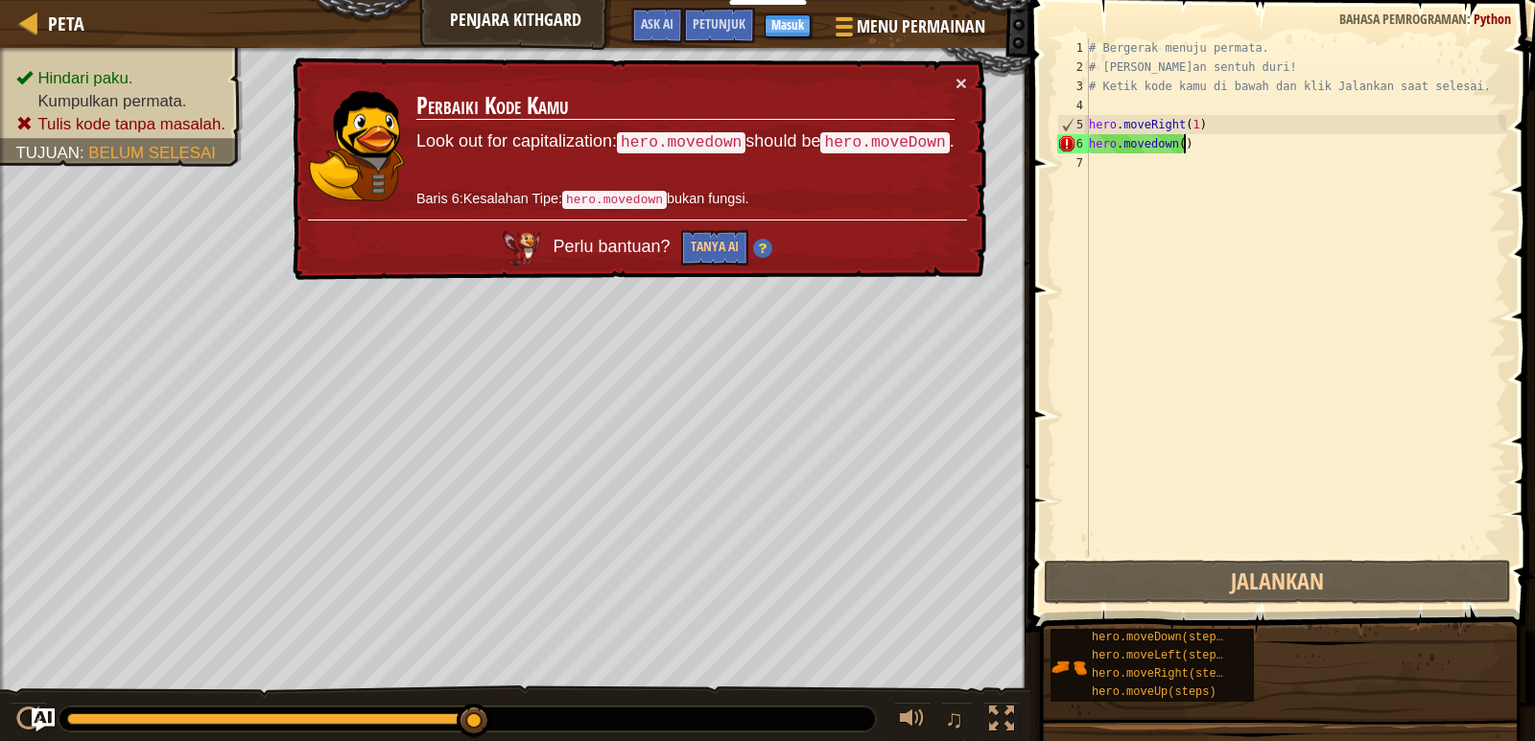
click at [1188, 146] on div "# Bergerak menuju permata. # [PERSON_NAME]an sentuh duri! # Ketik kode kamu di …" at bounding box center [1295, 316] width 421 height 556
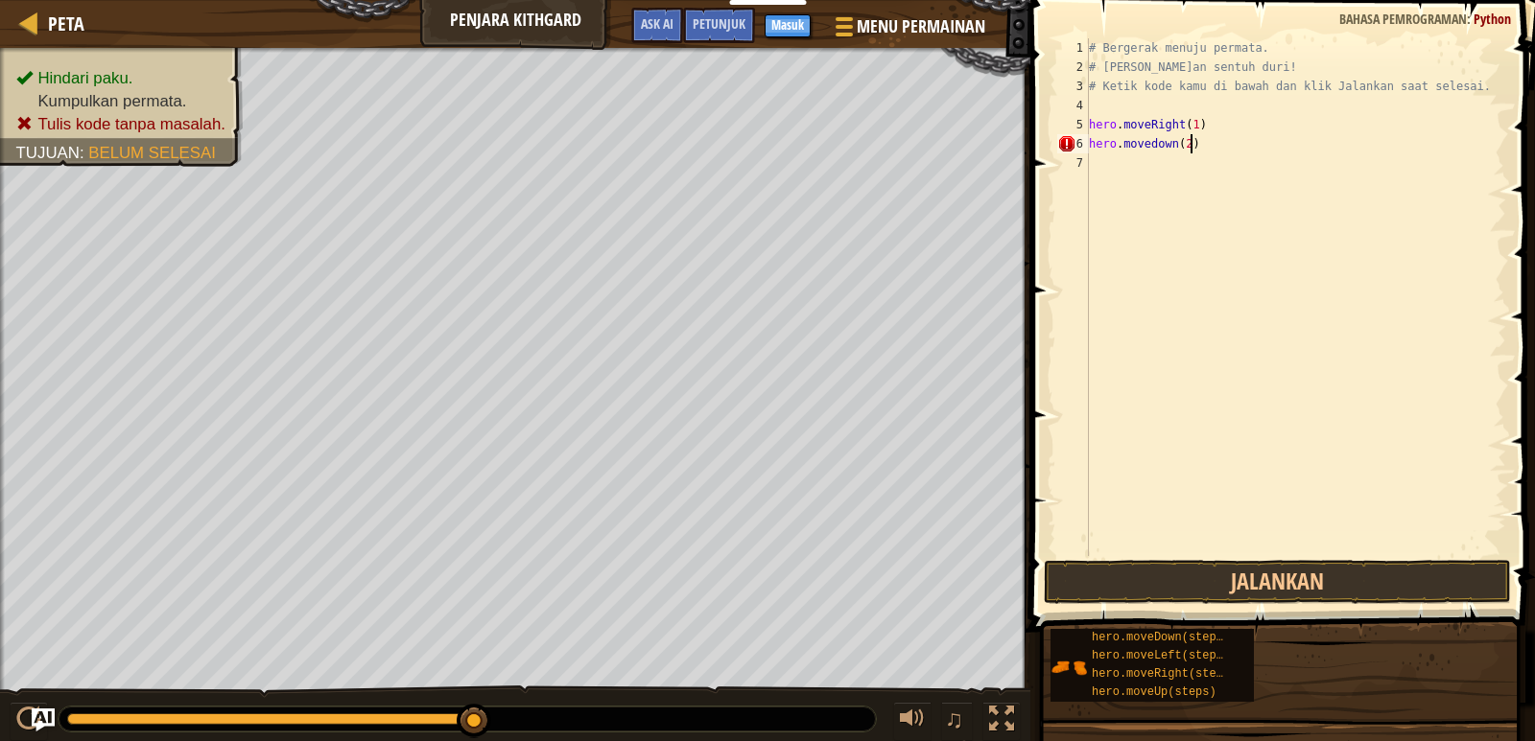
scroll to position [9, 8]
click at [1287, 577] on button "Jalankan" at bounding box center [1277, 582] width 467 height 44
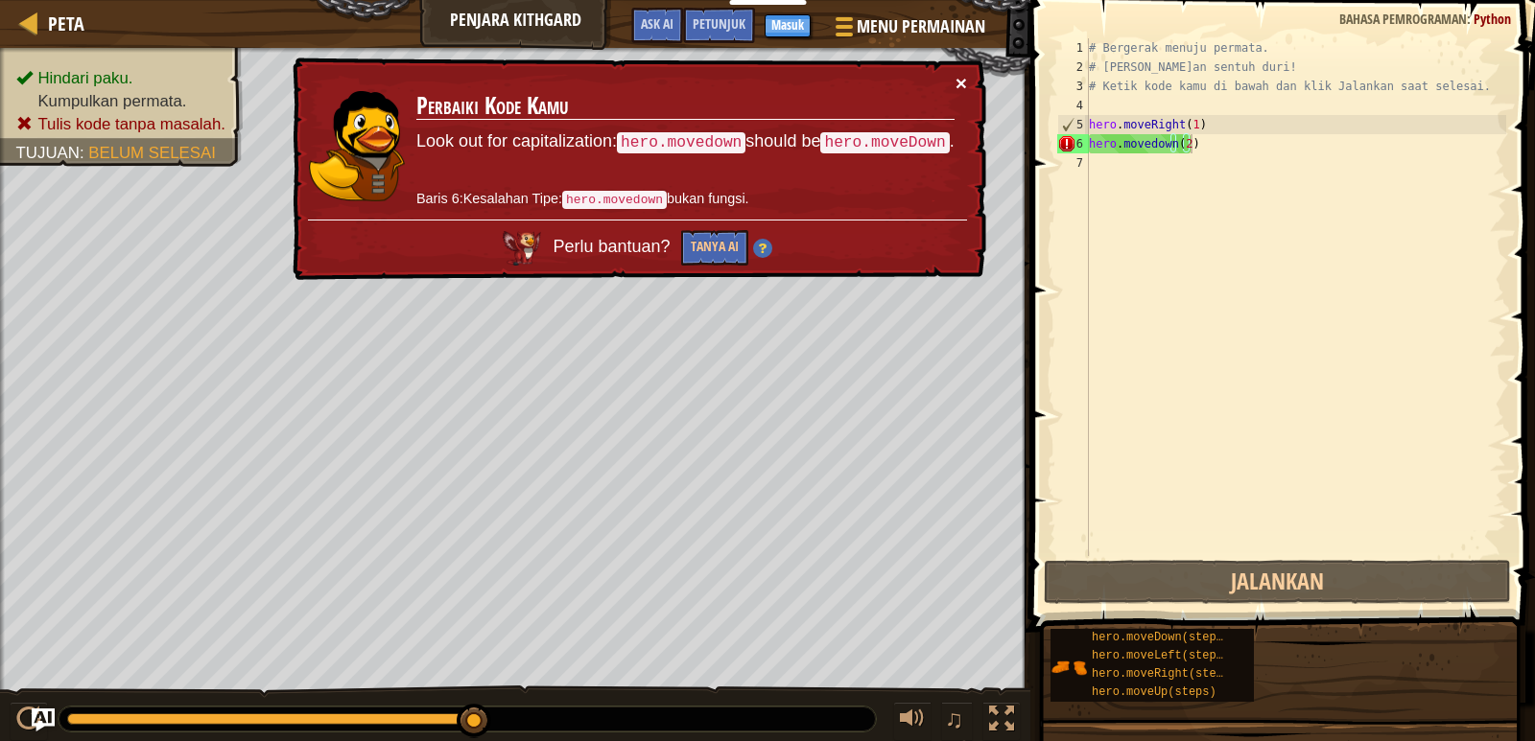
click at [960, 73] on button "×" at bounding box center [961, 83] width 12 height 20
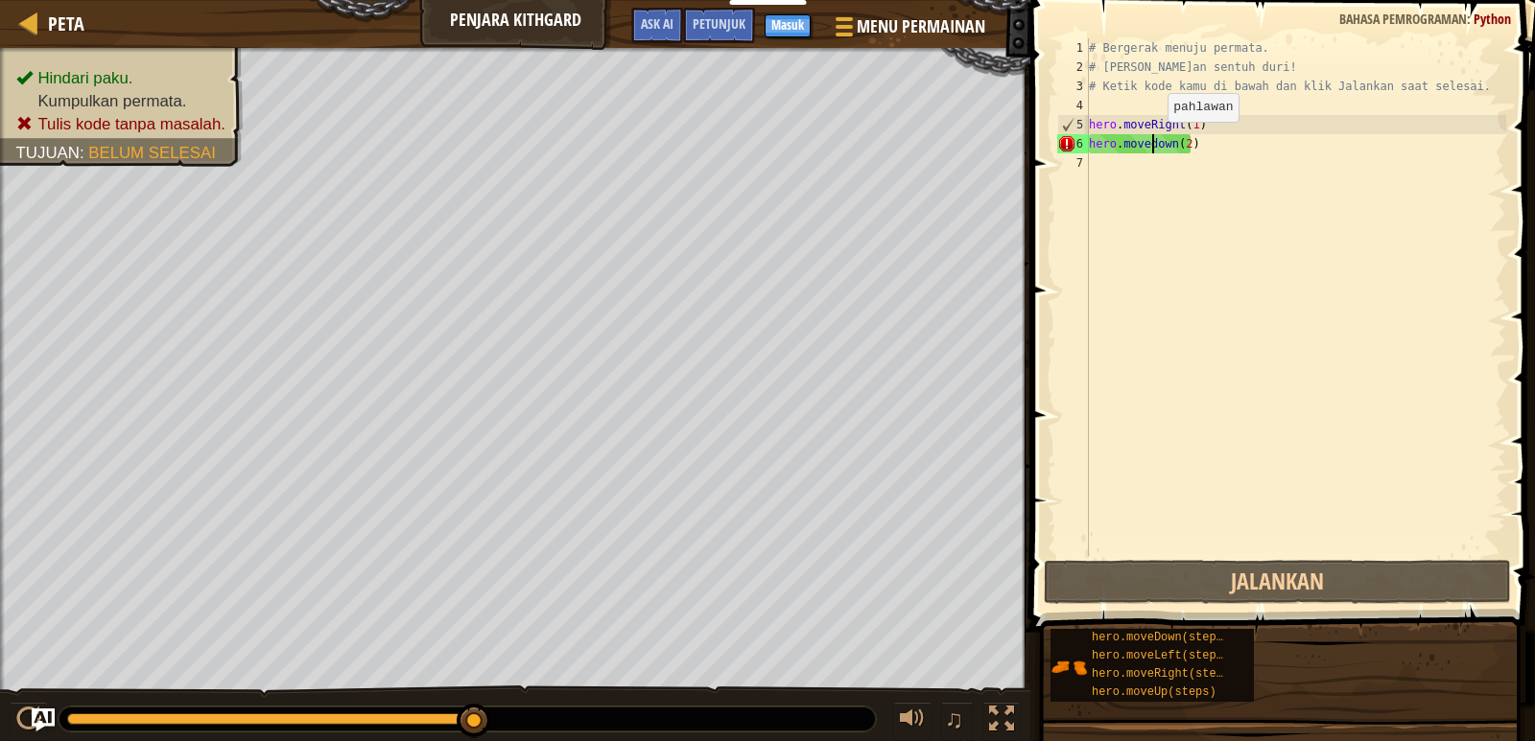
click at [1151, 141] on div "# Bergerak menuju permata. # [PERSON_NAME]an sentuh duri! # Ketik kode kamu di …" at bounding box center [1295, 316] width 421 height 556
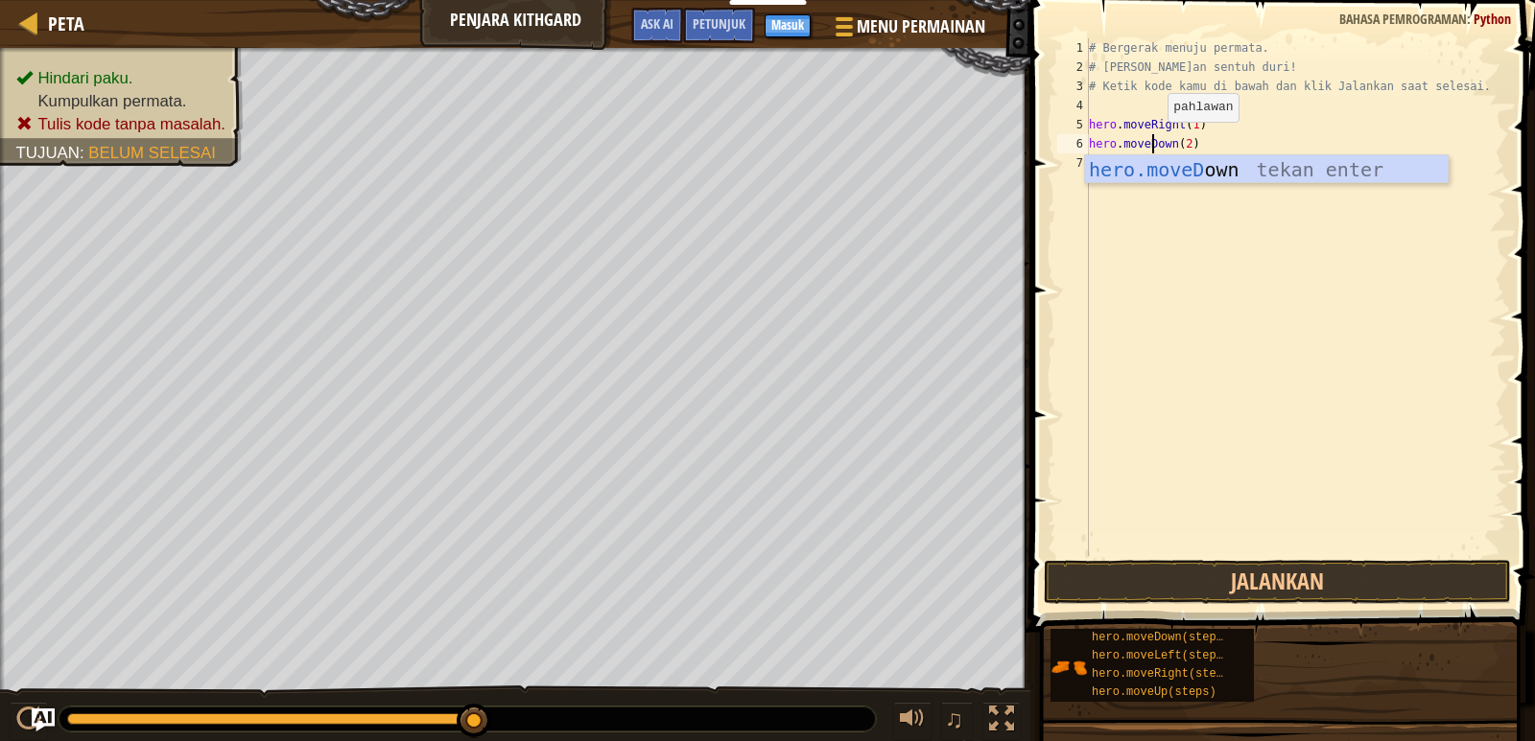
scroll to position [9, 6]
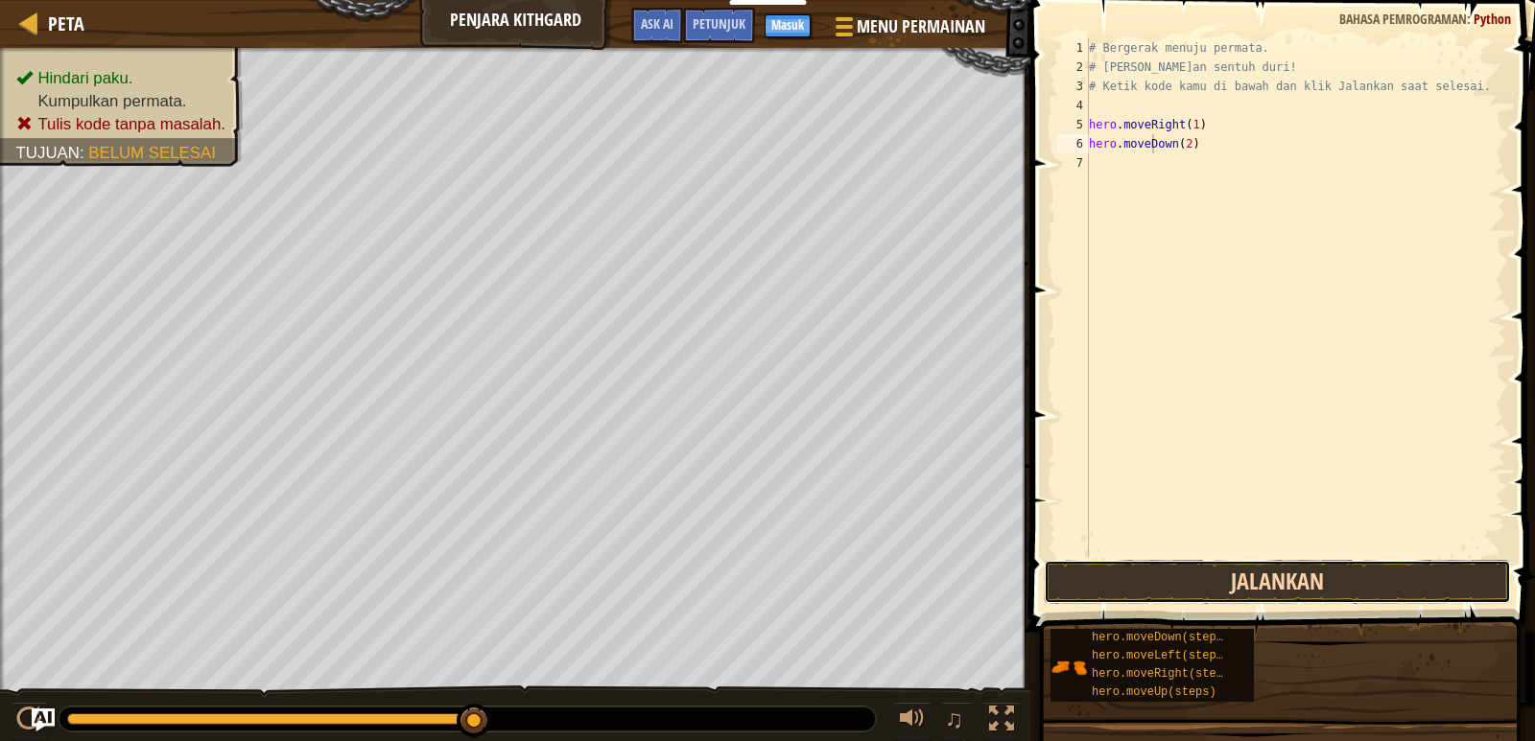
click at [1261, 576] on button "Jalankan" at bounding box center [1277, 582] width 467 height 44
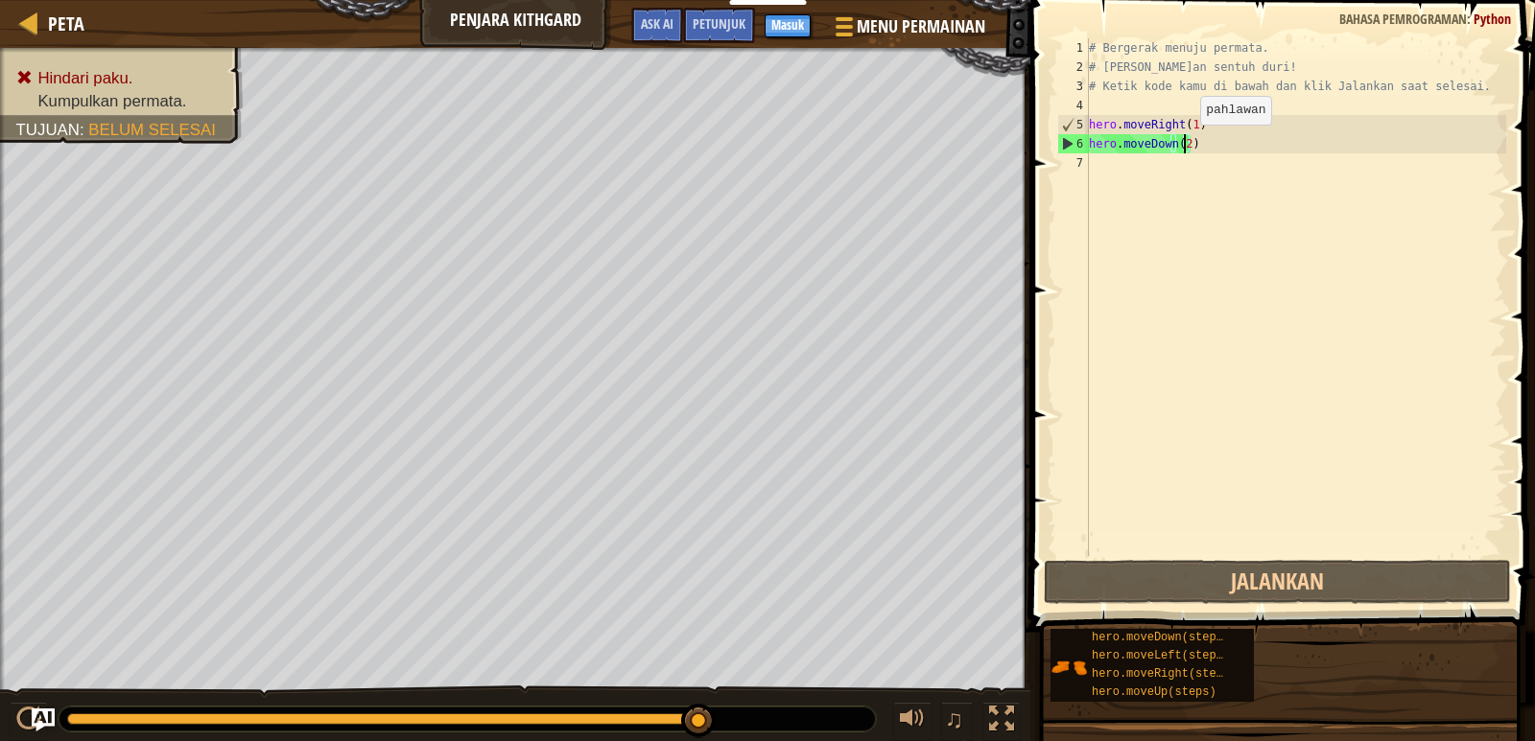
click at [1184, 144] on div "# Bergerak menuju permata. # [PERSON_NAME]an sentuh duri! # Ketik kode kamu di …" at bounding box center [1295, 316] width 421 height 556
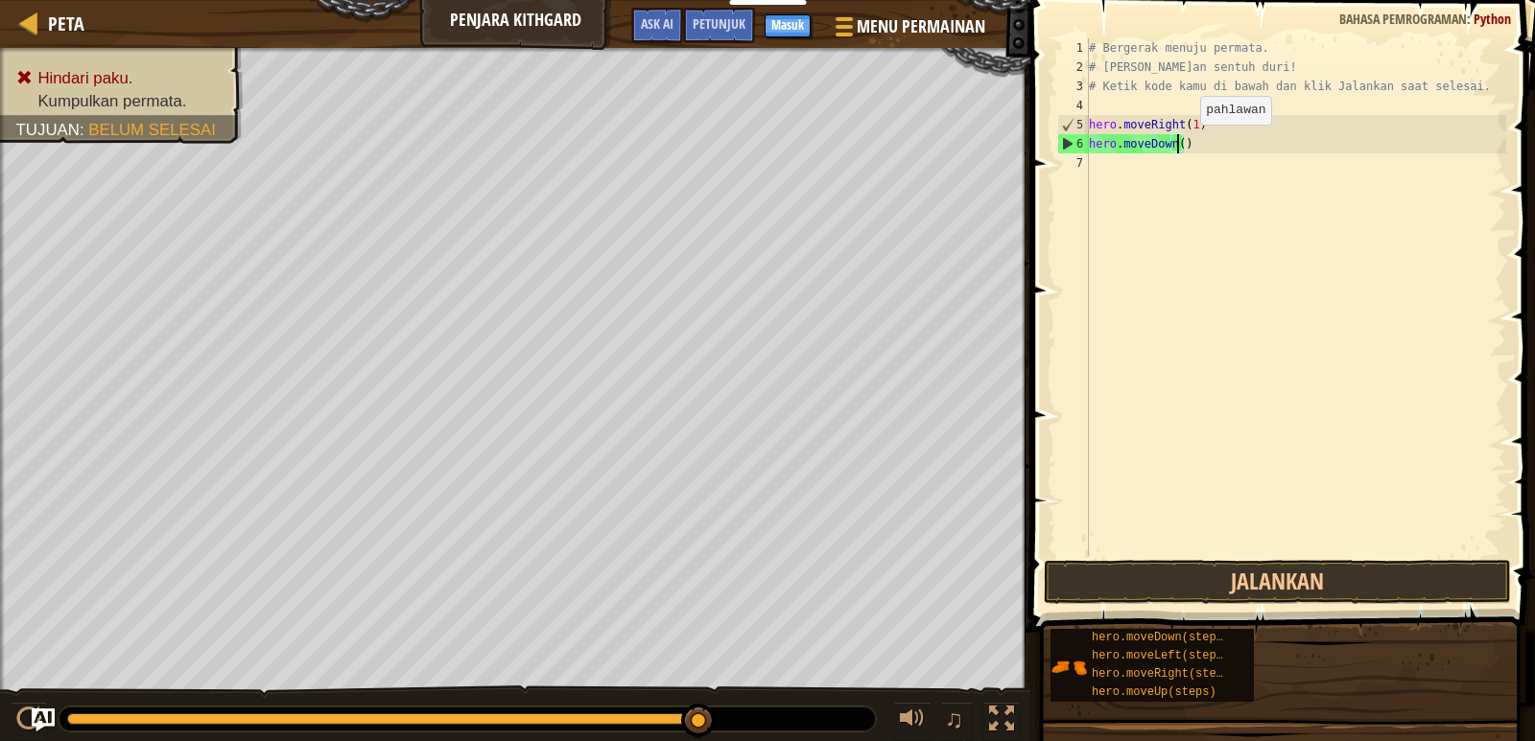
scroll to position [9, 8]
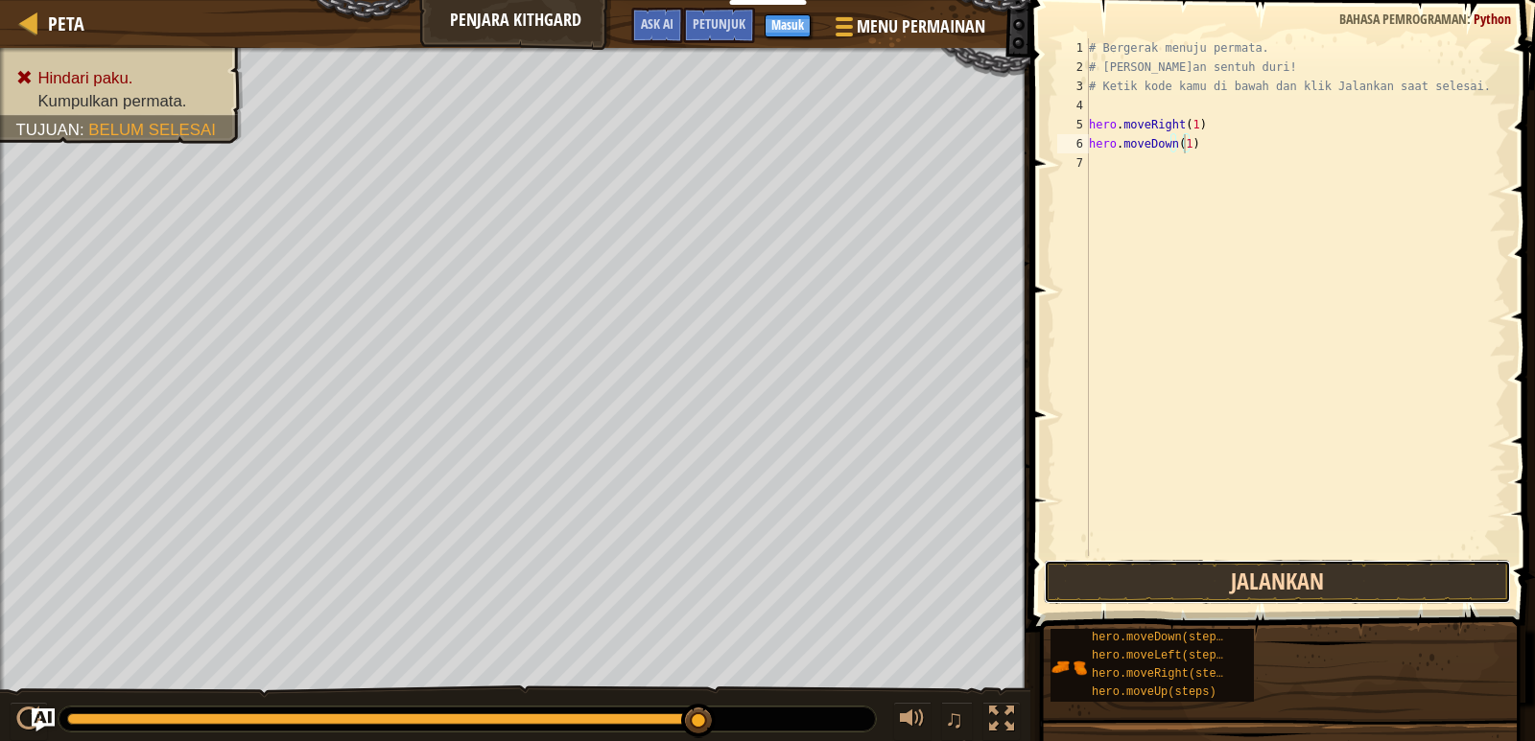
click at [1249, 577] on button "Jalankan" at bounding box center [1277, 582] width 467 height 44
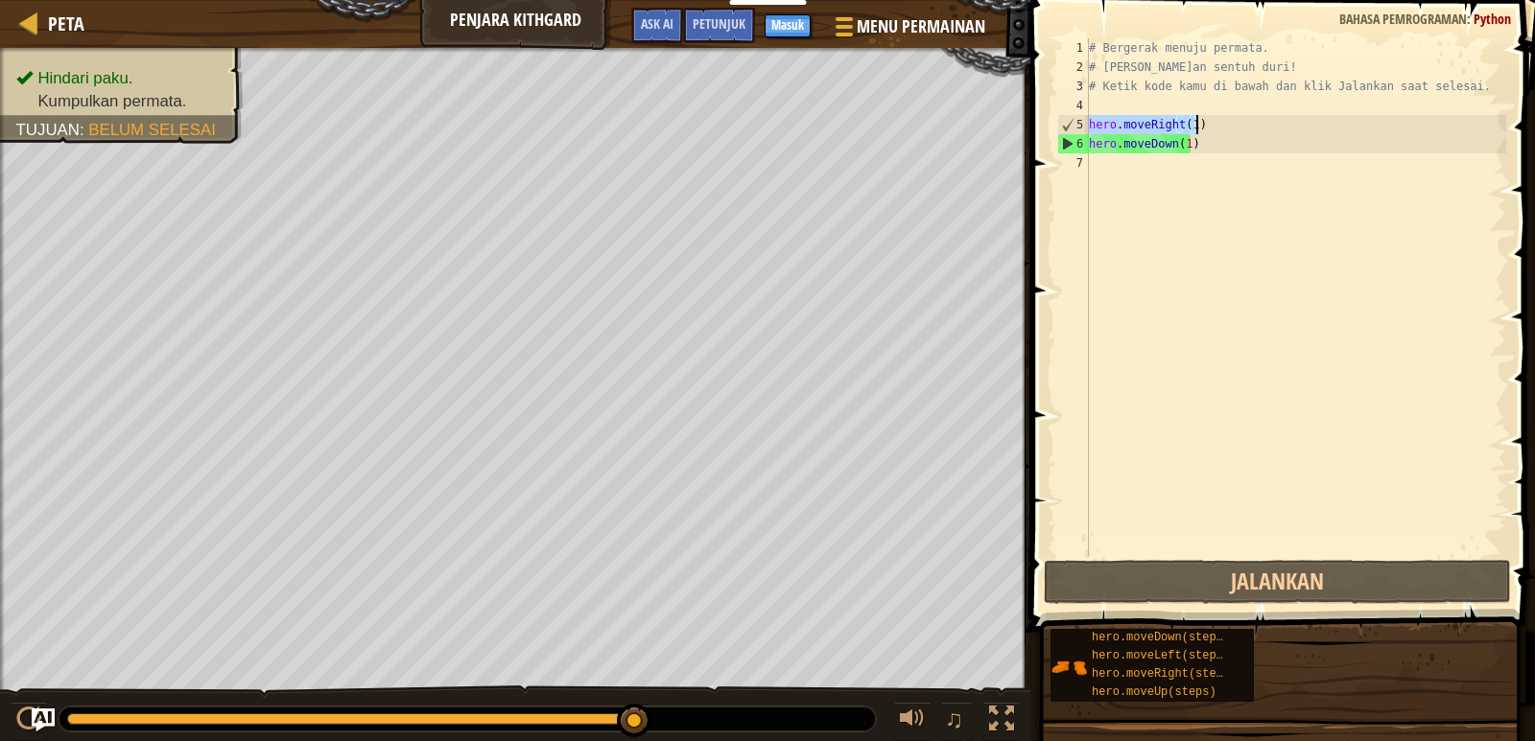
drag, startPoint x: 1091, startPoint y: 120, endPoint x: 1216, endPoint y: 119, distance: 125.6
click at [1216, 119] on div "# Bergerak menuju permata. # [PERSON_NAME]an sentuh duri! # Ketik kode kamu di …" at bounding box center [1295, 316] width 421 height 556
type textarea "hero.moveRight(1)"
click at [1088, 153] on div "7" at bounding box center [1073, 162] width 32 height 19
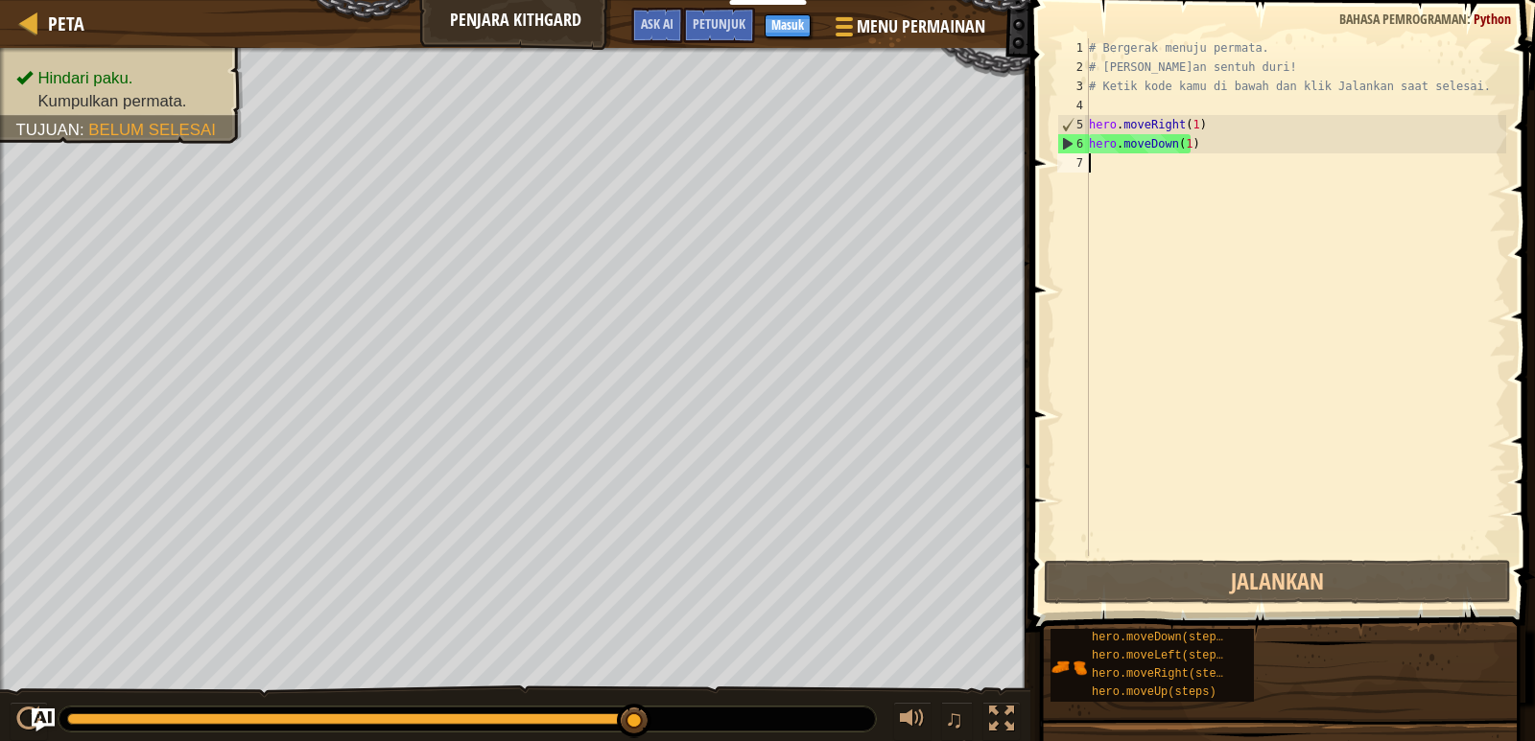
paste textarea "hero.moveRight(1)"
type textarea "hero.moveRight(1)"
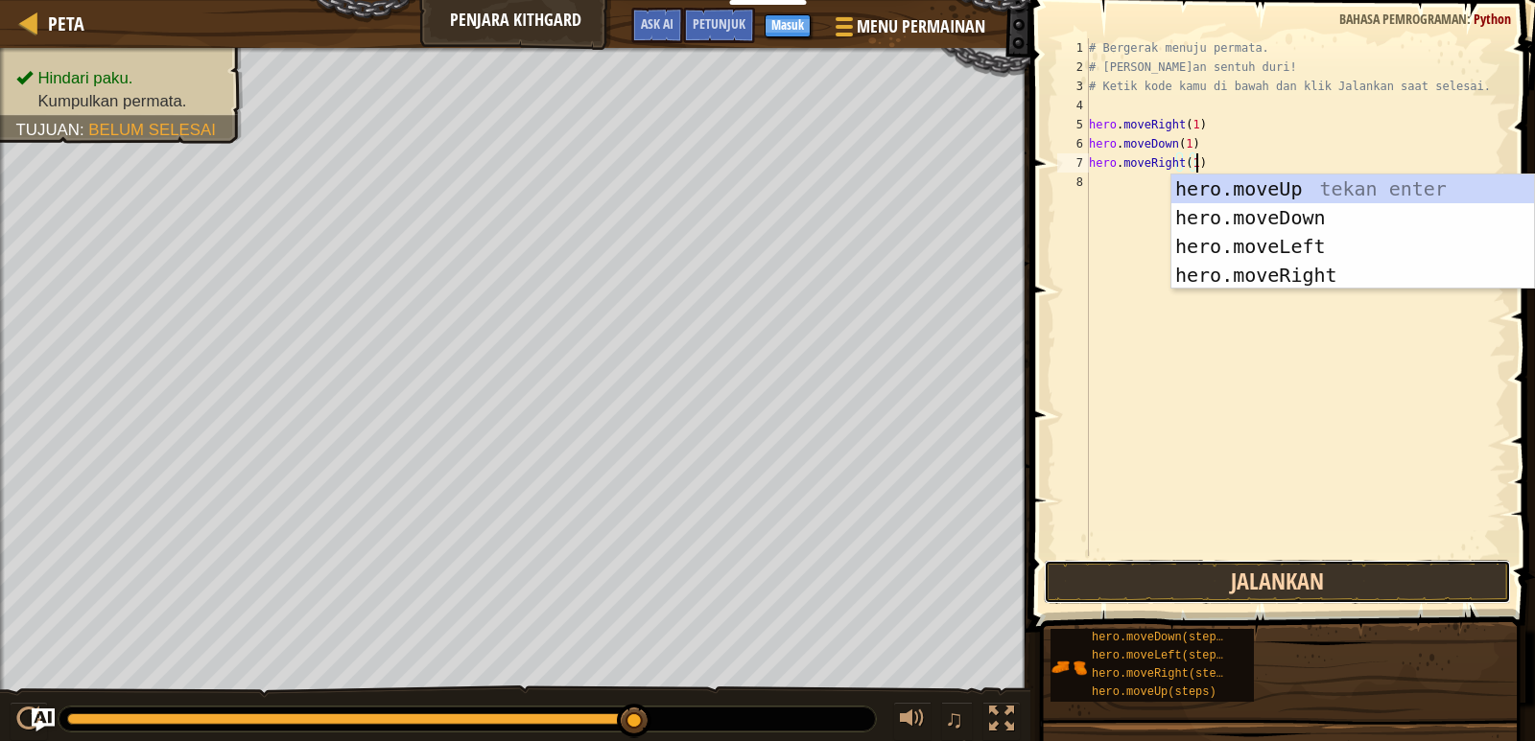
click at [1183, 582] on button "Jalankan" at bounding box center [1277, 582] width 467 height 44
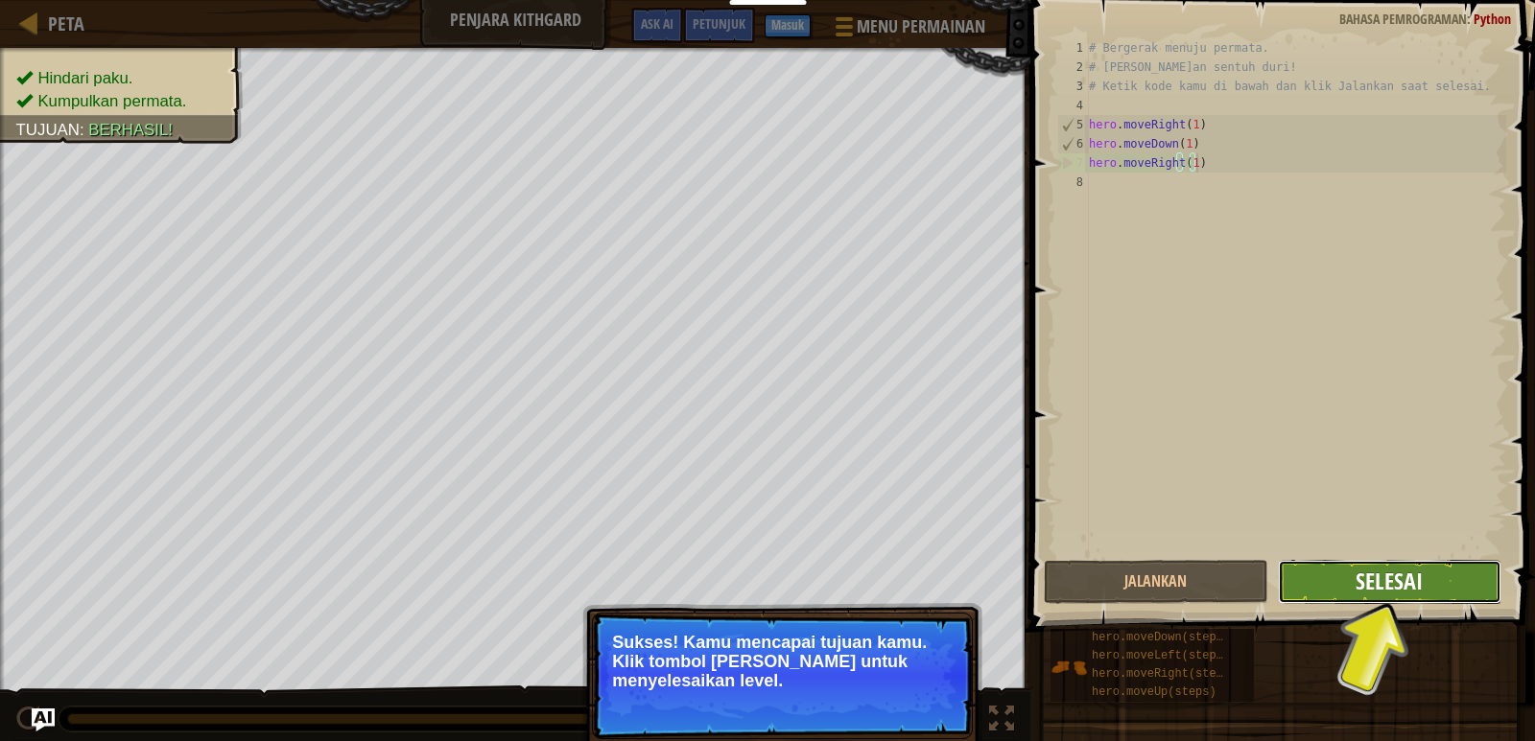
click at [1419, 579] on button "Selesai" at bounding box center [1389, 582] width 223 height 44
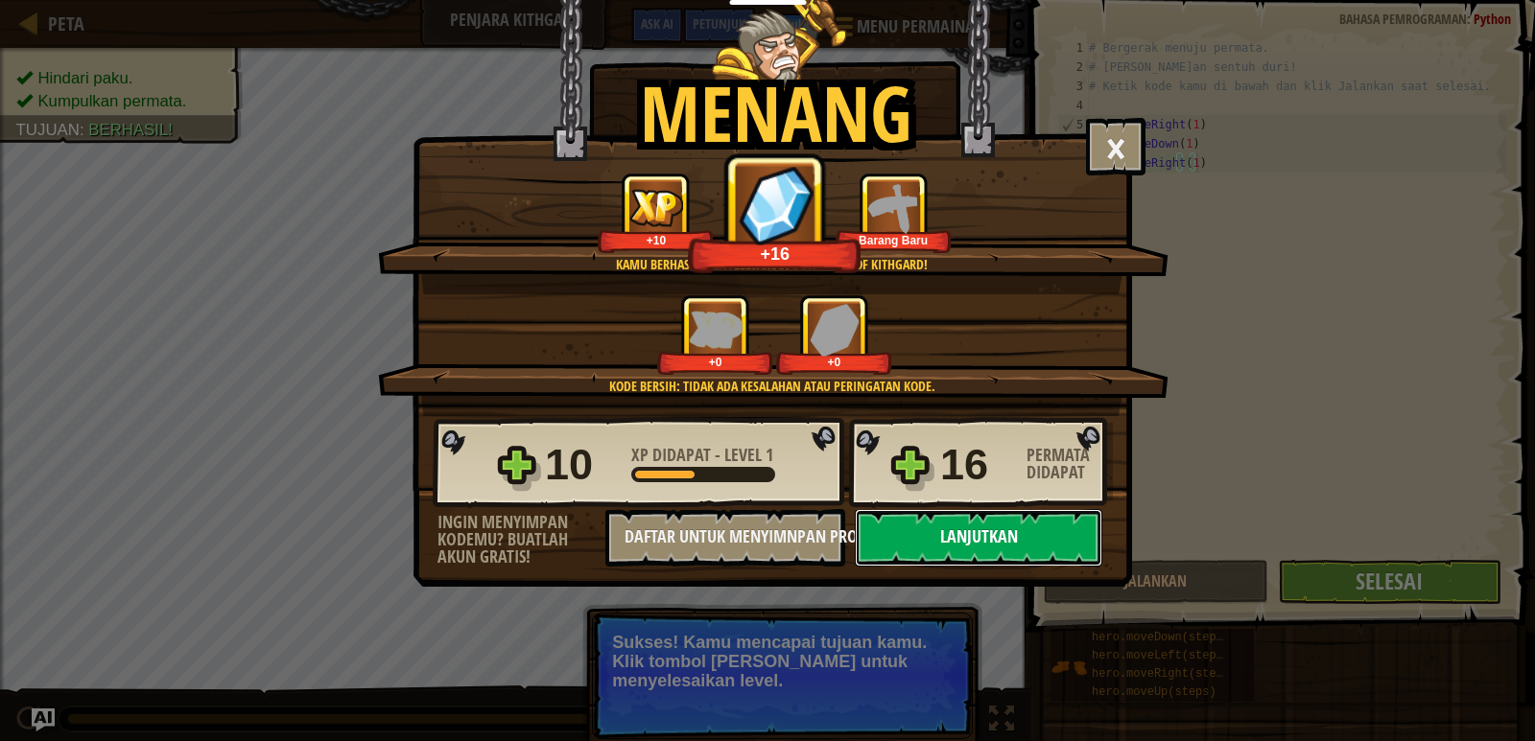
click at [1026, 536] on button "Lanjutkan" at bounding box center [978, 538] width 247 height 58
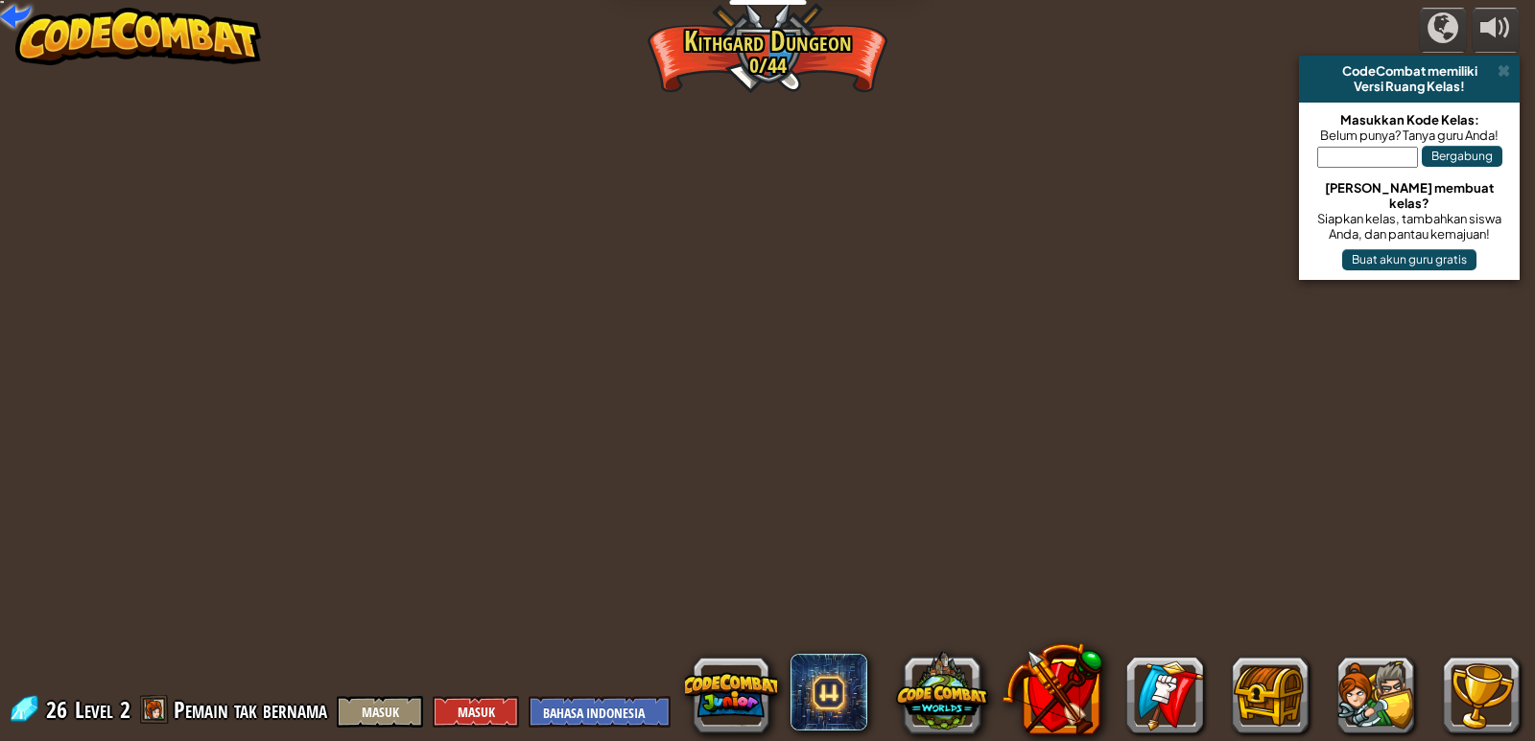
select select "id"
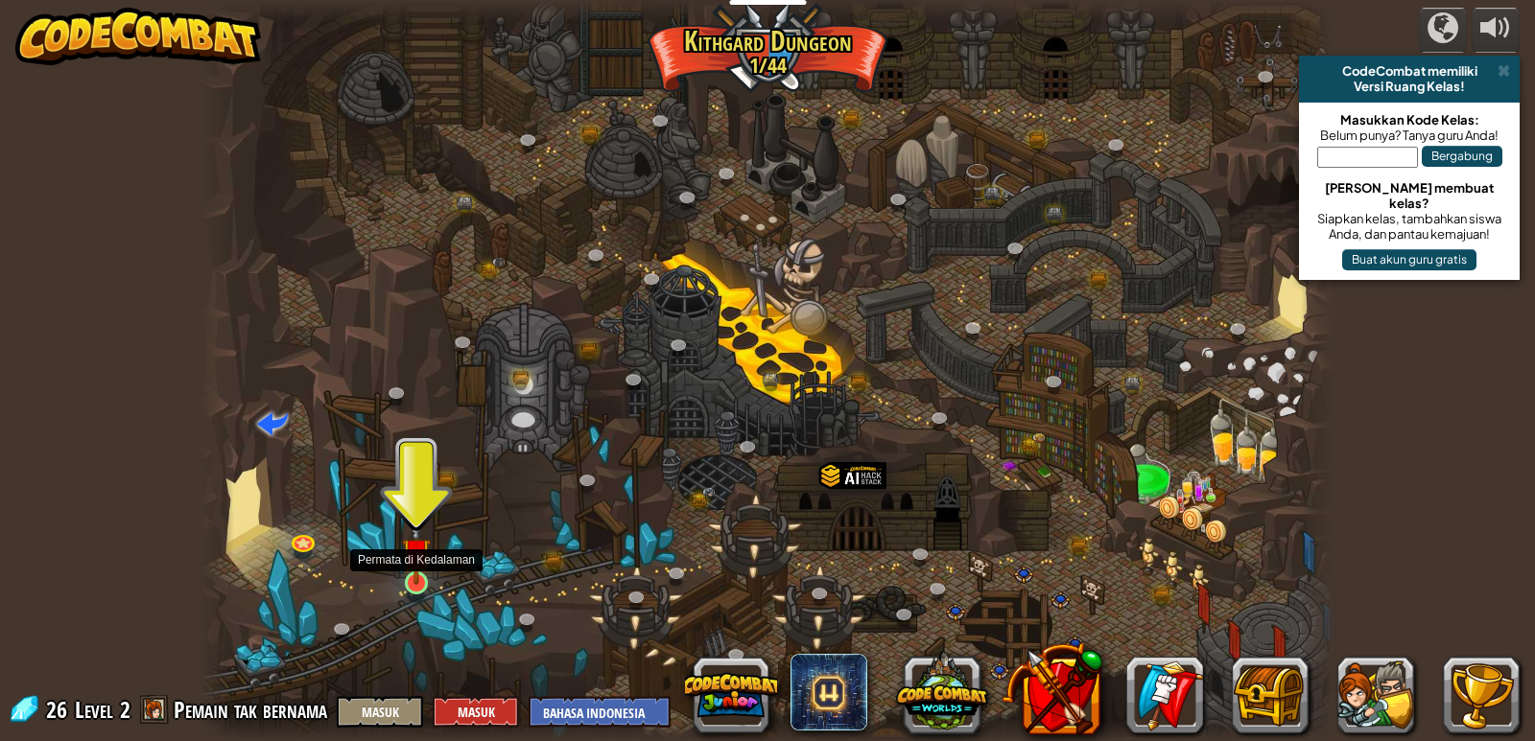
click at [425, 575] on img at bounding box center [416, 553] width 29 height 66
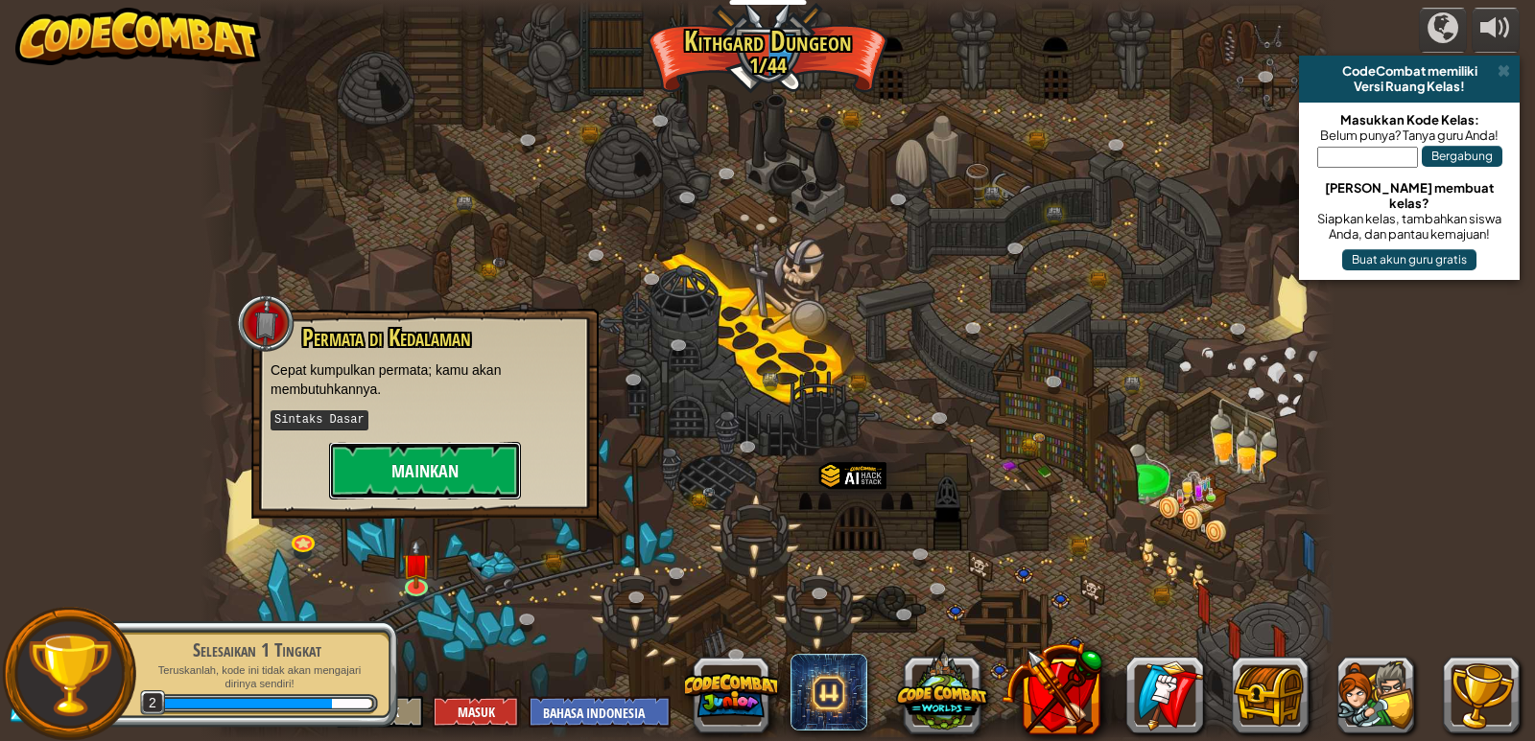
click at [449, 467] on button "Mainkan" at bounding box center [425, 471] width 192 height 58
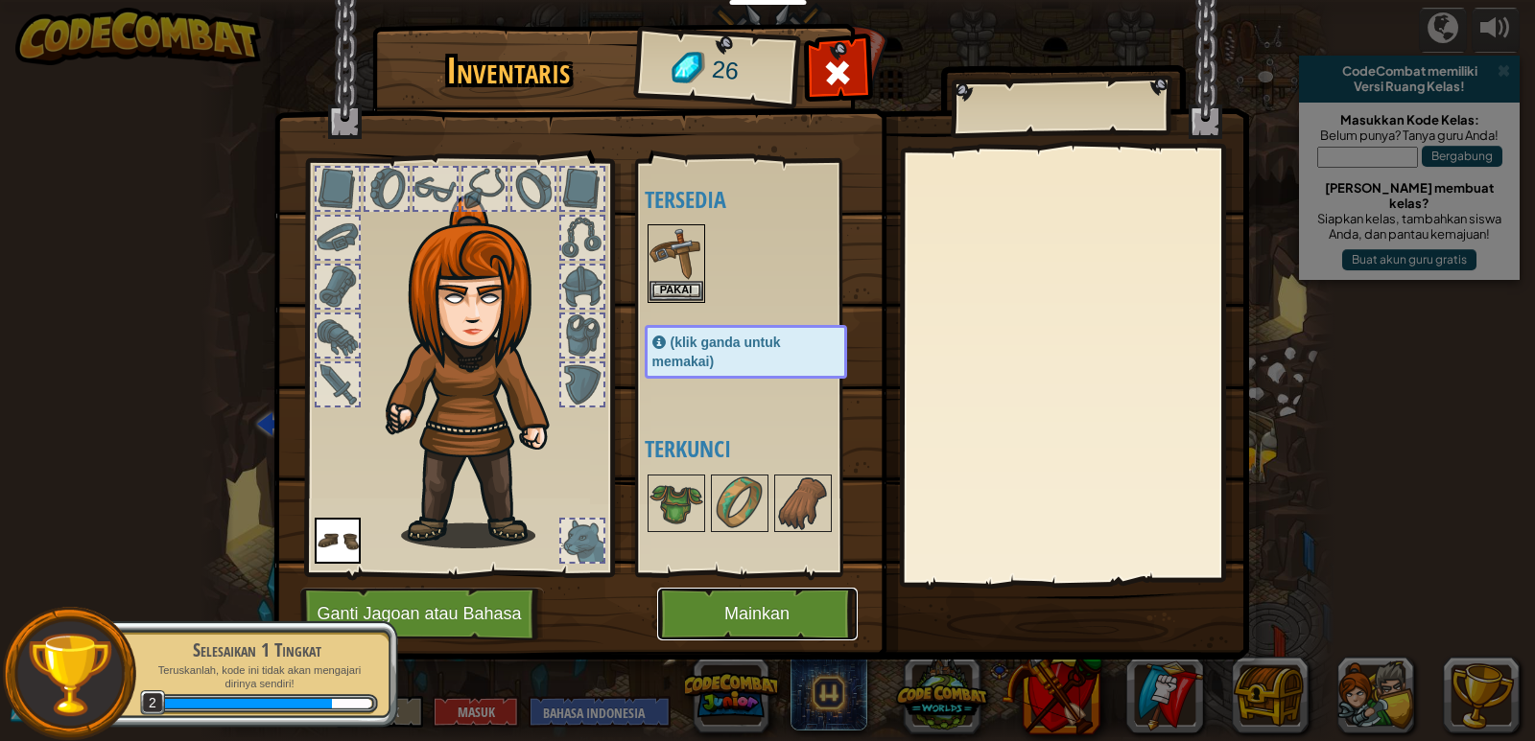
click at [720, 605] on button "Mainkan" at bounding box center [757, 614] width 200 height 53
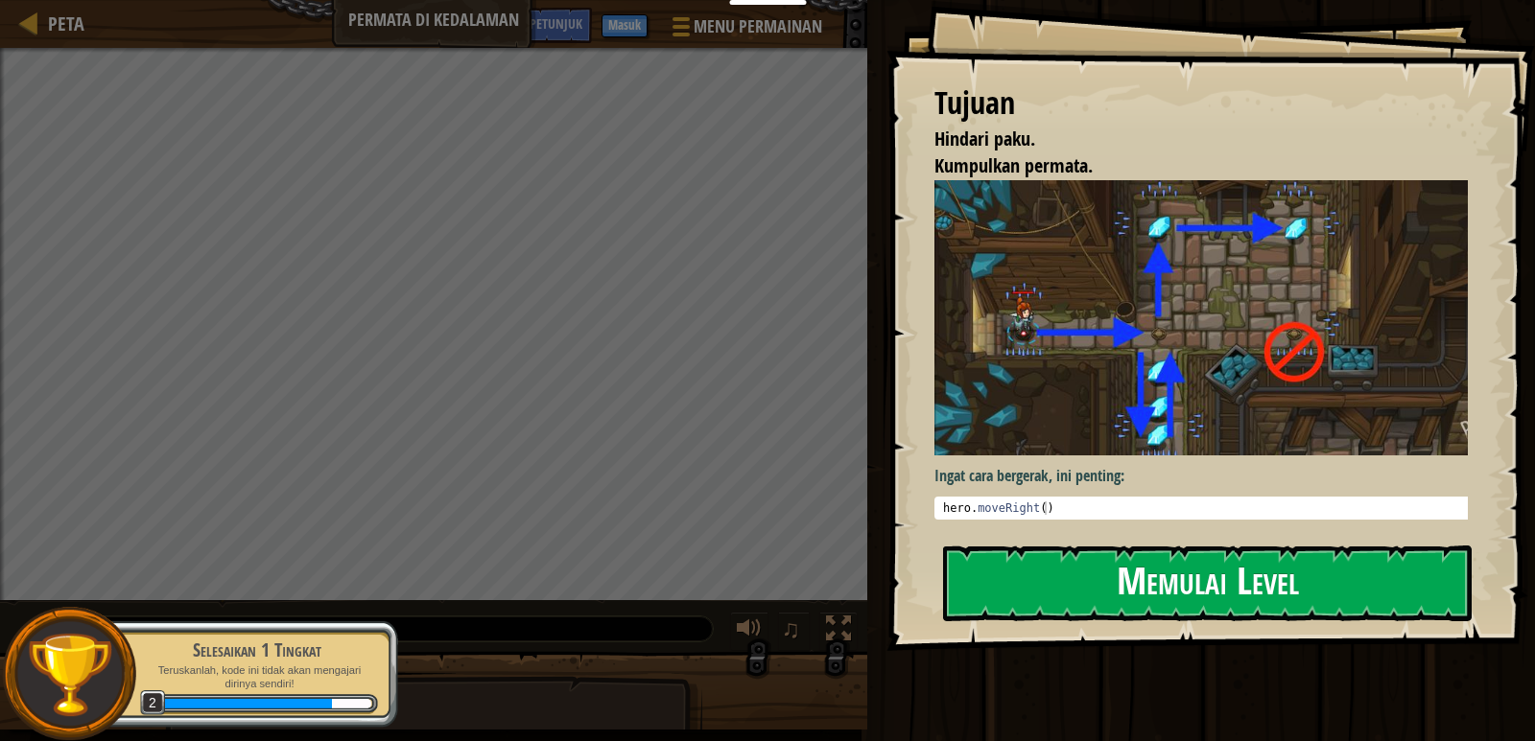
click at [1136, 567] on button "Memulai Level" at bounding box center [1207, 584] width 528 height 76
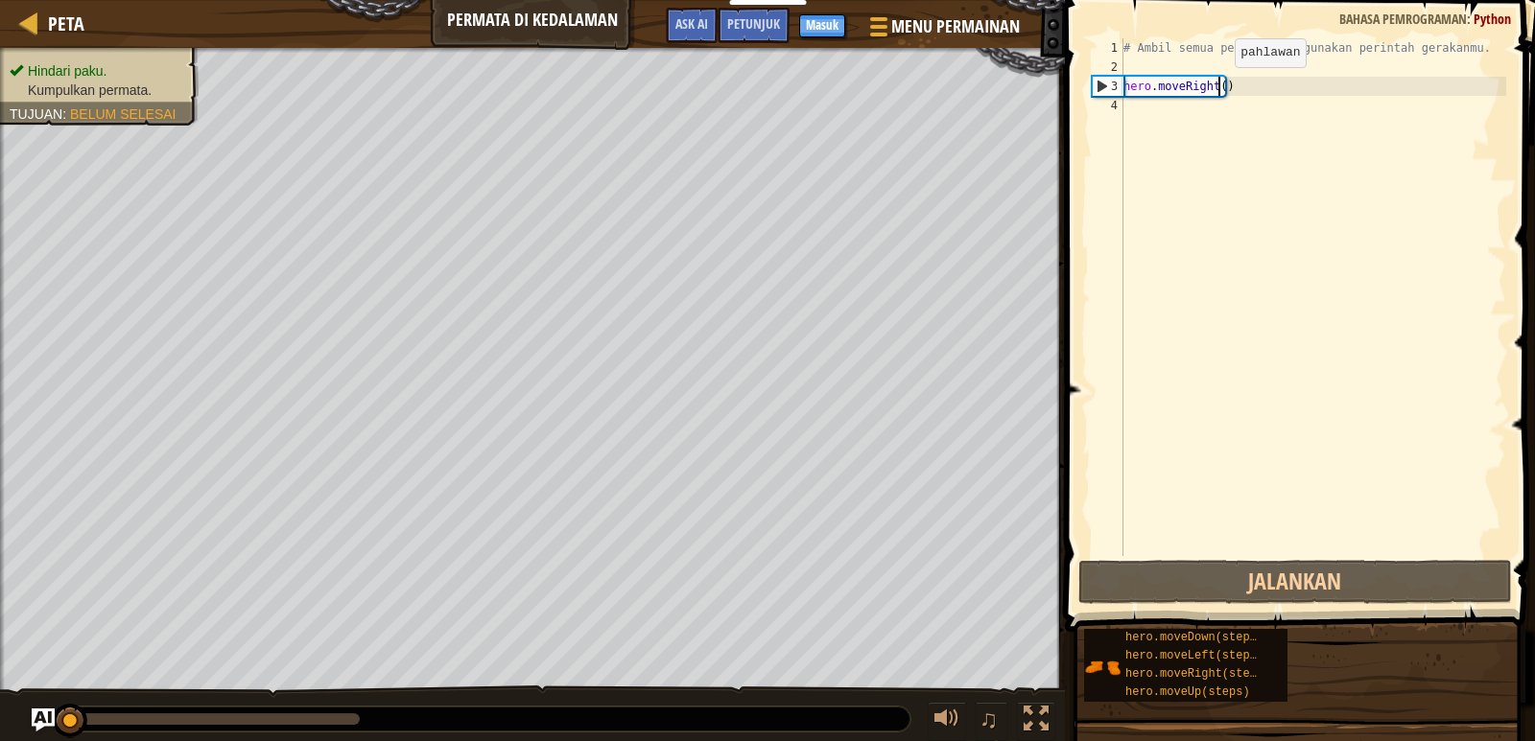
click at [1218, 86] on div "# Ambil semua permata menggunakan perintah gerakanmu. hero . moveRight ( )" at bounding box center [1312, 316] width 387 height 556
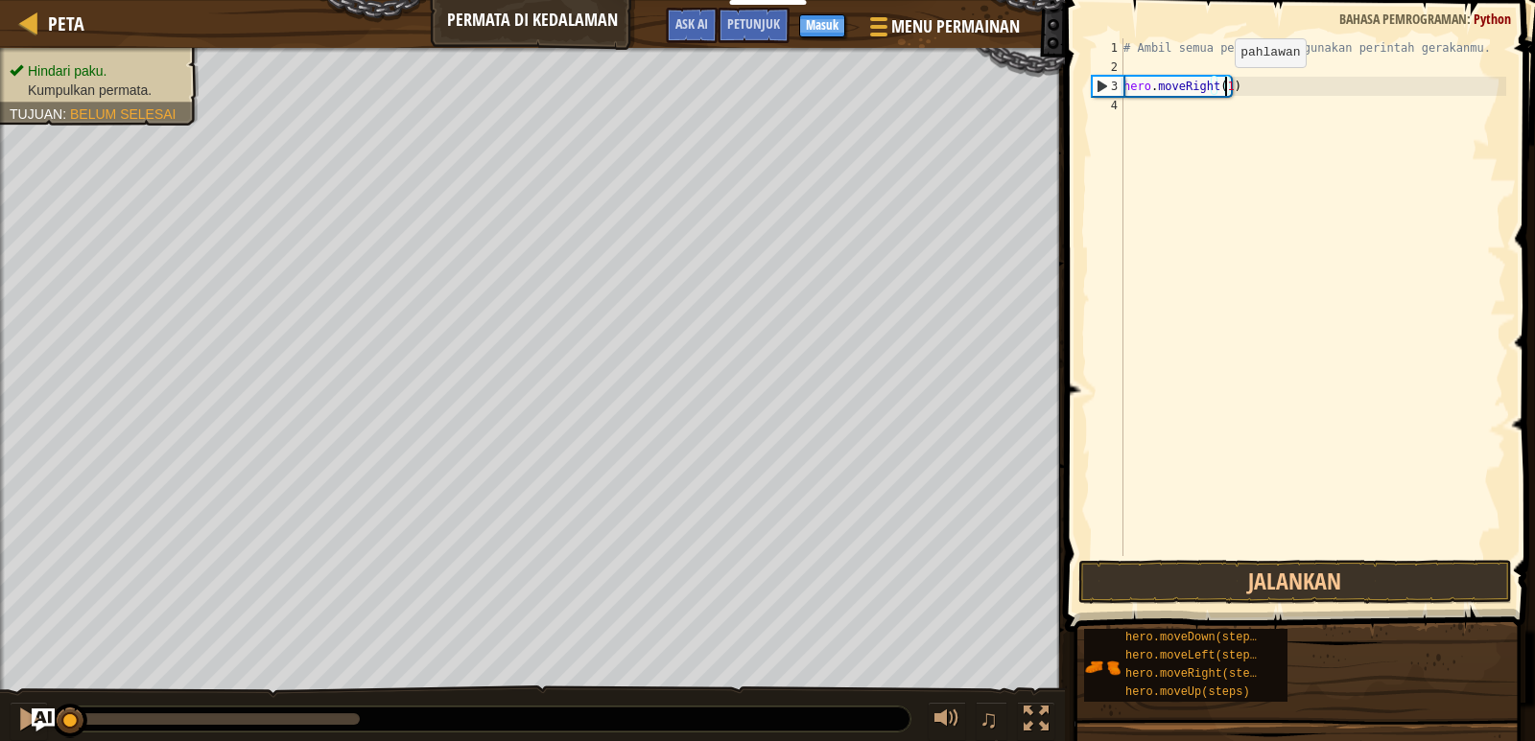
scroll to position [9, 8]
type textarea "hero.moveRight(1)"
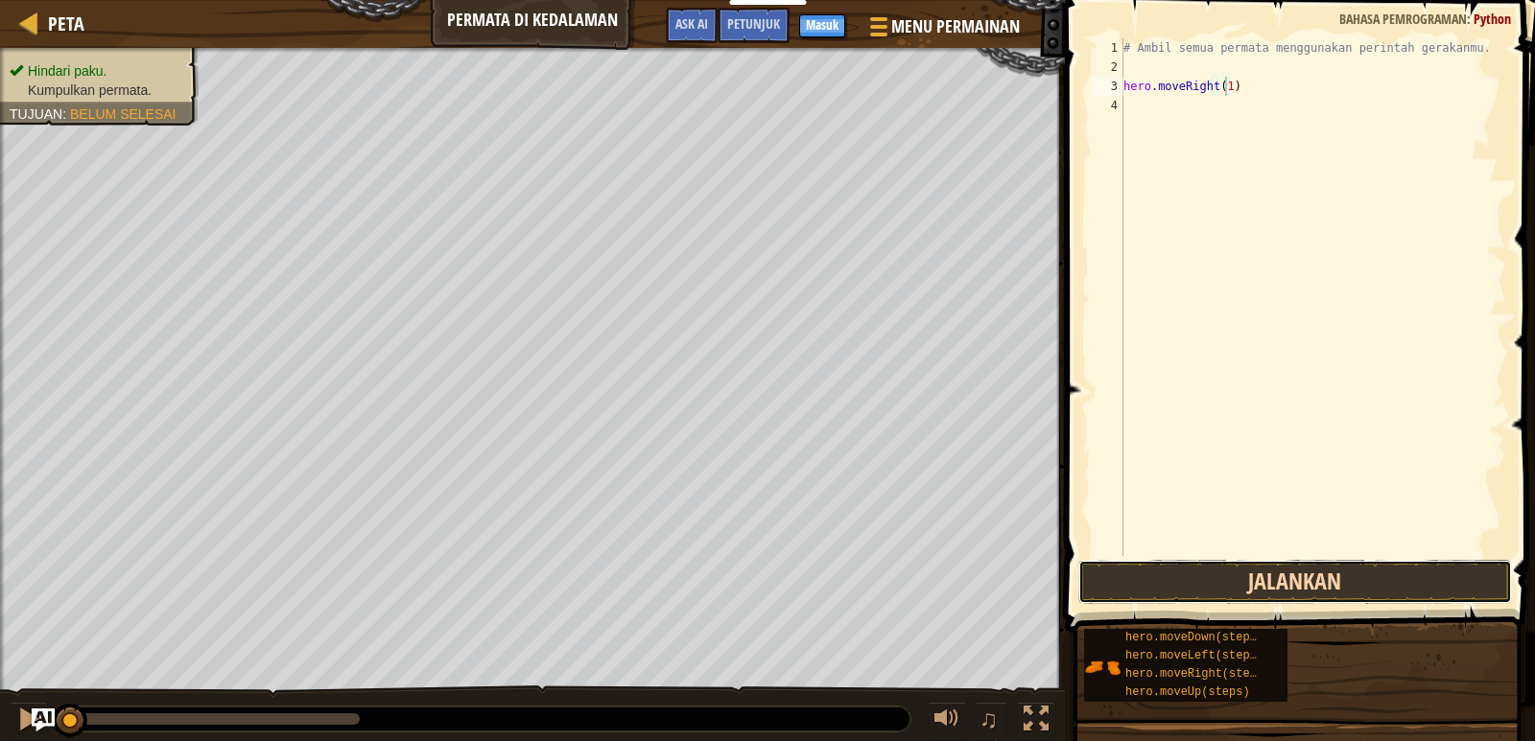
click at [1308, 583] on button "Jalankan" at bounding box center [1295, 582] width 434 height 44
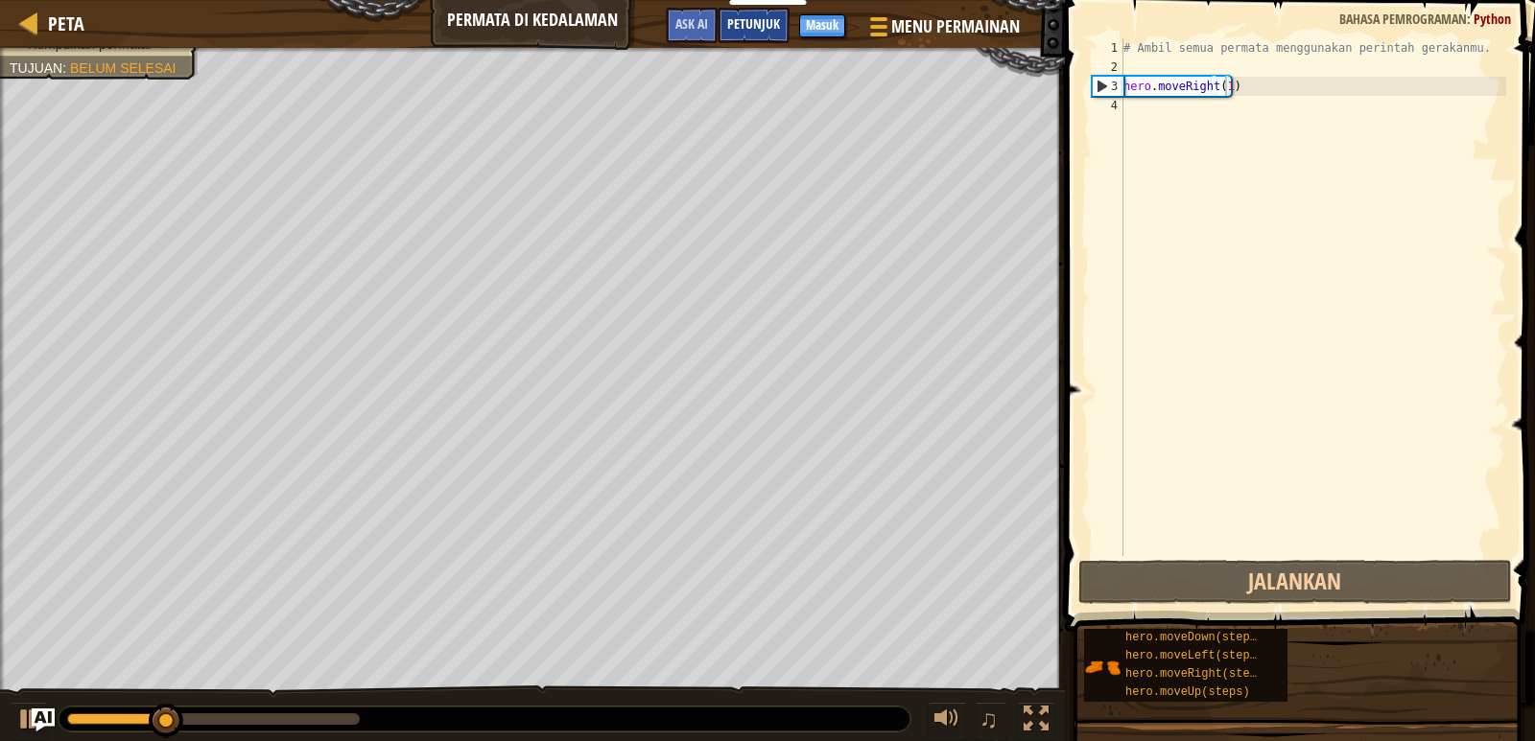
click at [740, 23] on span "Petunjuk" at bounding box center [753, 23] width 53 height 18
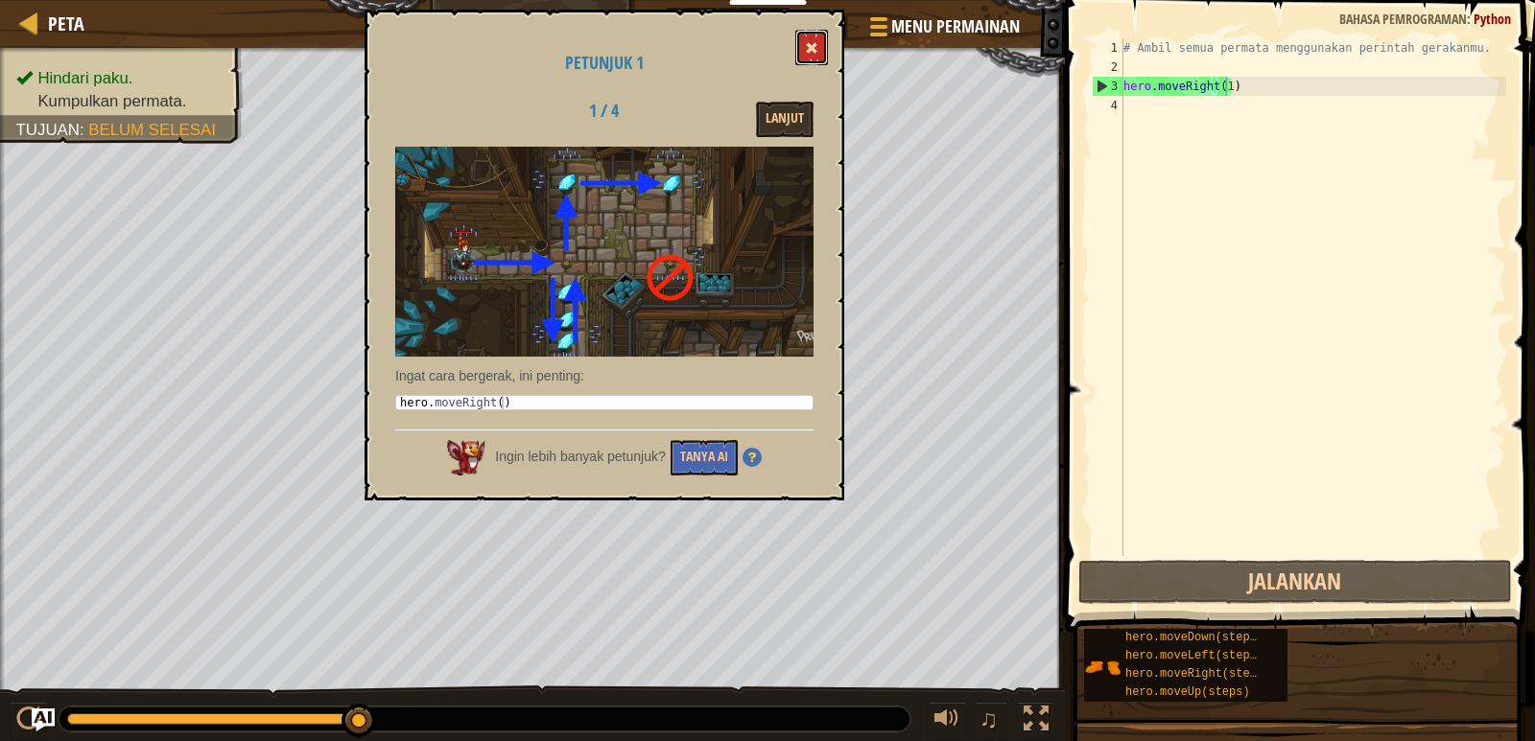
click at [804, 41] on button at bounding box center [811, 47] width 33 height 35
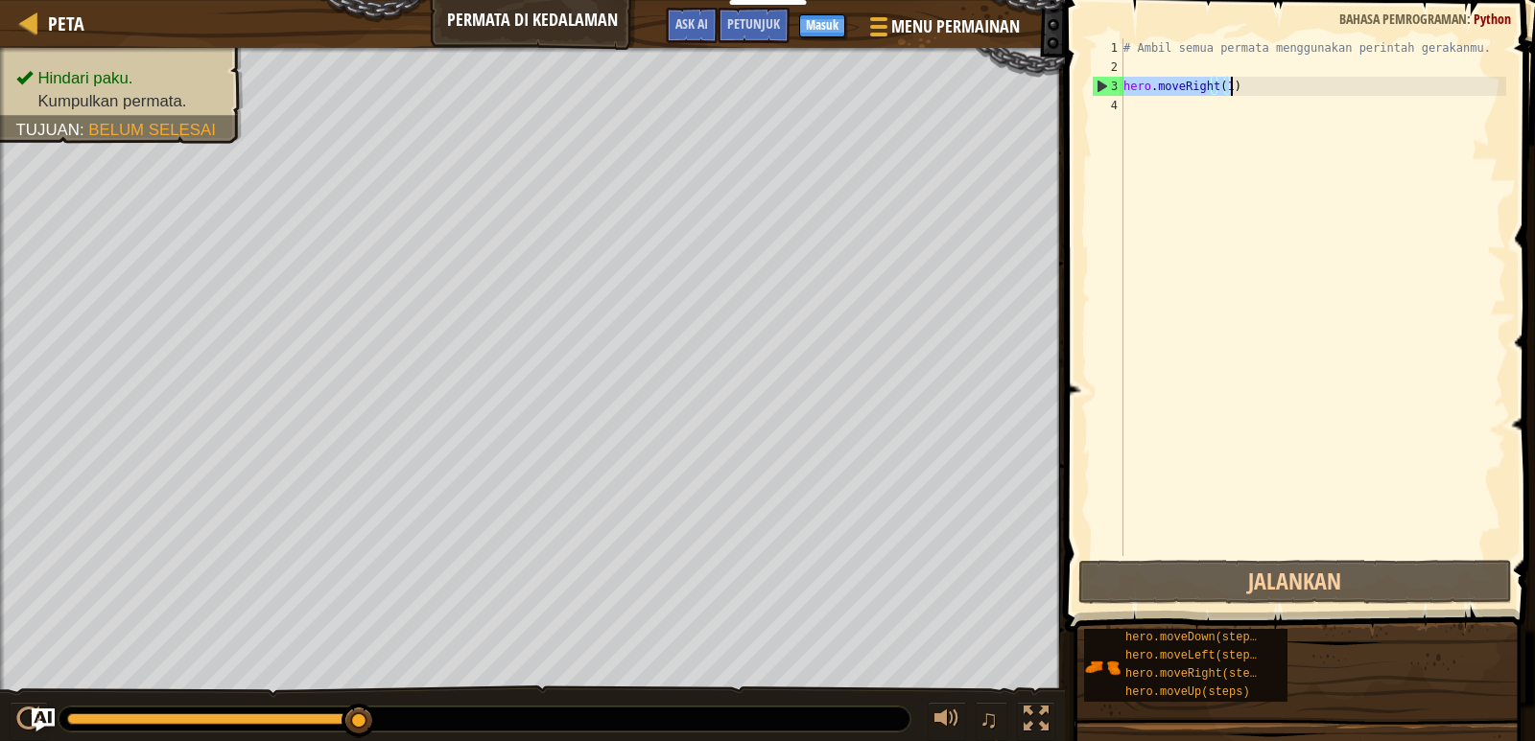
drag, startPoint x: 1124, startPoint y: 89, endPoint x: 1241, endPoint y: 91, distance: 117.0
click at [1241, 91] on div "# Ambil semua permata menggunakan perintah gerakanmu. hero . moveRight ( 1 )" at bounding box center [1312, 316] width 387 height 556
click at [1134, 108] on div "# Ambil semua permata menggunakan perintah gerakanmu. hero . moveRight ( 1 )" at bounding box center [1312, 316] width 387 height 556
paste textarea "hero.moveRight(1)"
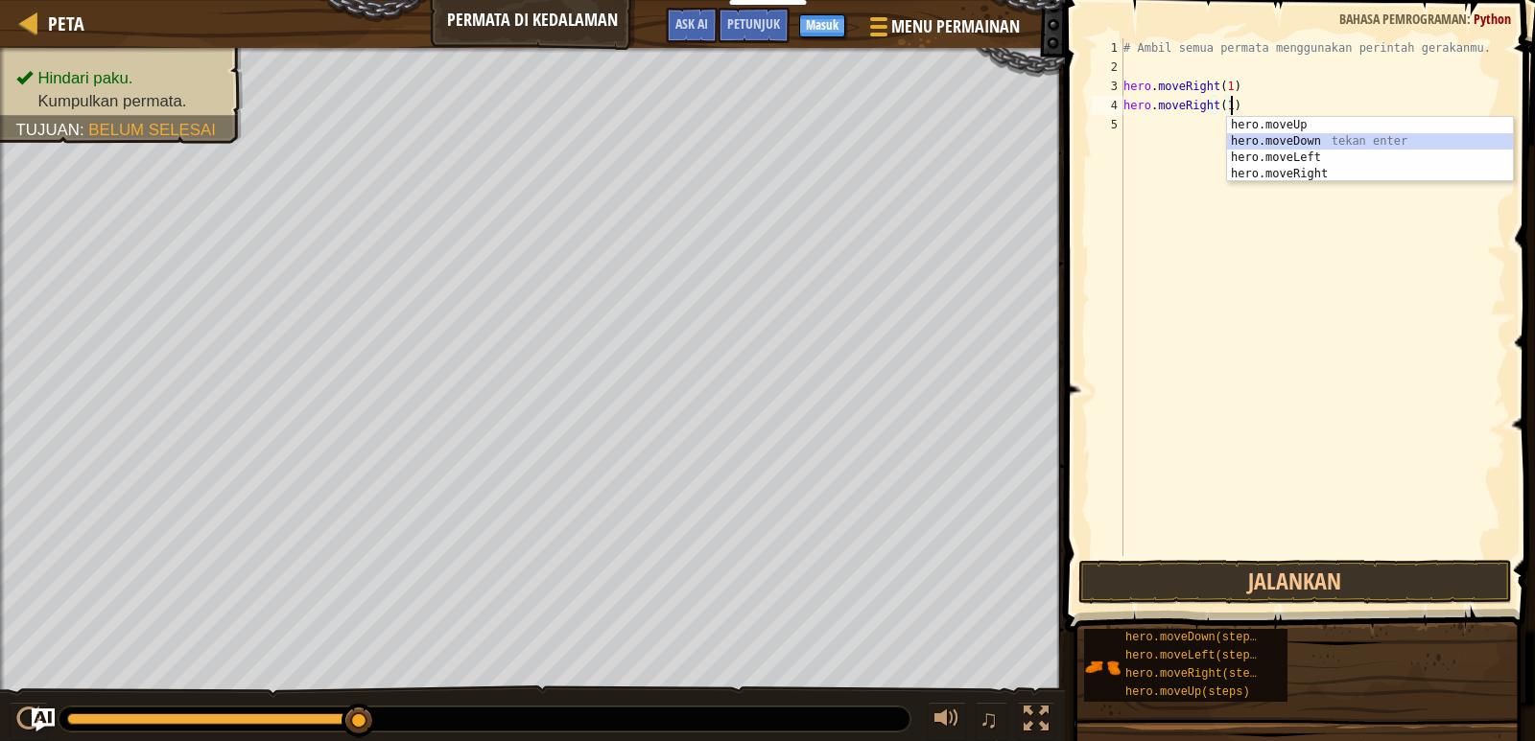
click at [1250, 133] on div "hero.moveUp tekan enter hero.moveDown tekan enter hero.moveLeft tekan enter her…" at bounding box center [1370, 166] width 286 height 98
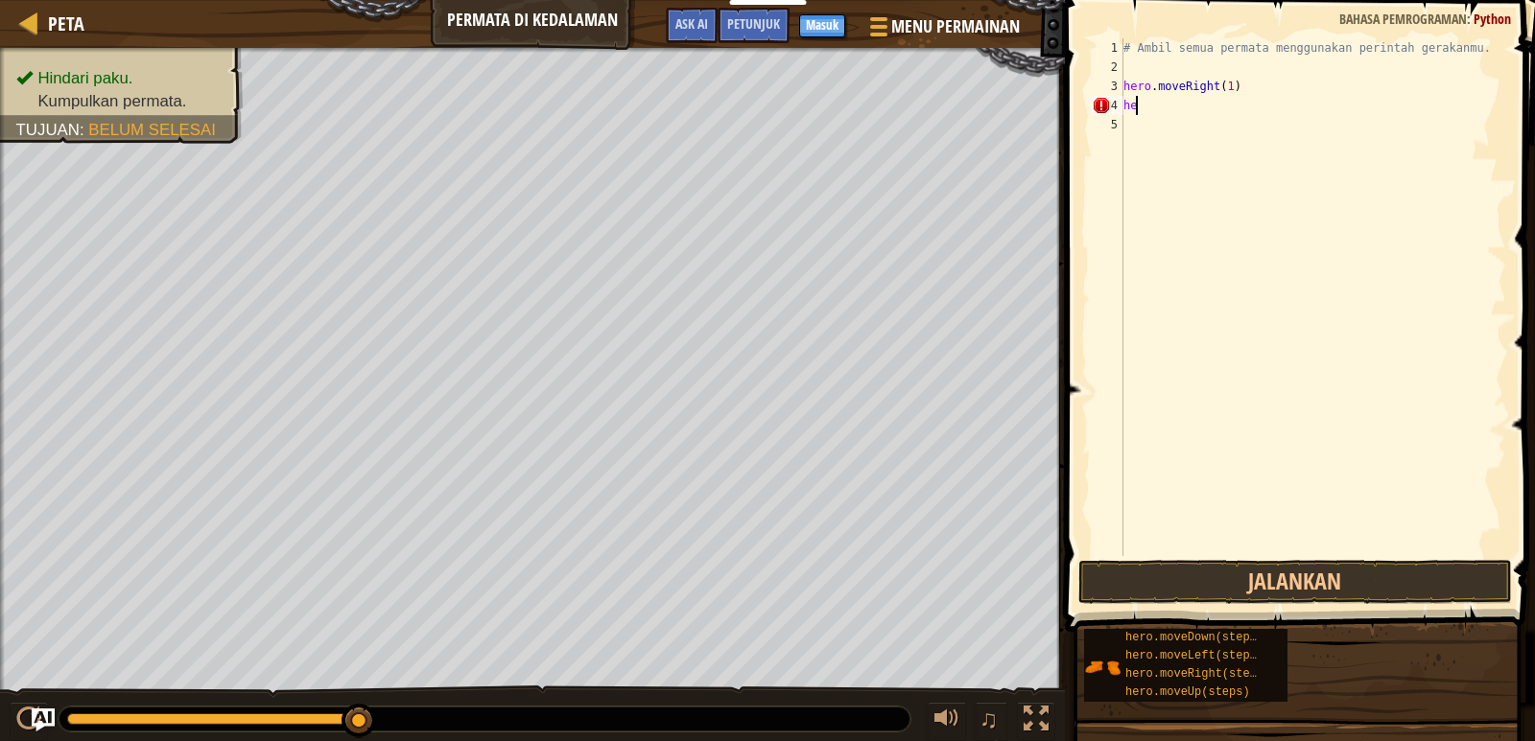
type textarea "h"
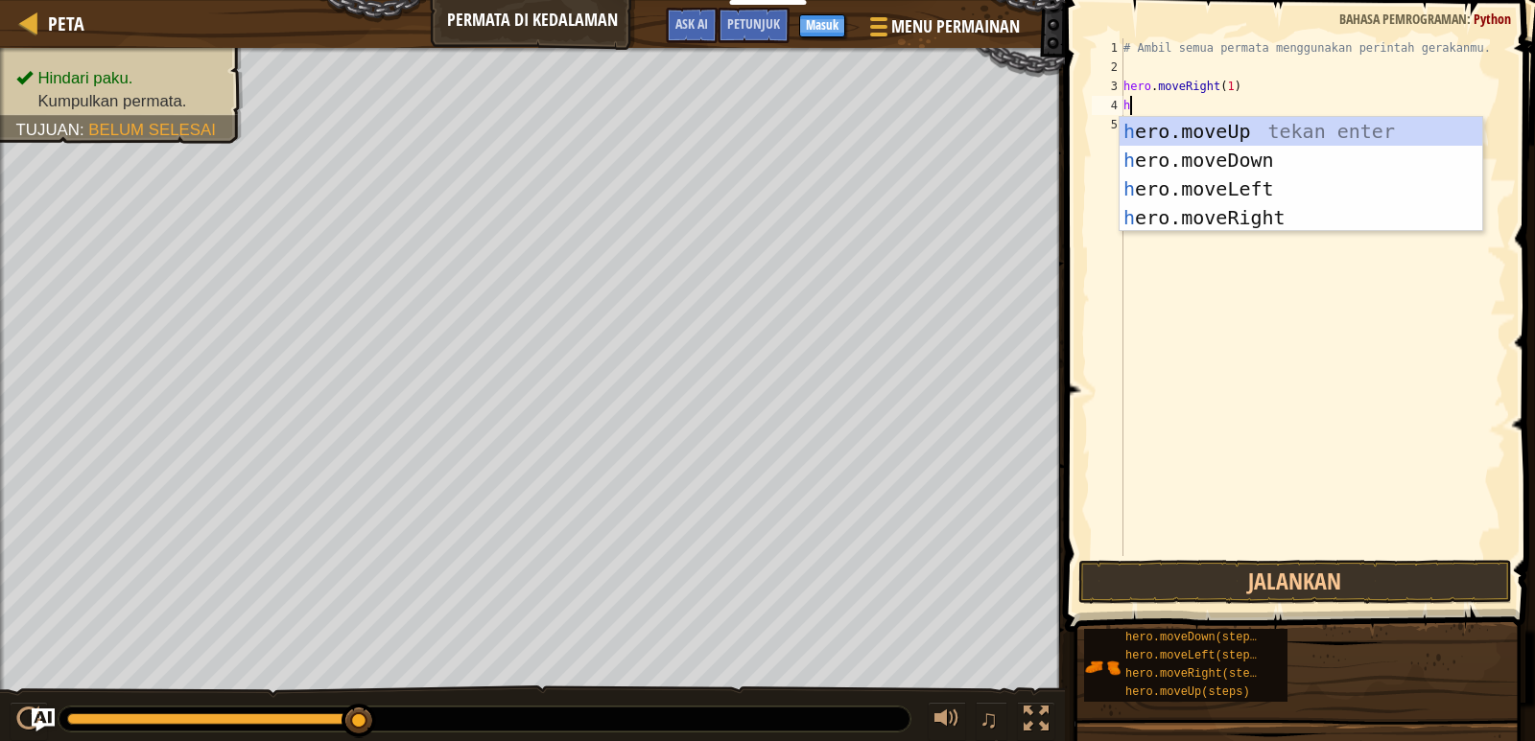
type textarea "he"
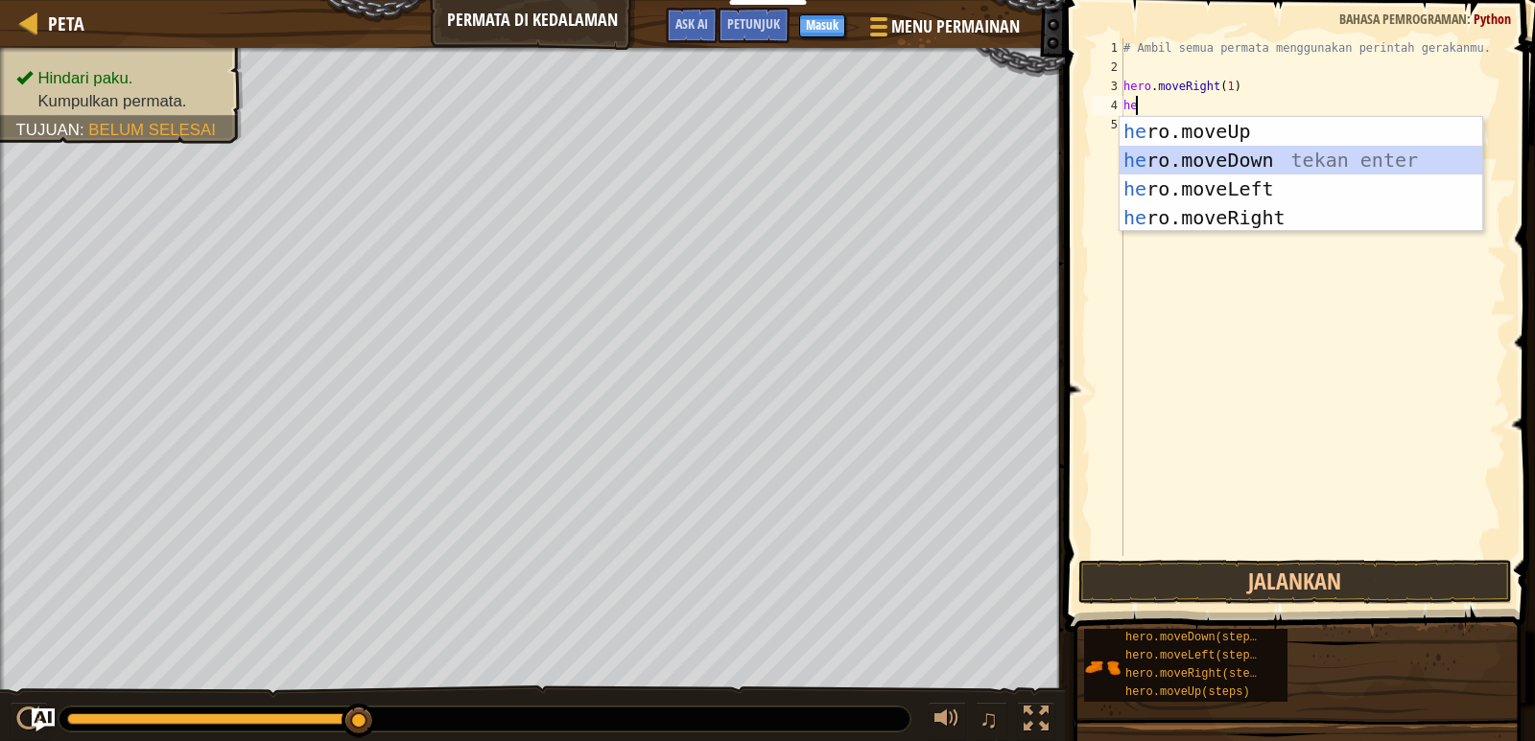
click at [1299, 160] on div "he ro.moveUp tekan enter he ro.moveDown tekan enter he ro.moveLeft tekan enter …" at bounding box center [1300, 203] width 363 height 173
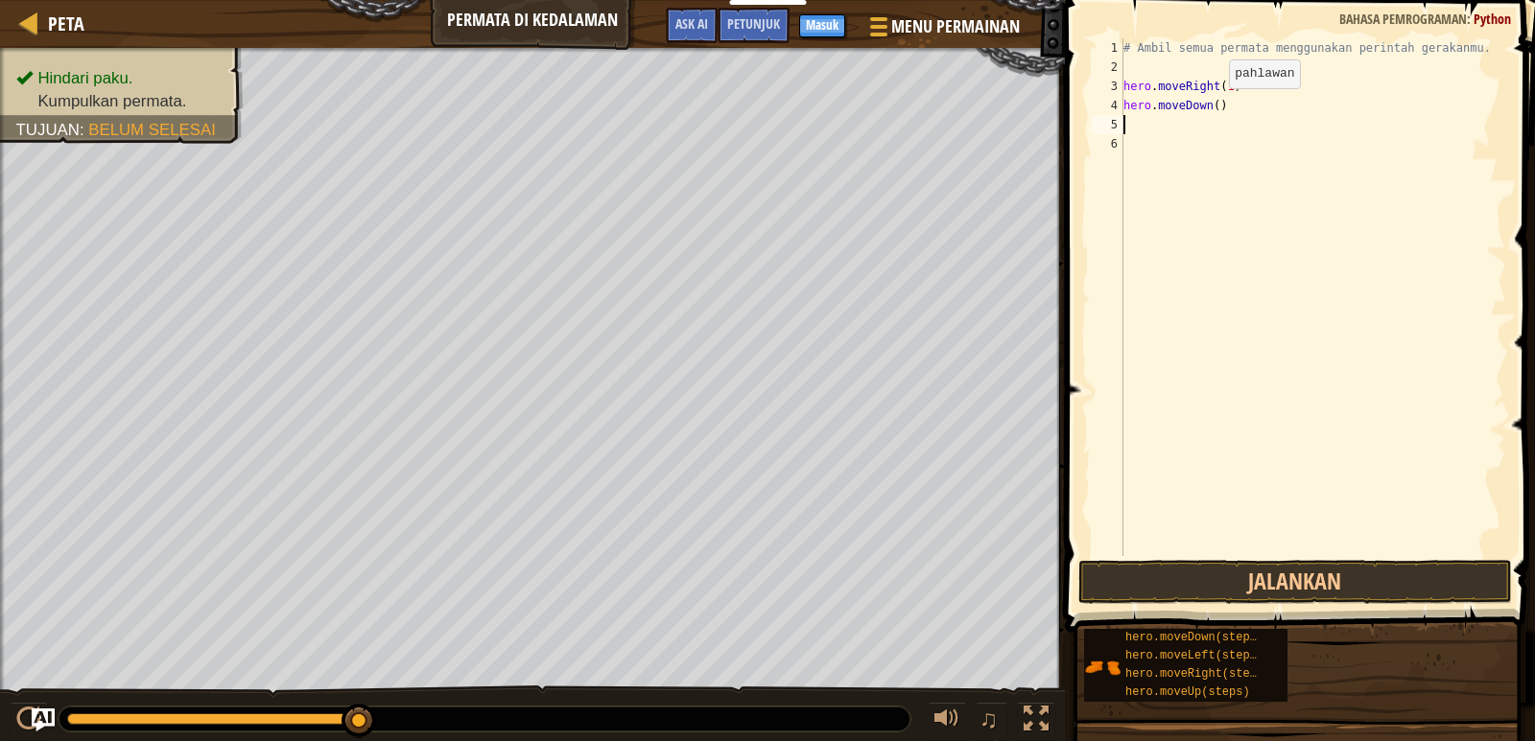
click at [1212, 107] on div "# Ambil semua permata menggunakan perintah gerakanmu. hero . moveRight ( 1 ) he…" at bounding box center [1312, 316] width 387 height 556
type textarea "hero.moveDown(1)"
click at [1268, 575] on button "Jalankan" at bounding box center [1295, 582] width 434 height 44
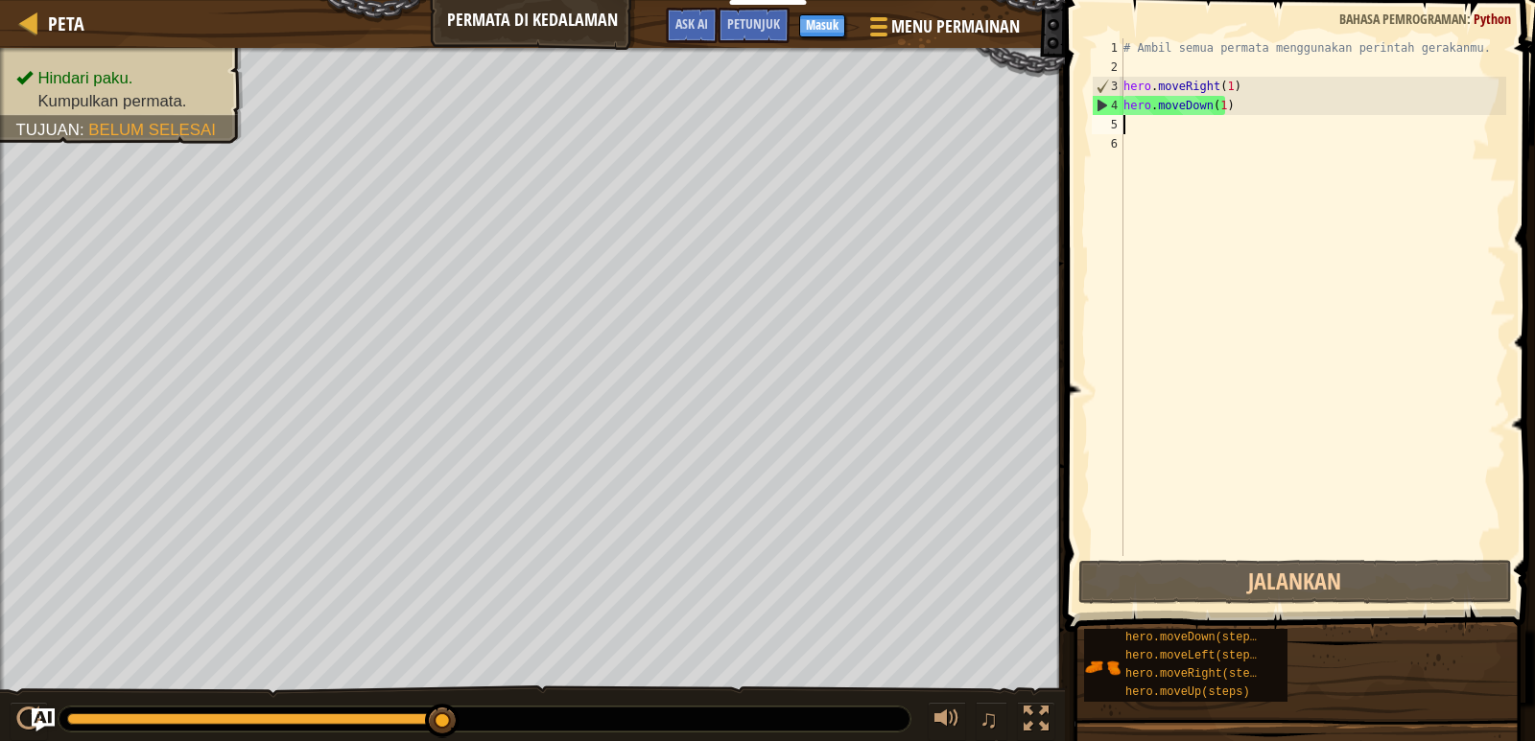
click at [1127, 127] on div "# Ambil semua permata menggunakan perintah gerakanmu. hero . moveRight ( 1 ) he…" at bounding box center [1312, 316] width 387 height 556
type textarea "h"
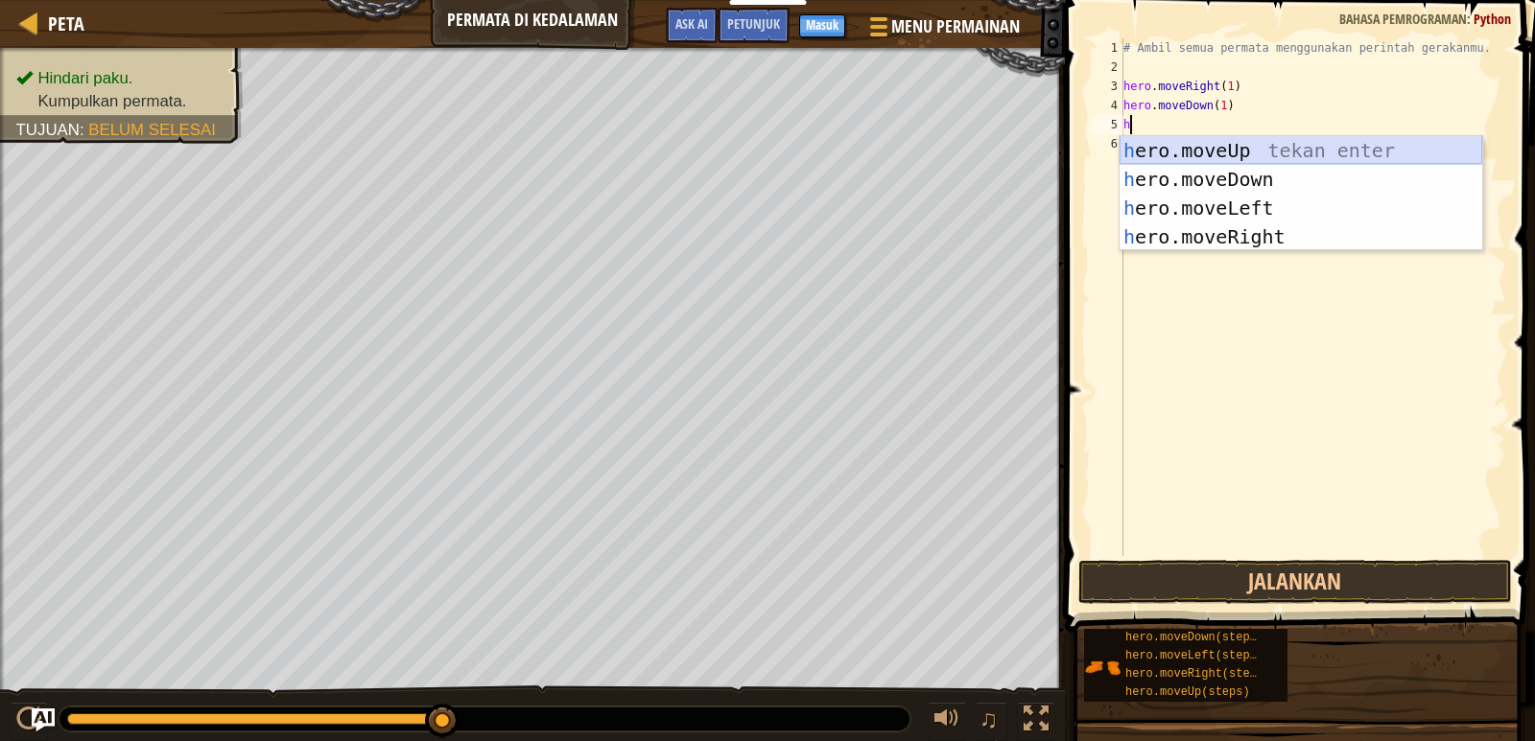
click at [1143, 144] on div "h ero.moveUp tekan enter h ero.moveDown tekan enter h ero.moveLeft tekan enter …" at bounding box center [1300, 222] width 363 height 173
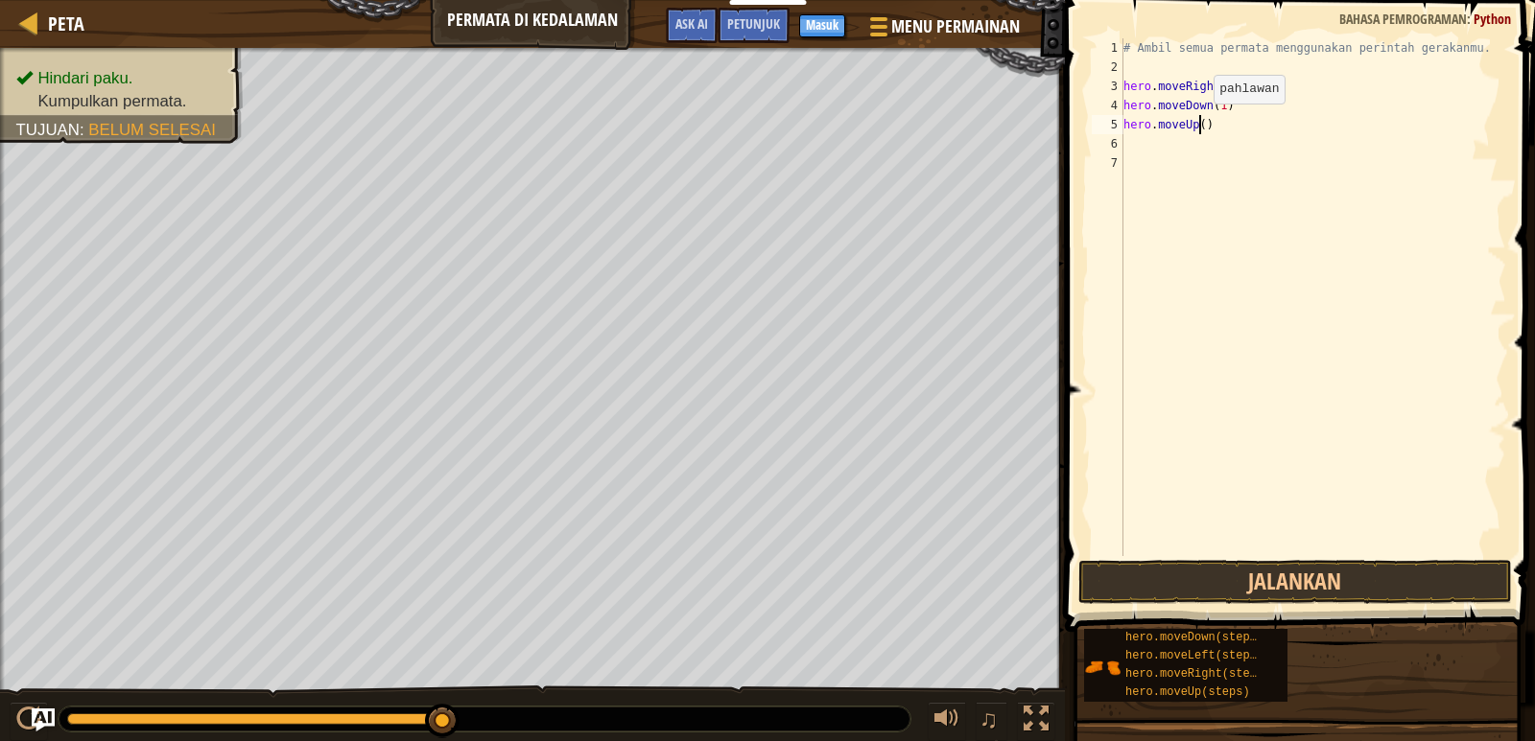
click at [1197, 123] on div "# Ambil semua permata menggunakan perintah gerakanmu. hero . moveRight ( 1 ) he…" at bounding box center [1312, 316] width 387 height 556
type textarea "hero.moveUp(1)"
click at [1245, 584] on button "Jalankan" at bounding box center [1295, 582] width 434 height 44
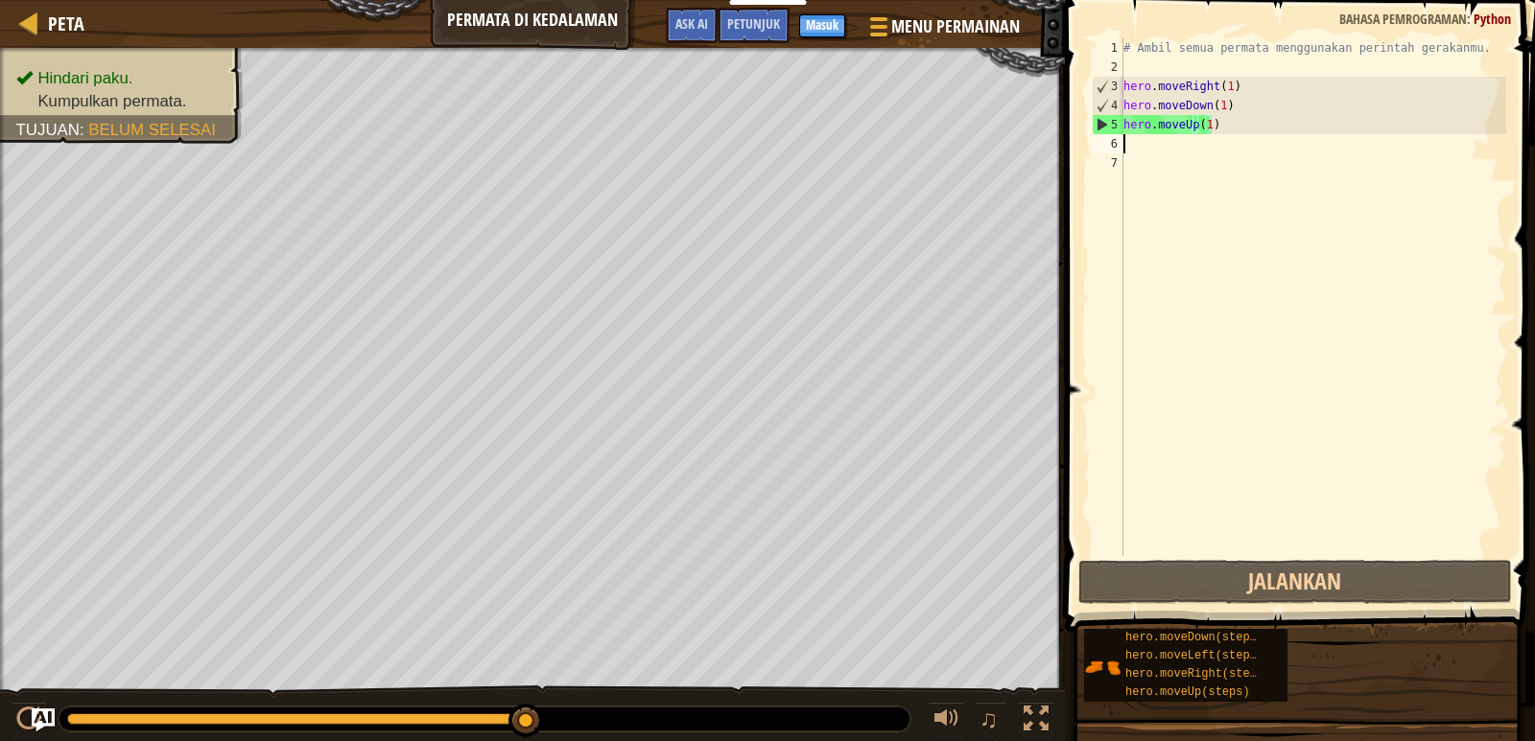
click at [1129, 139] on div "# Ambil semua permata menggunakan perintah gerakanmu. hero . moveRight ( 1 ) he…" at bounding box center [1312, 316] width 387 height 556
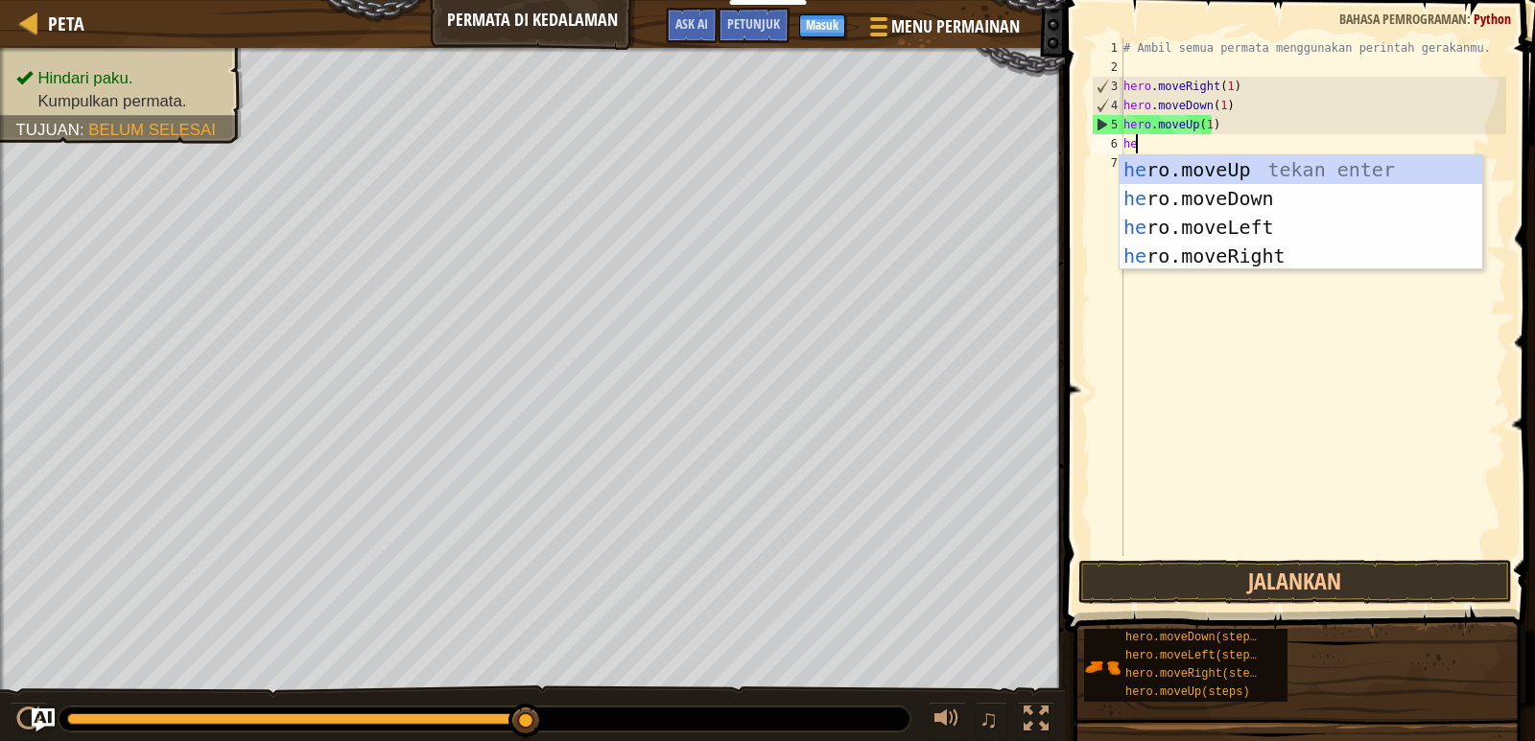
type textarea "her"
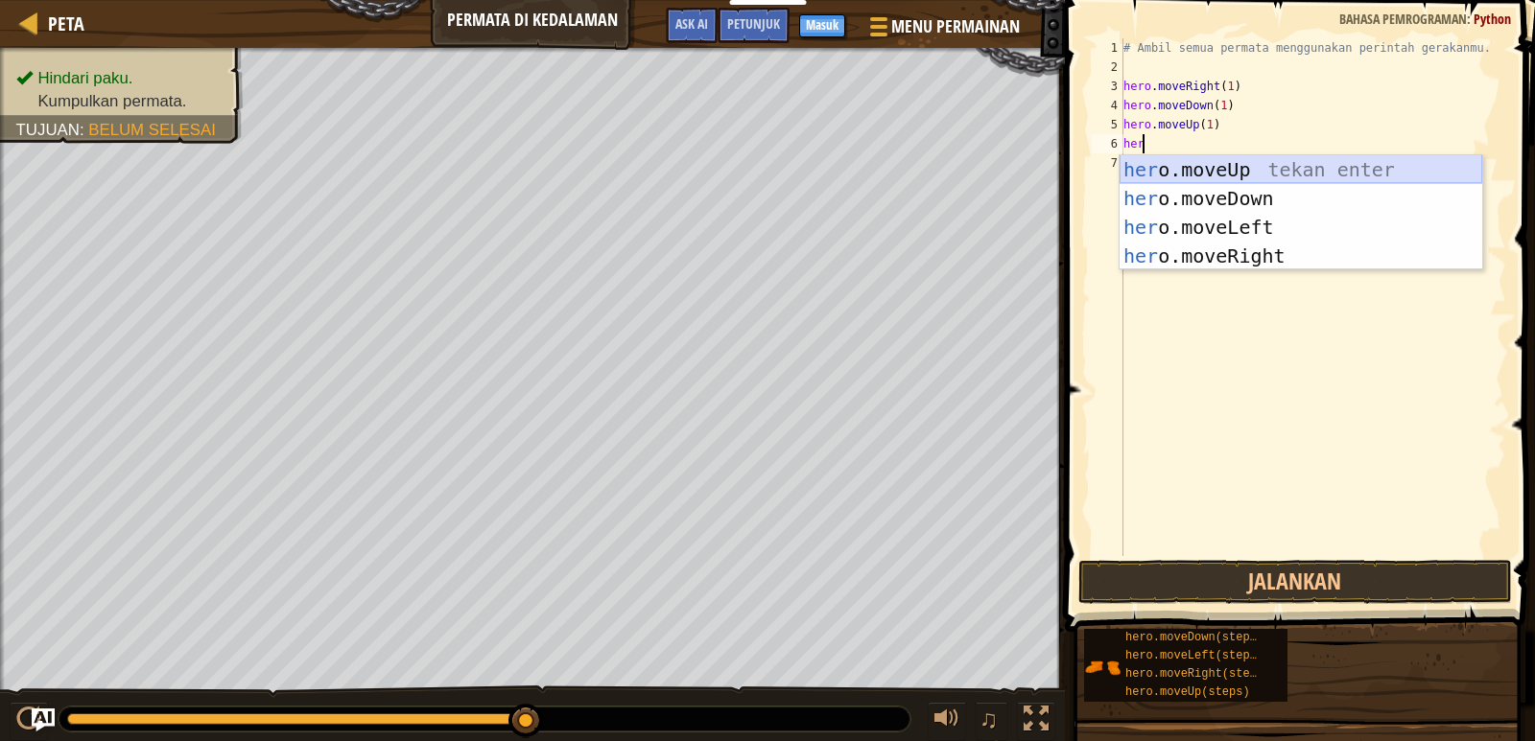
click at [1171, 163] on div "her o.moveUp tekan enter her o.moveDown tekan enter her o.moveLeft tekan enter …" at bounding box center [1300, 241] width 363 height 173
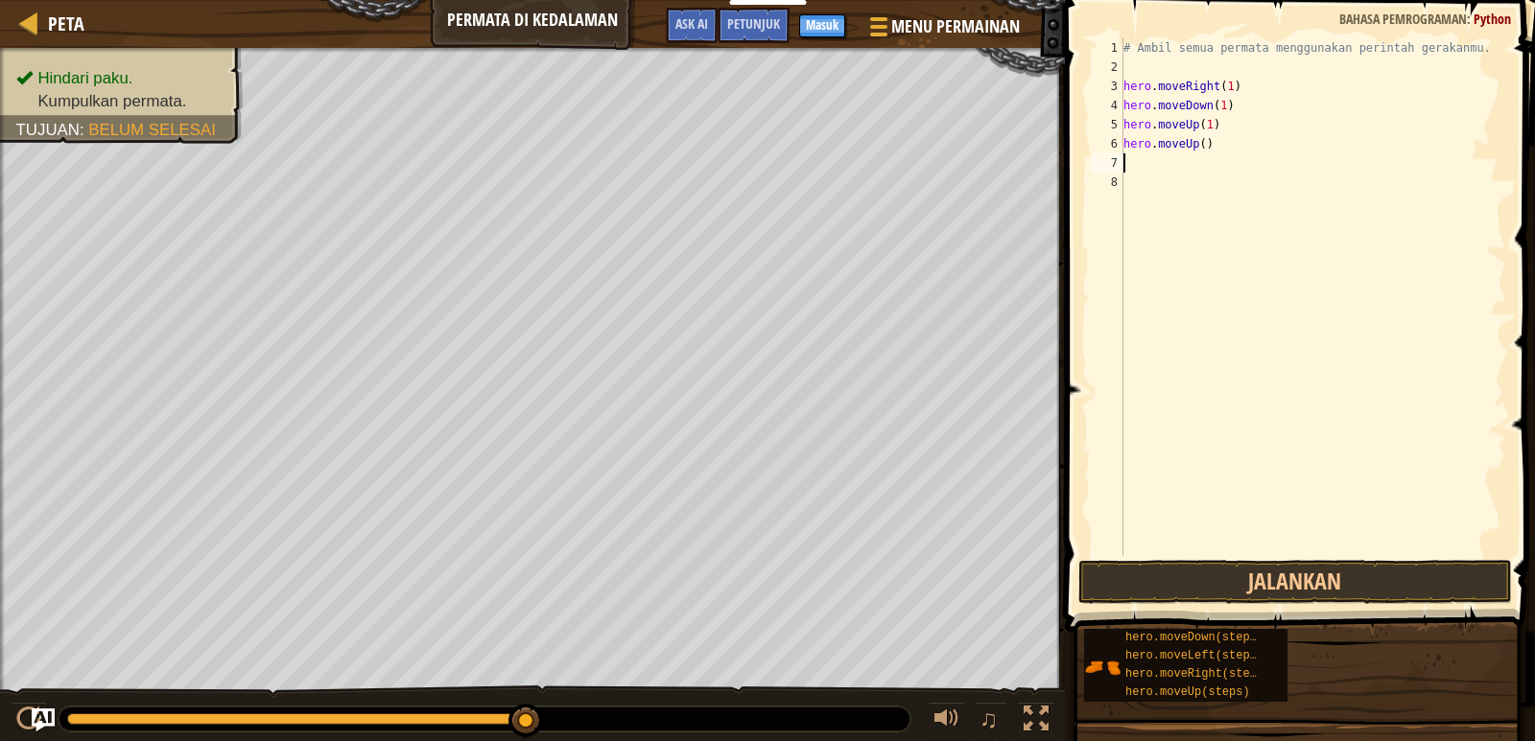
scroll to position [9, 0]
click at [1197, 143] on div "# Ambil semua permata menggunakan perintah gerakanmu. hero . moveRight ( 1 ) he…" at bounding box center [1312, 316] width 387 height 556
type textarea "hero.moveUp(1)"
click at [1239, 578] on button "Jalankan" at bounding box center [1295, 582] width 434 height 44
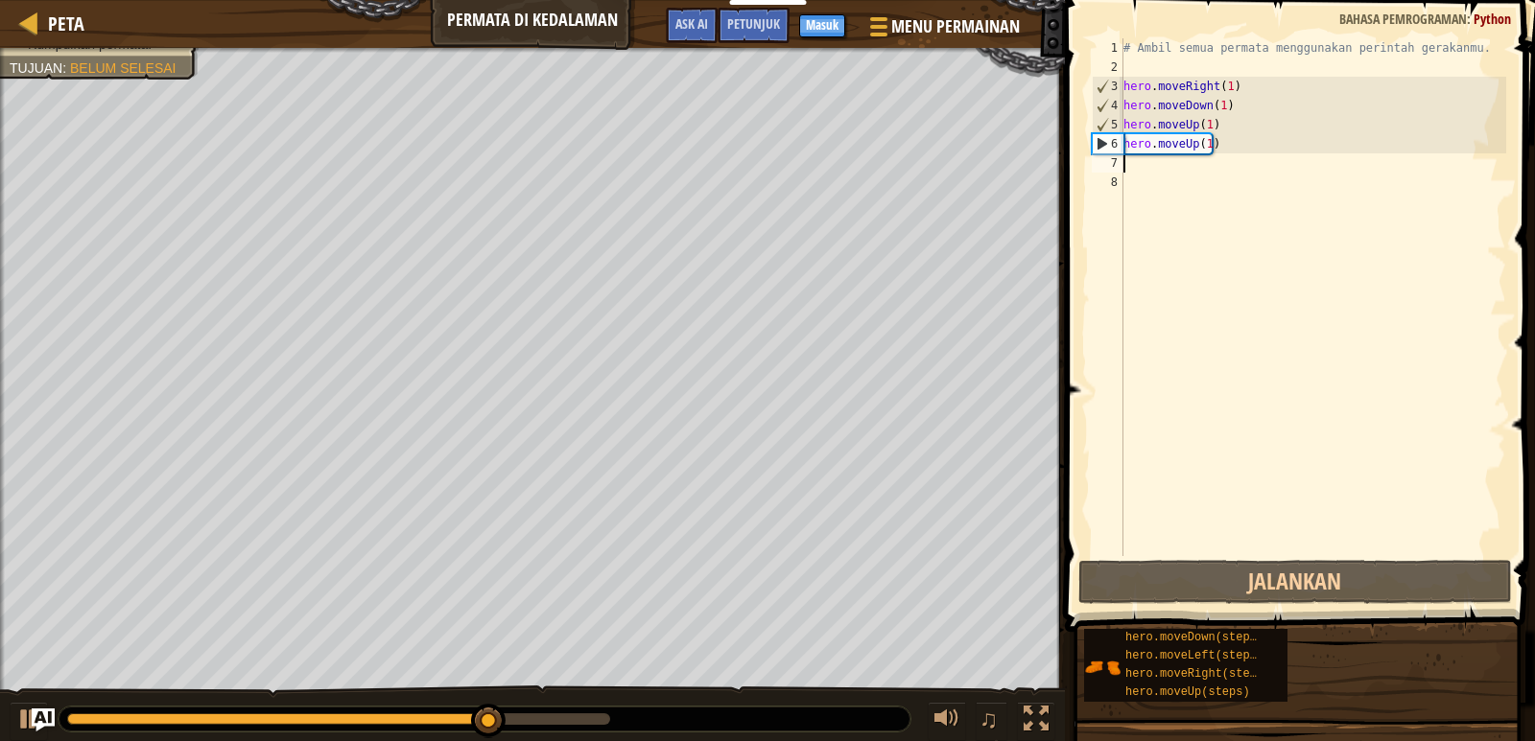
click at [1134, 165] on div "# Ambil semua permata menggunakan perintah gerakanmu. hero . moveRight ( 1 ) he…" at bounding box center [1312, 316] width 387 height 556
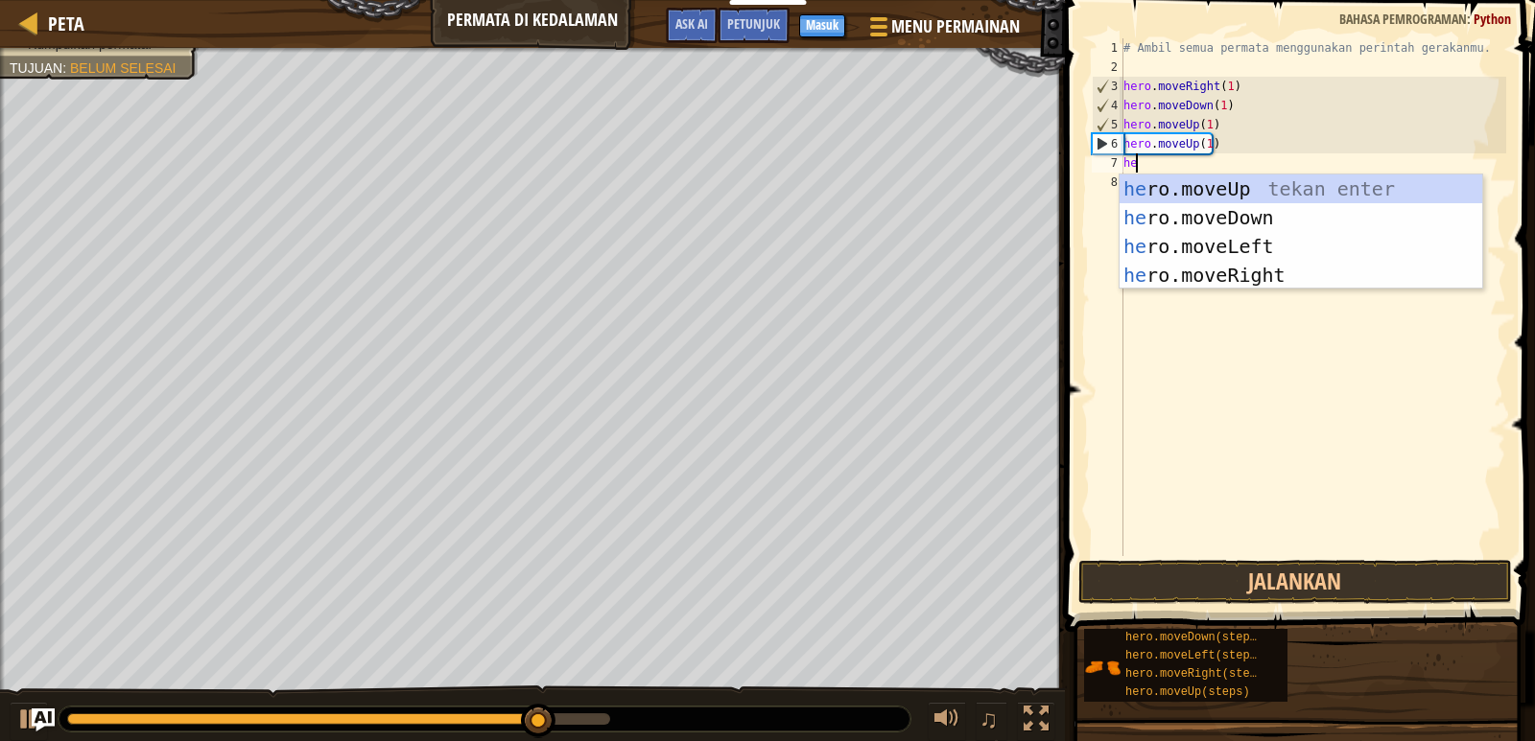
scroll to position [9, 1]
type textarea "hero"
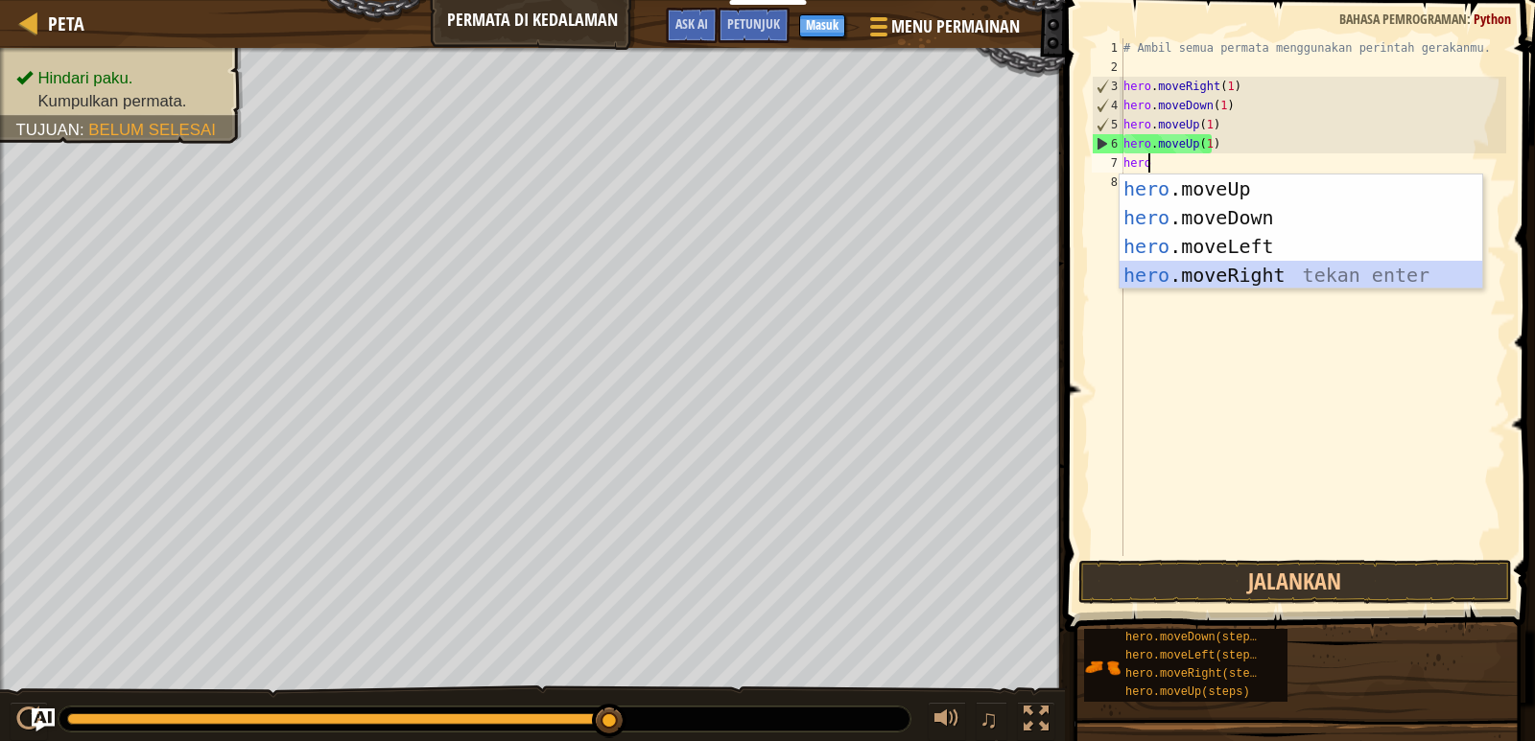
click at [1149, 267] on div "hero .moveUp tekan enter hero .moveDown tekan enter hero .moveLeft tekan enter …" at bounding box center [1300, 261] width 363 height 173
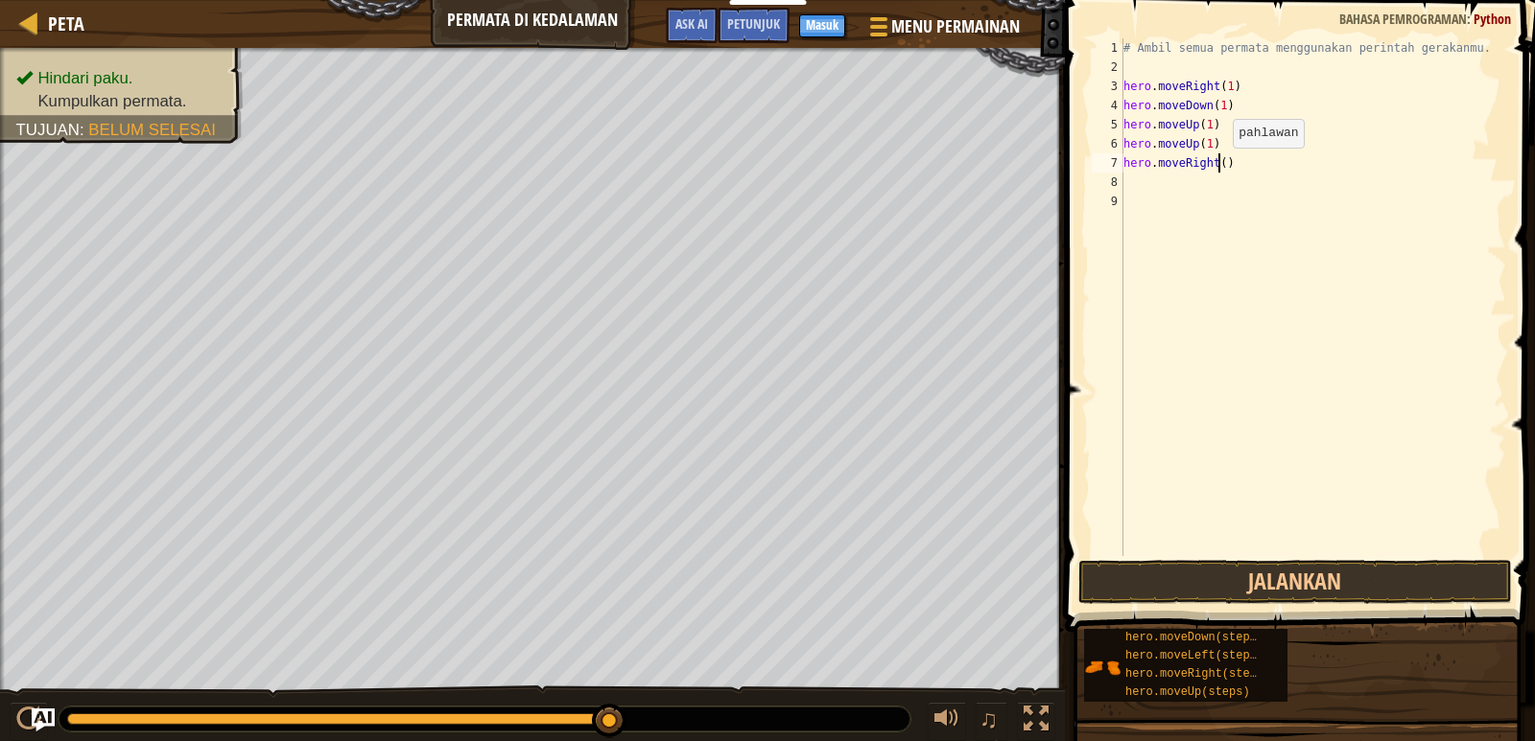
click at [1216, 167] on div "# Ambil semua permata menggunakan perintah gerakanmu. hero . moveRight ( 1 ) he…" at bounding box center [1312, 316] width 387 height 556
type textarea "hero.moveRight(1)"
click at [1279, 570] on button "Jalankan" at bounding box center [1295, 582] width 434 height 44
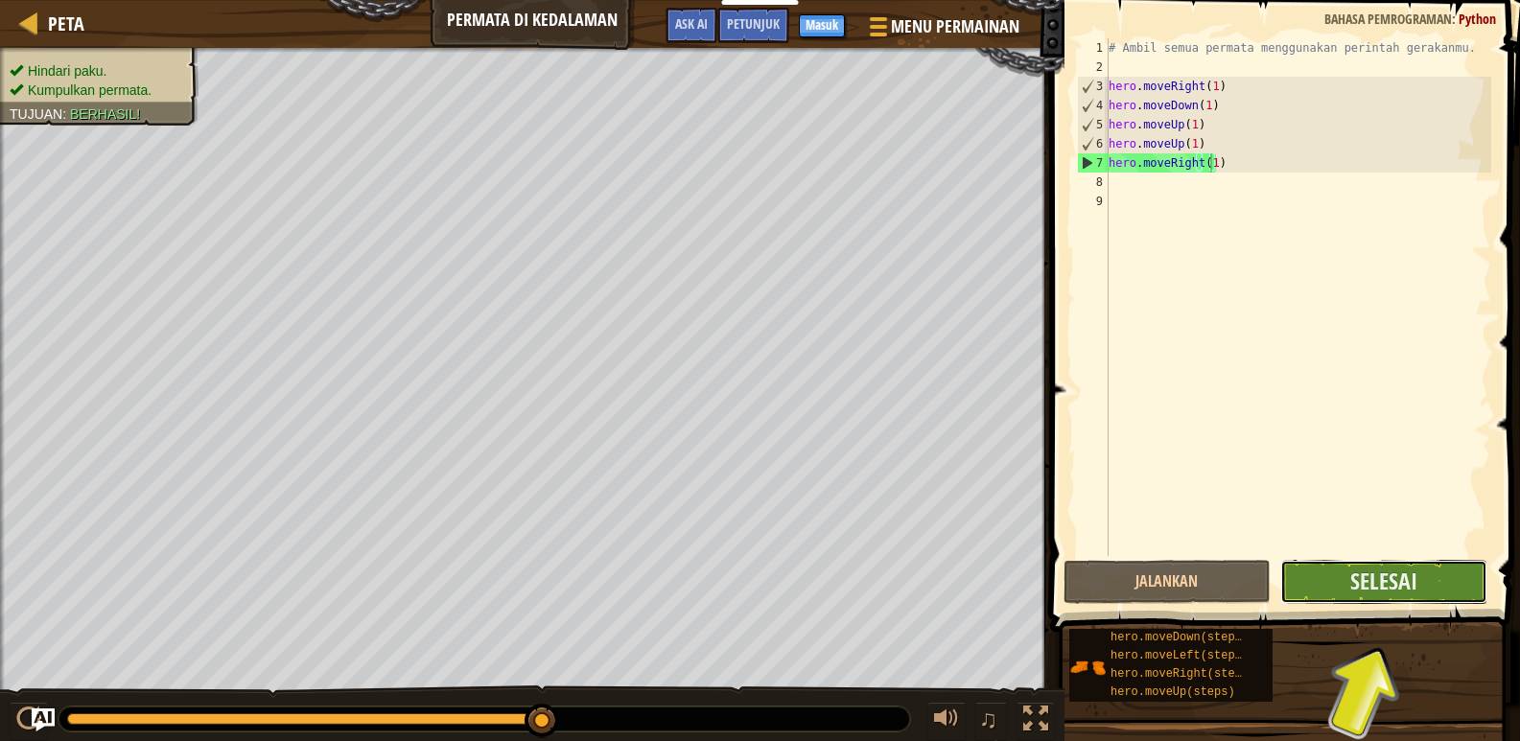
click at [1421, 581] on button "Selesai" at bounding box center [1383, 582] width 207 height 44
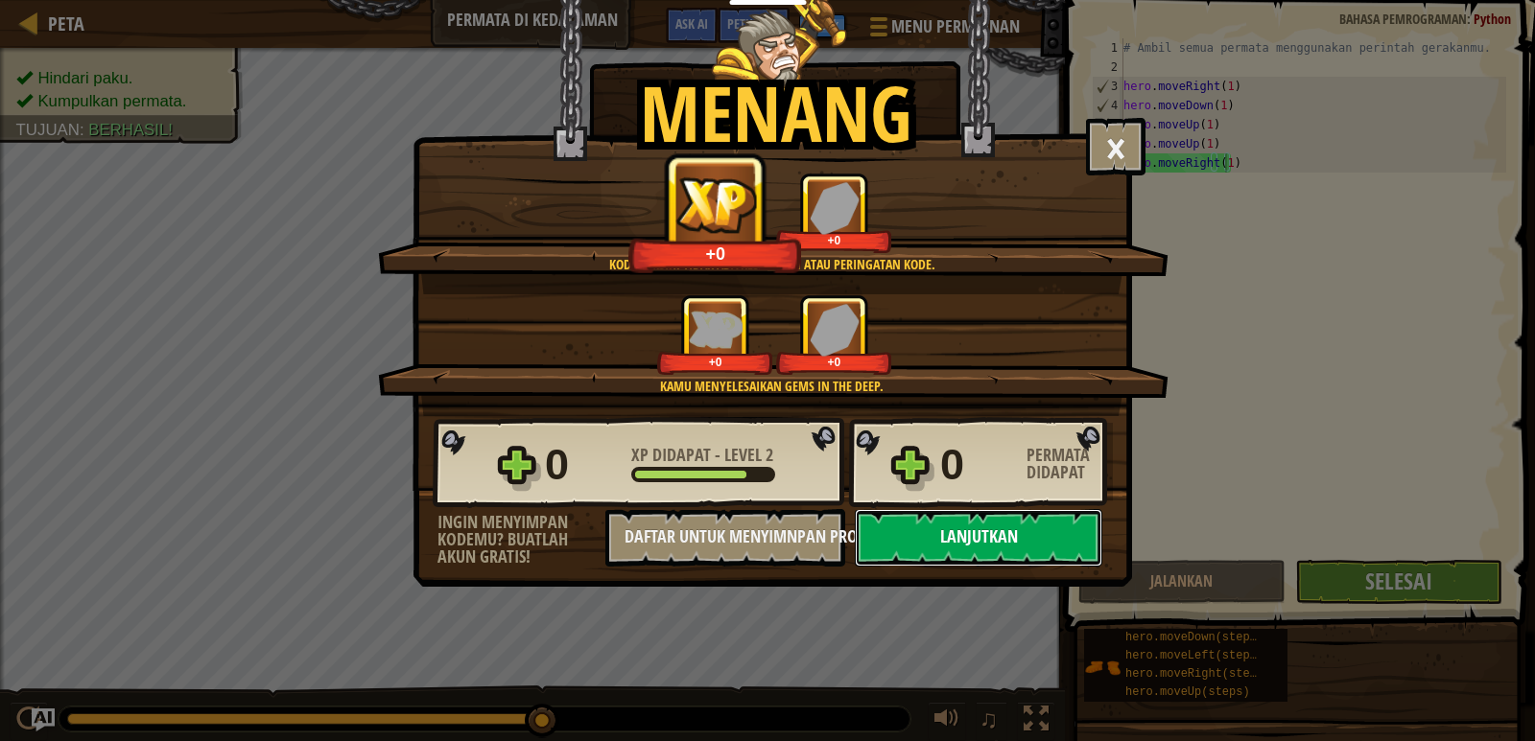
click at [1086, 530] on button "Lanjutkan" at bounding box center [978, 538] width 247 height 58
select select "id"
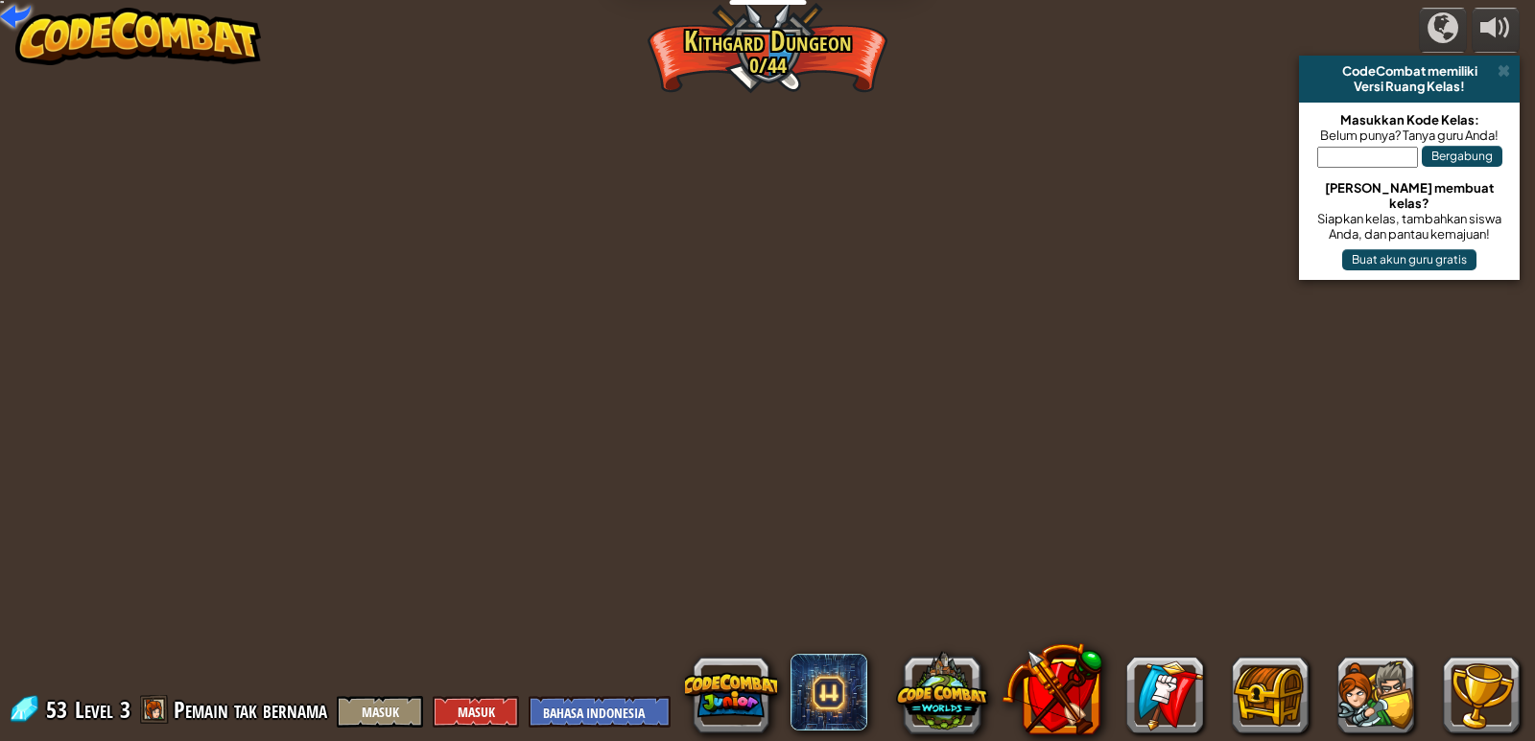
select select "id"
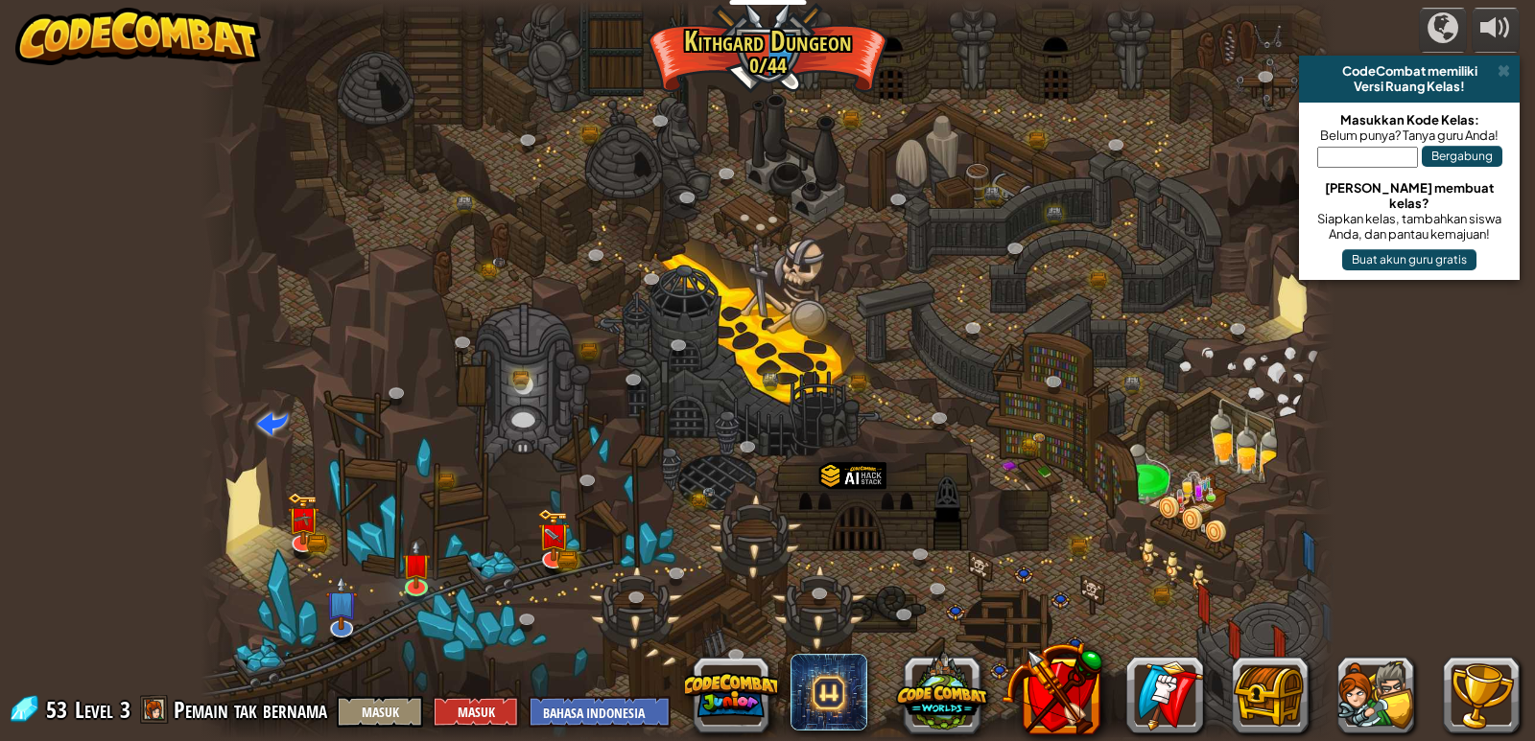
select select "id"
click at [562, 553] on img at bounding box center [553, 526] width 29 height 63
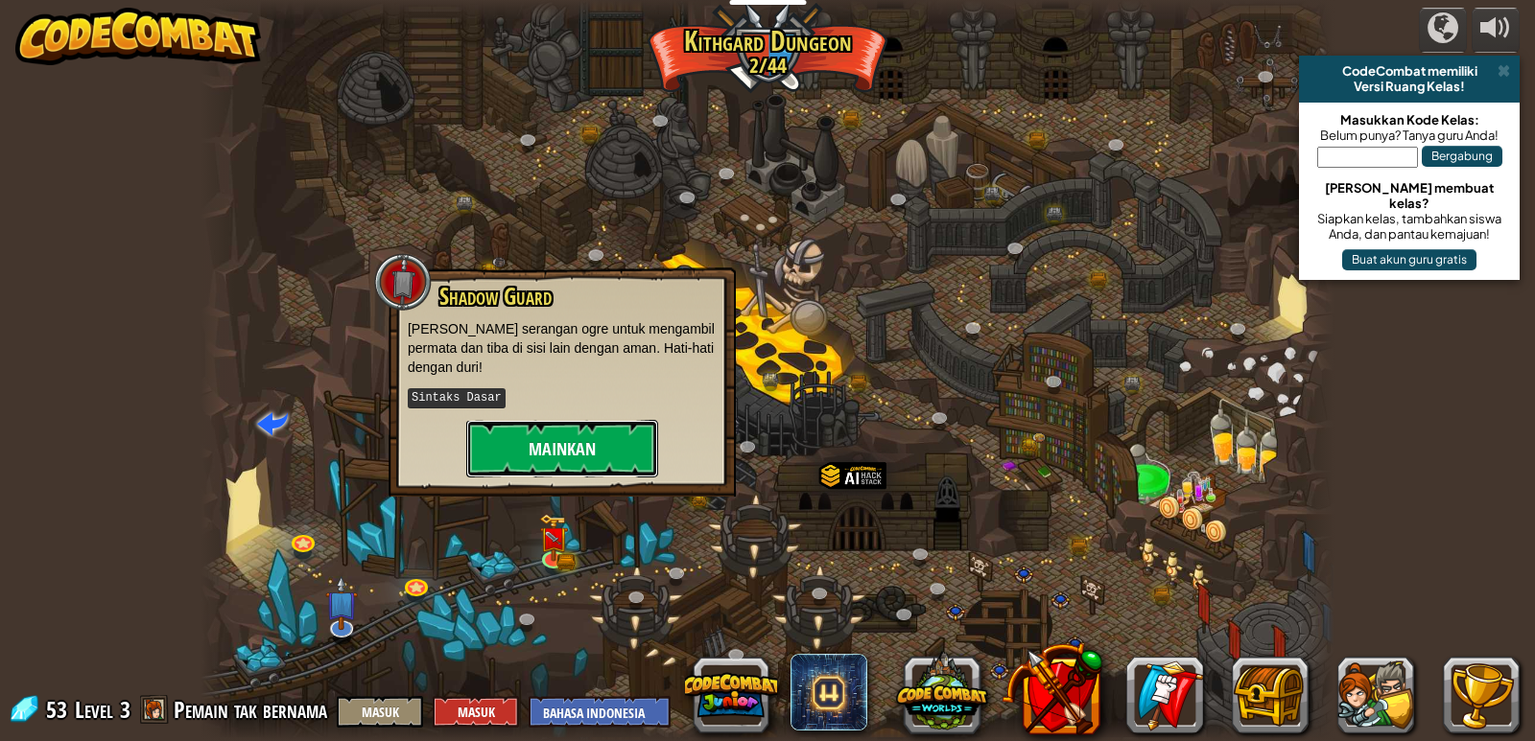
click at [554, 447] on button "Mainkan" at bounding box center [562, 449] width 192 height 58
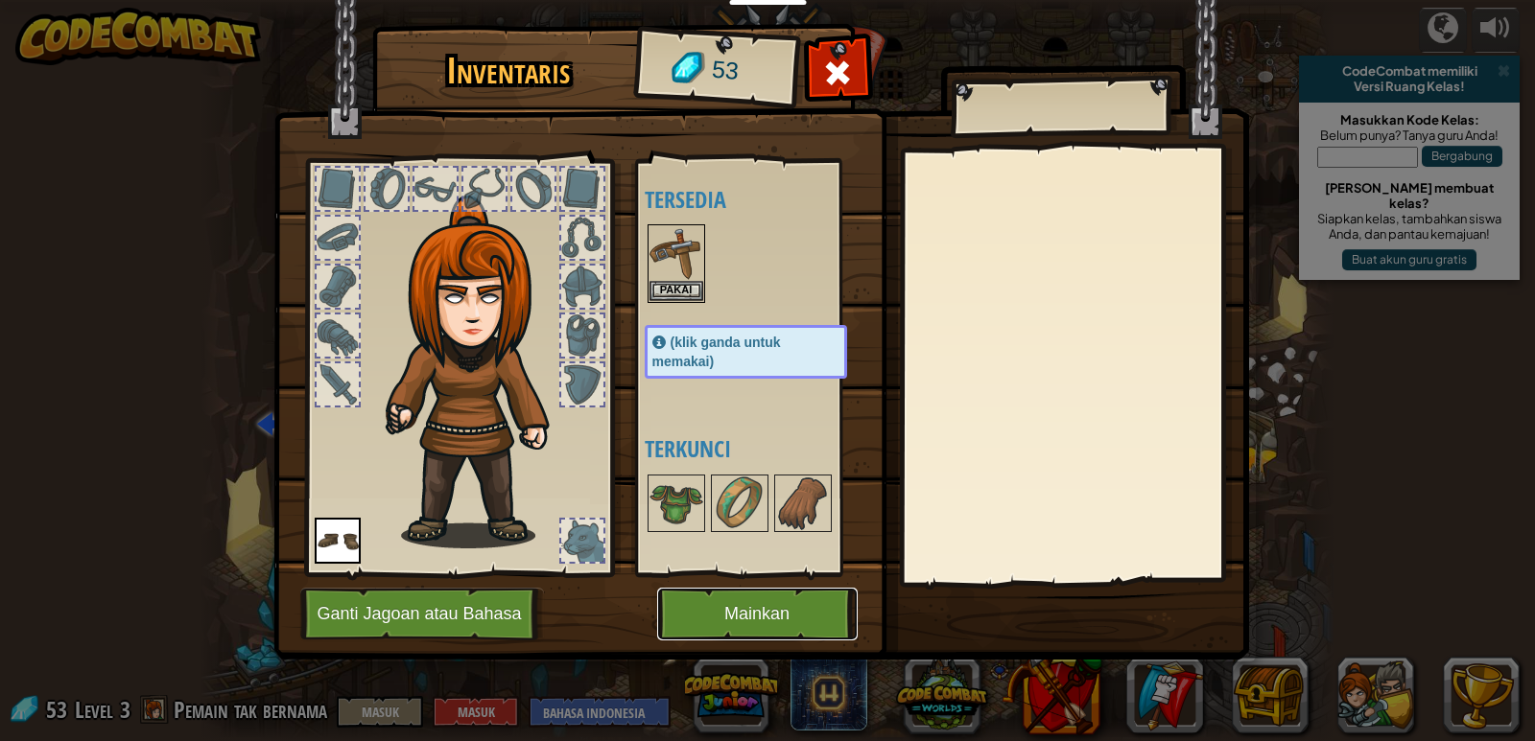
click at [724, 615] on button "Mainkan" at bounding box center [757, 614] width 200 height 53
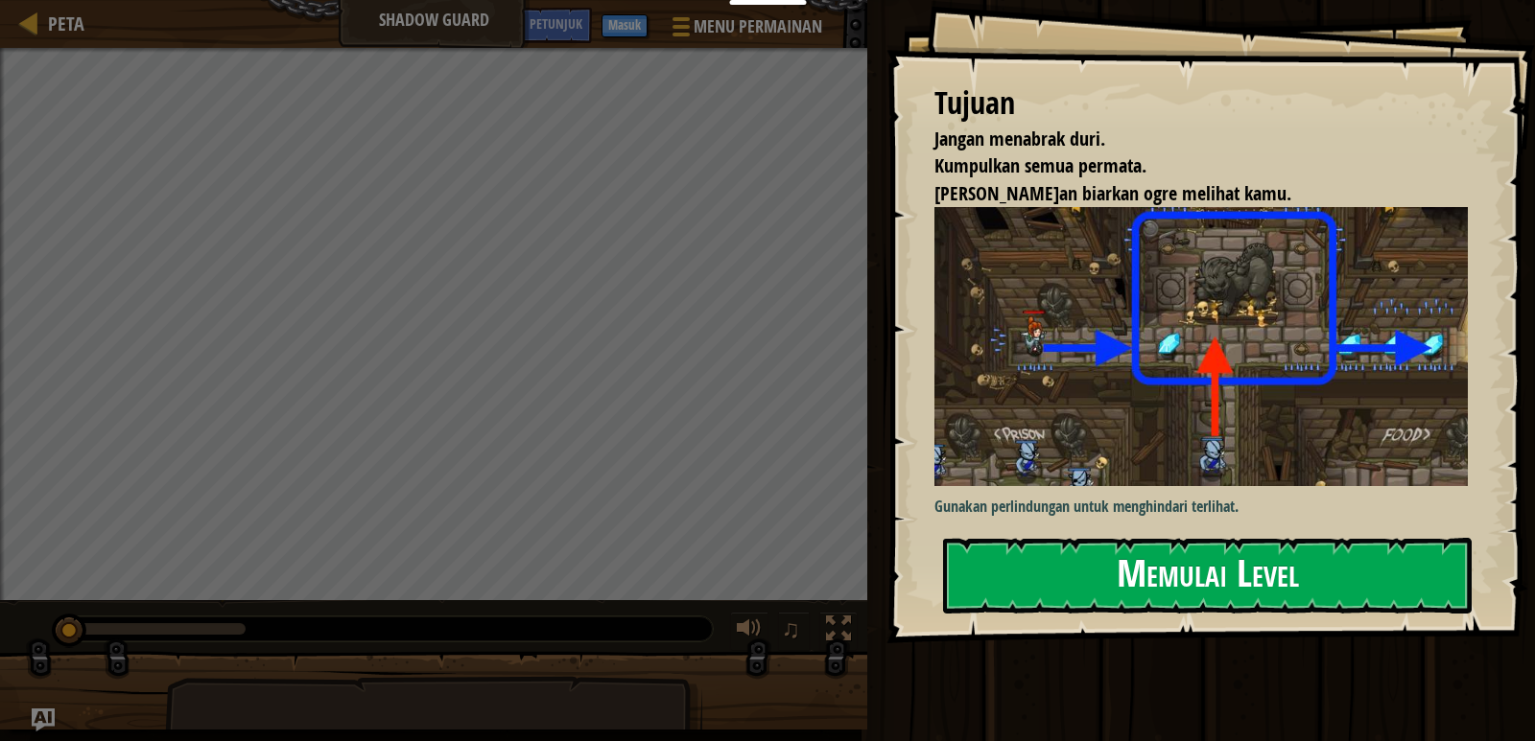
click at [1180, 583] on button "Memulai Level" at bounding box center [1207, 576] width 528 height 76
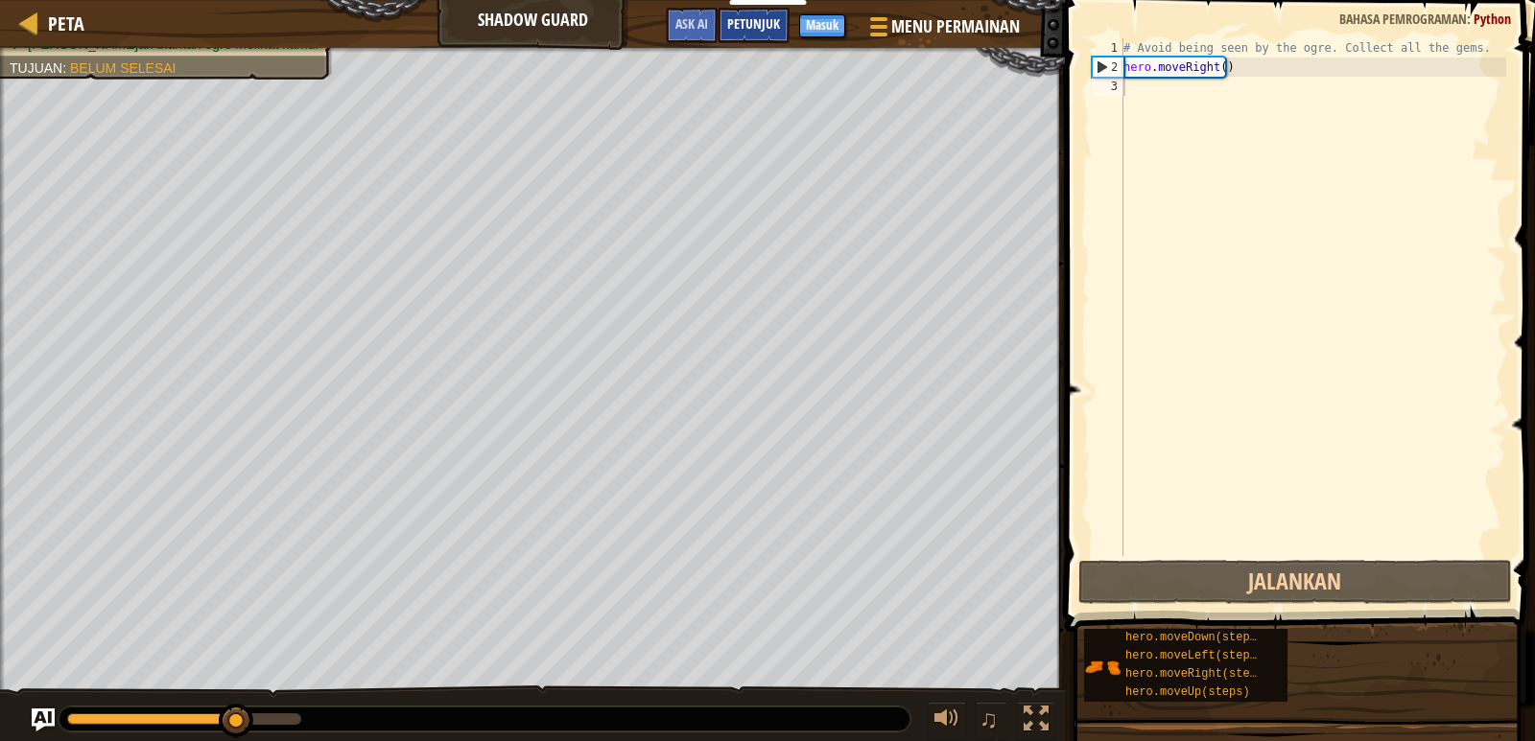
click at [763, 29] on span "Petunjuk" at bounding box center [753, 23] width 53 height 18
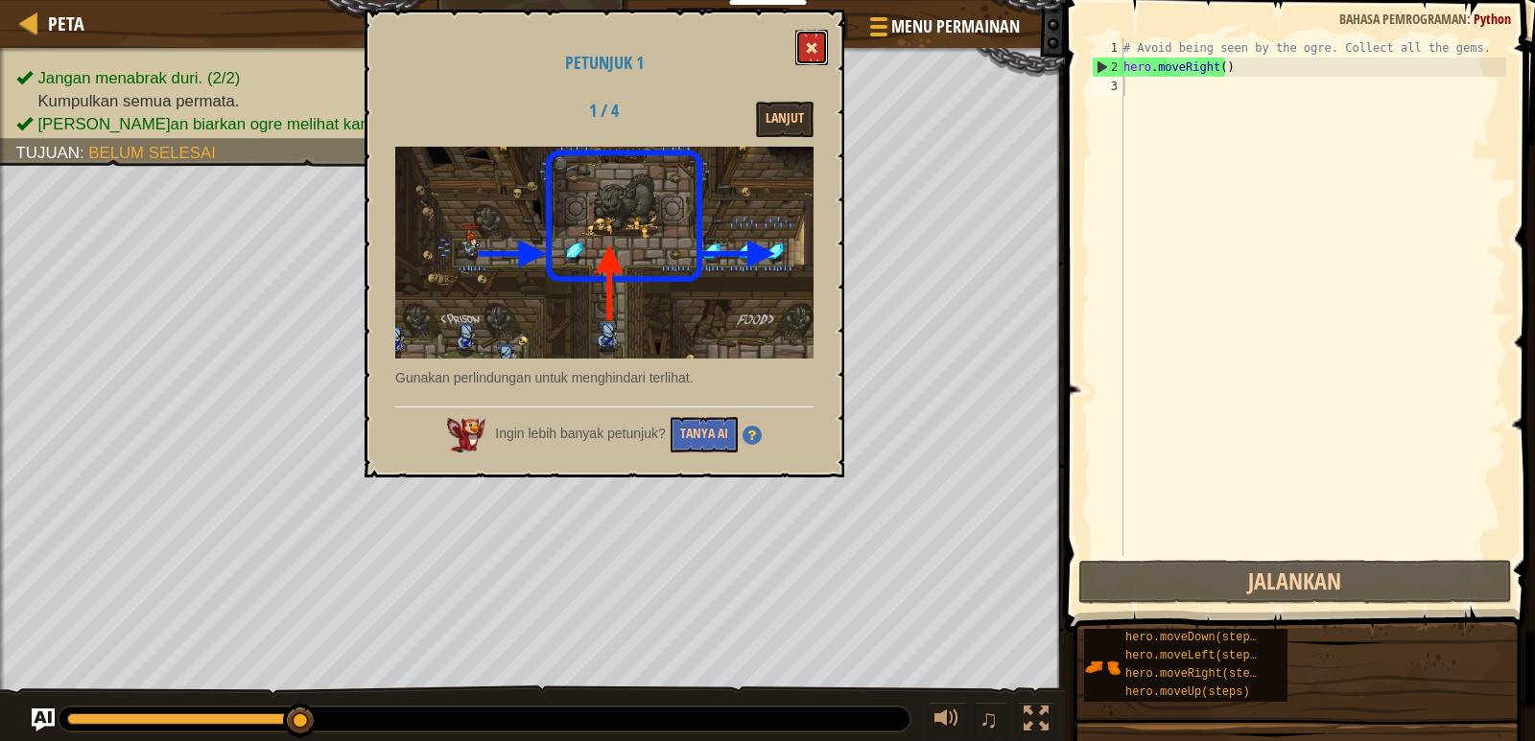
click at [810, 36] on button at bounding box center [811, 47] width 33 height 35
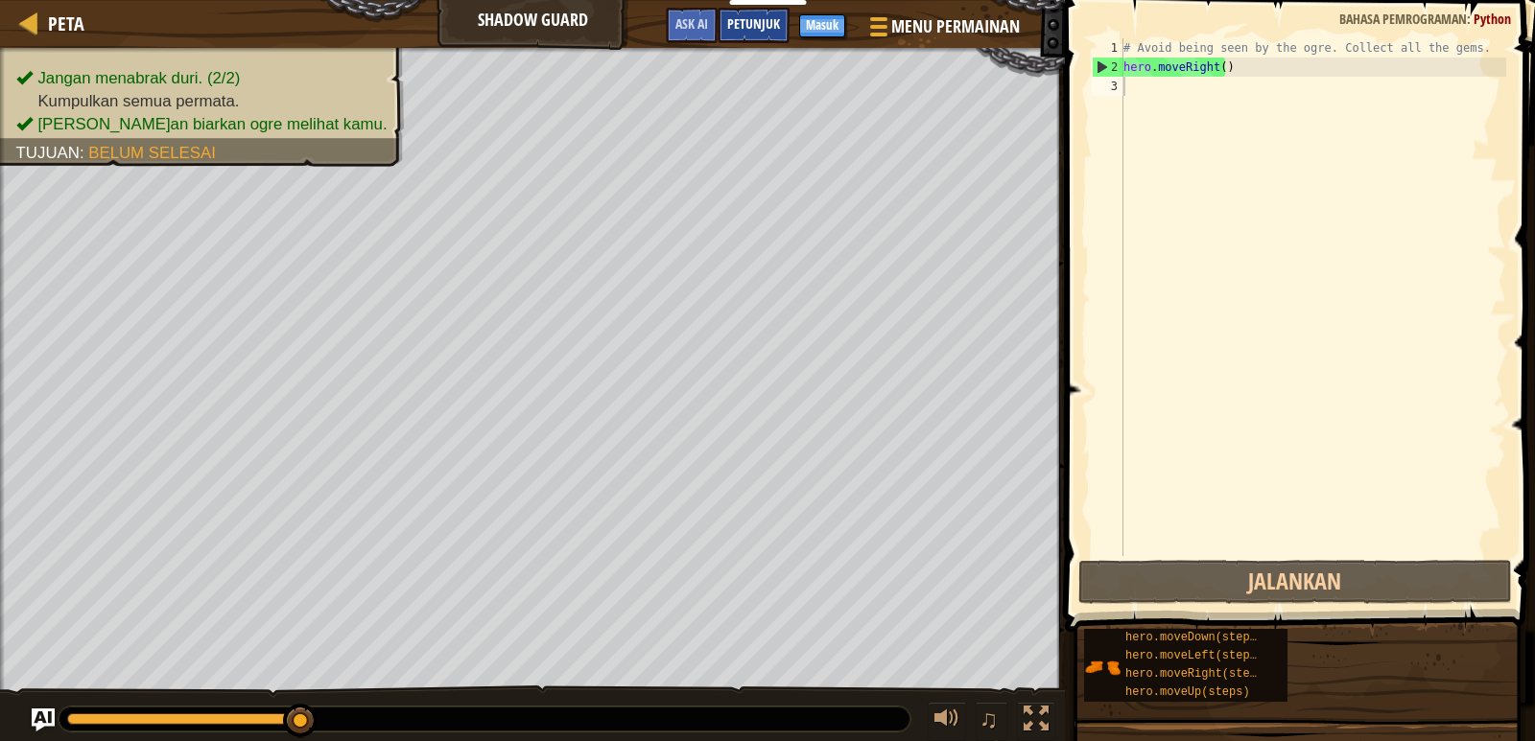
click at [765, 30] on span "Petunjuk" at bounding box center [753, 23] width 53 height 18
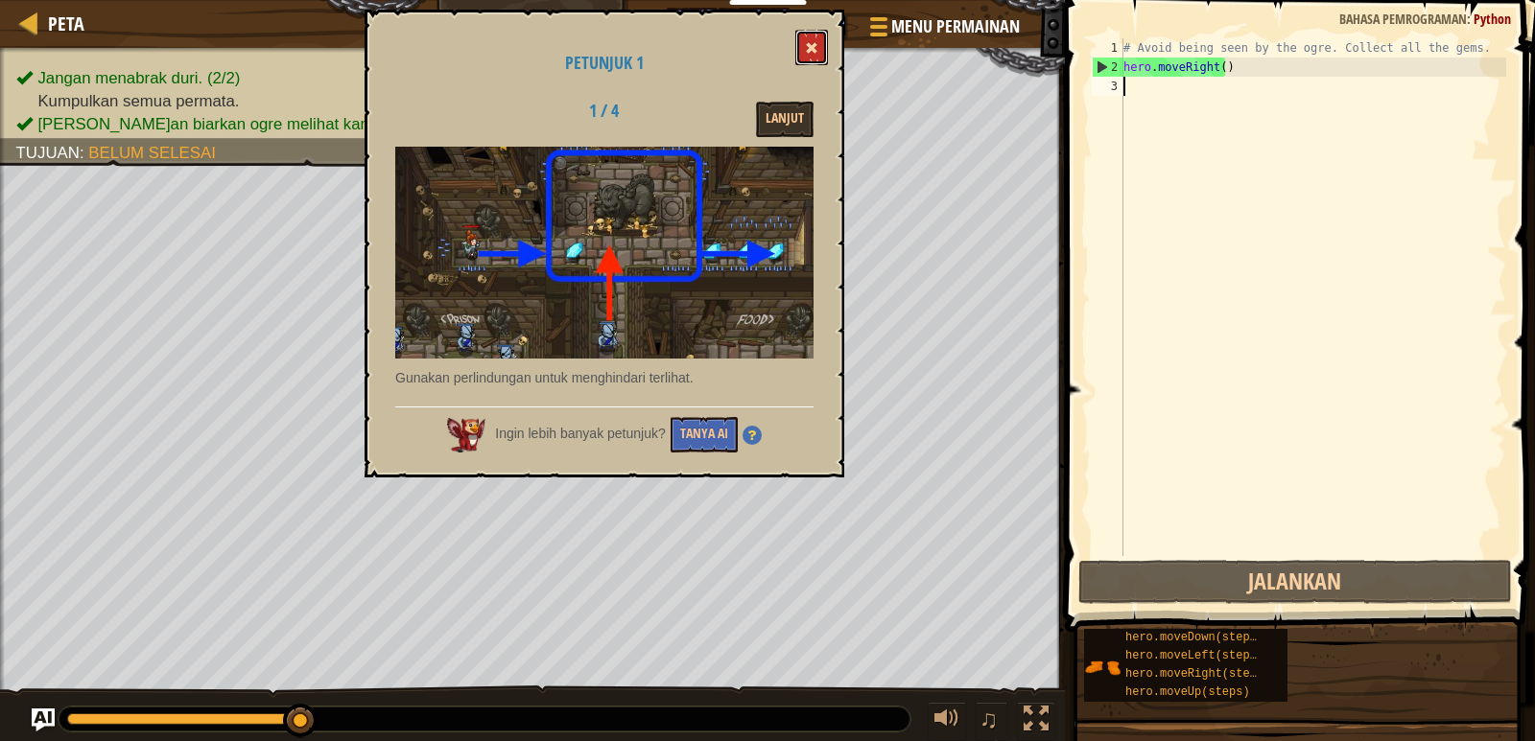
click at [818, 37] on button at bounding box center [811, 47] width 33 height 35
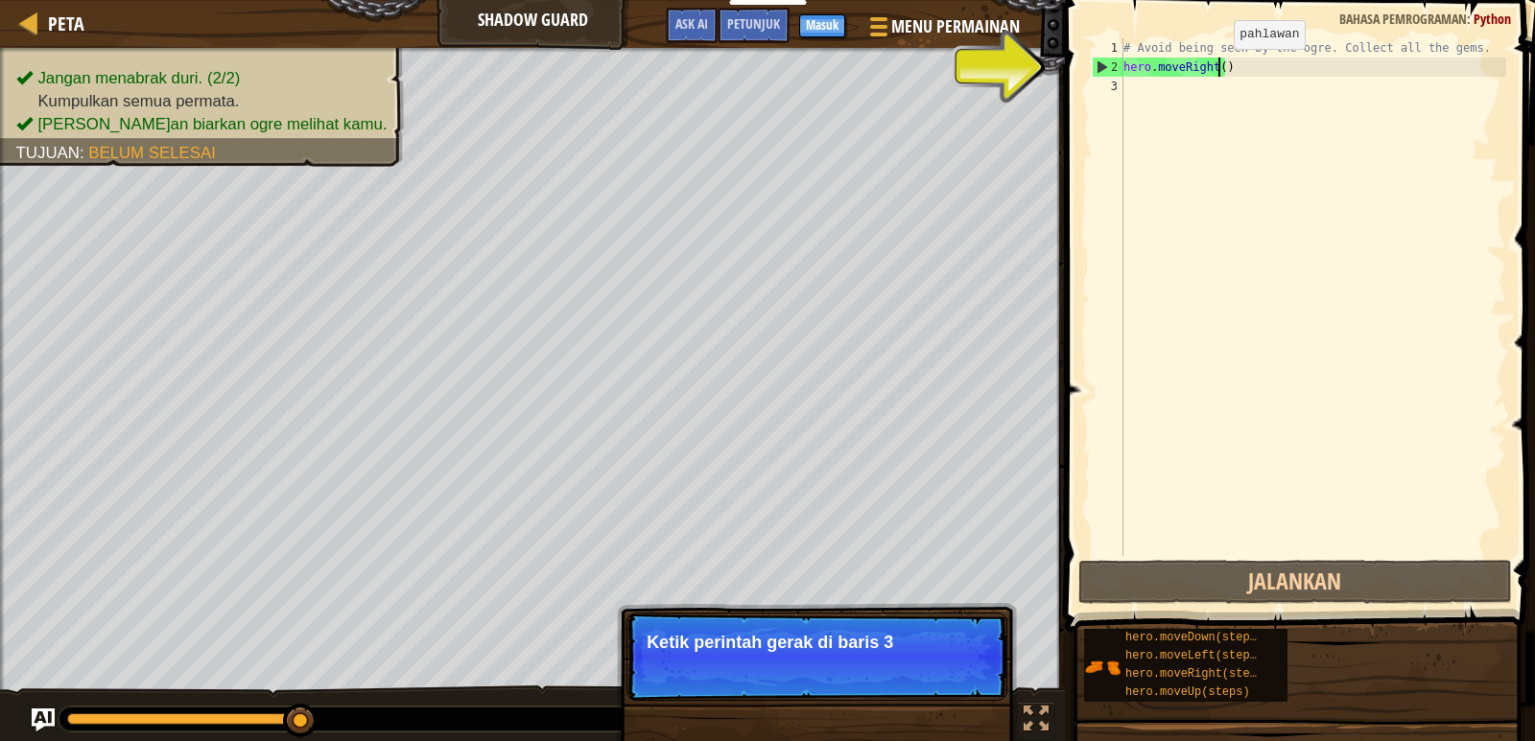
click at [1217, 68] on div "# Avoid being seen by the ogre. Collect all the gems. hero . moveRight ( )" at bounding box center [1312, 316] width 387 height 556
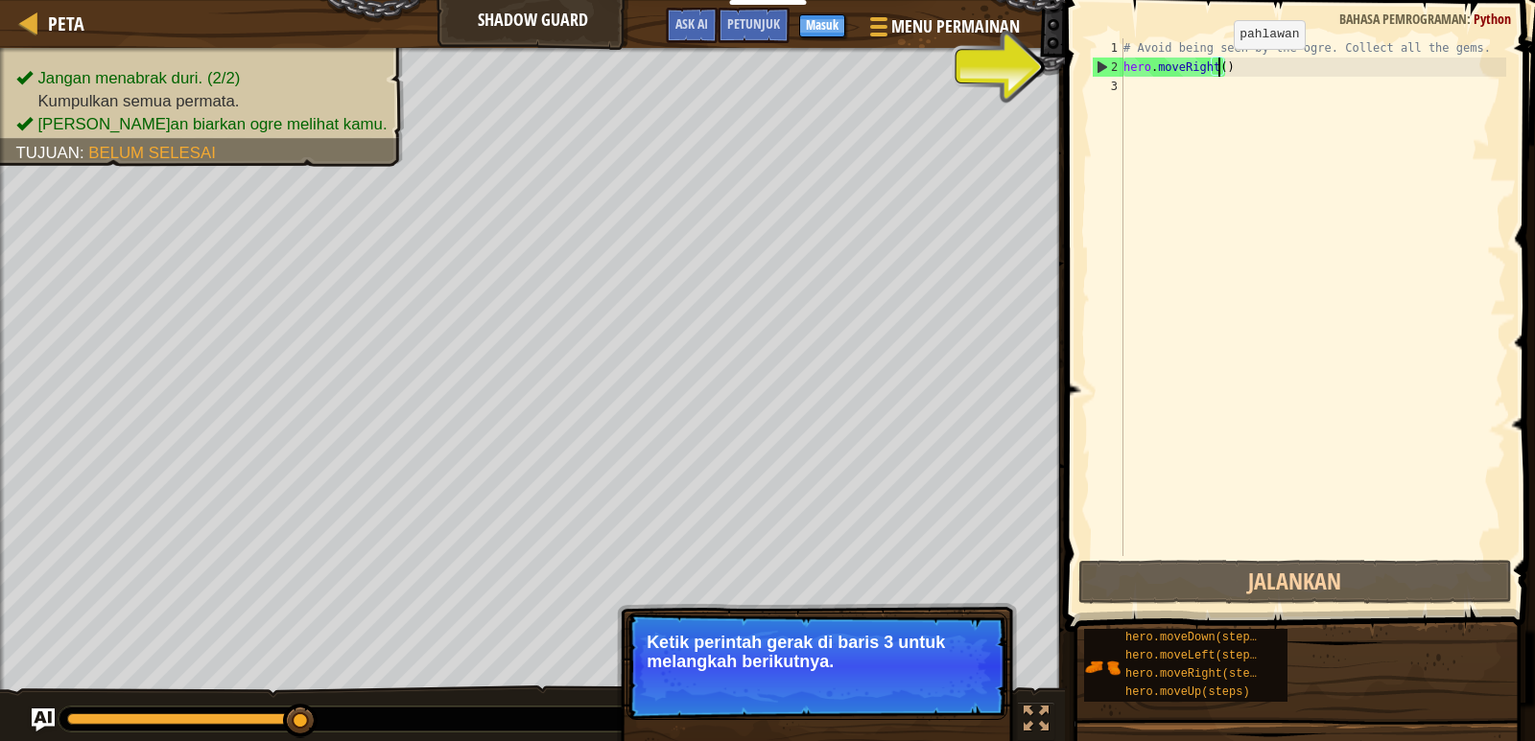
scroll to position [9, 8]
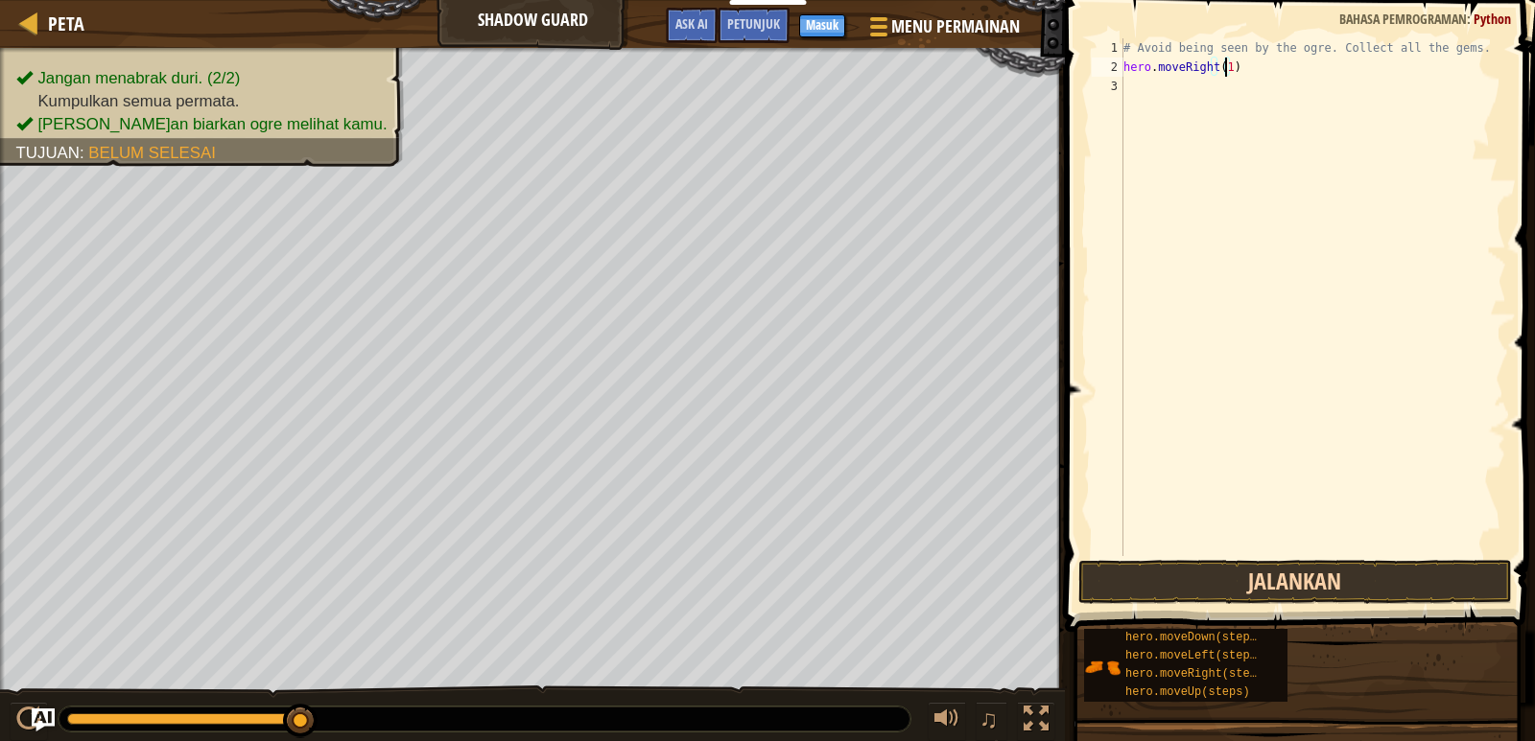
type textarea "hero.moveRight(1)"
click at [1281, 569] on button "Jalankan" at bounding box center [1295, 582] width 434 height 44
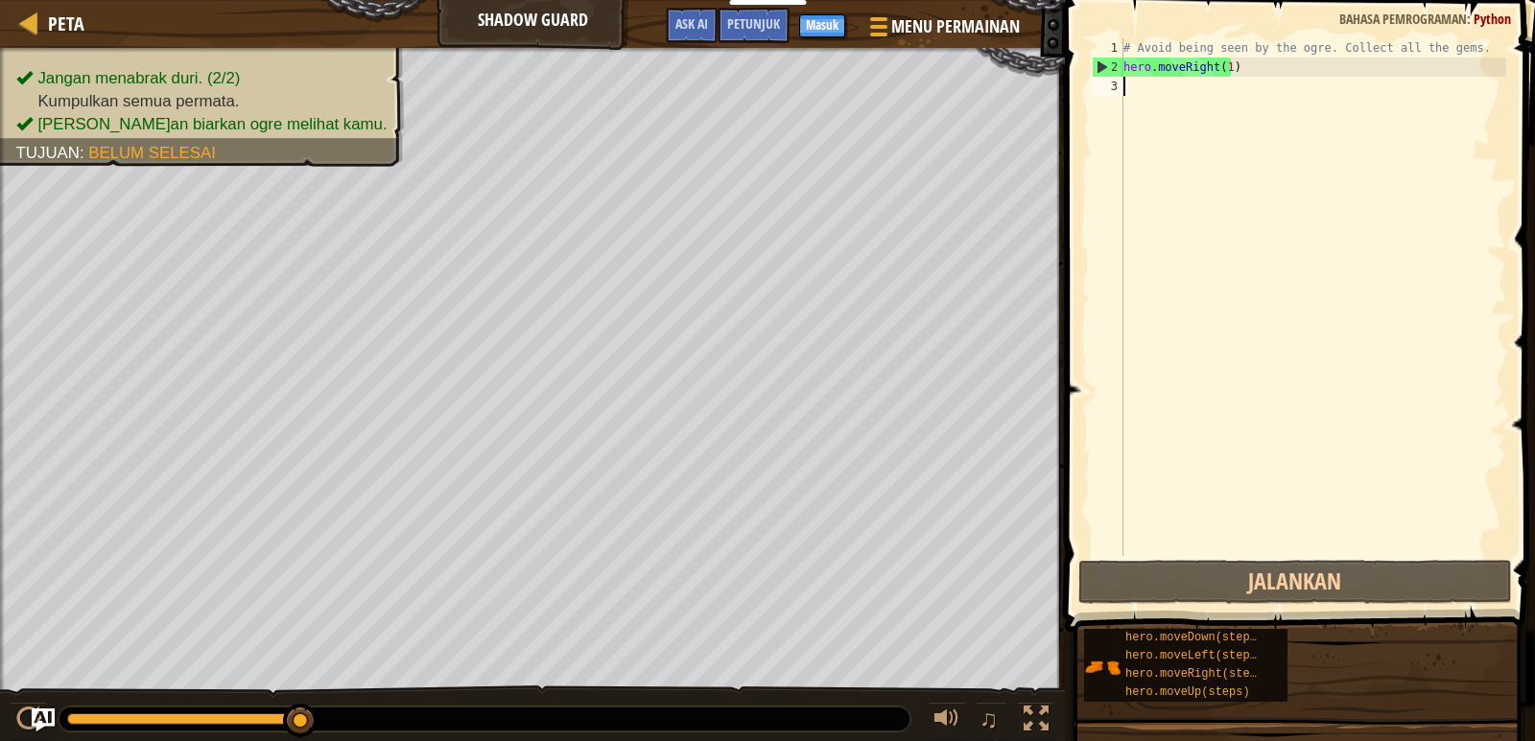
click at [1132, 81] on div "# Avoid being seen by the ogre. Collect all the gems. hero . moveRight ( 1 )" at bounding box center [1312, 316] width 387 height 556
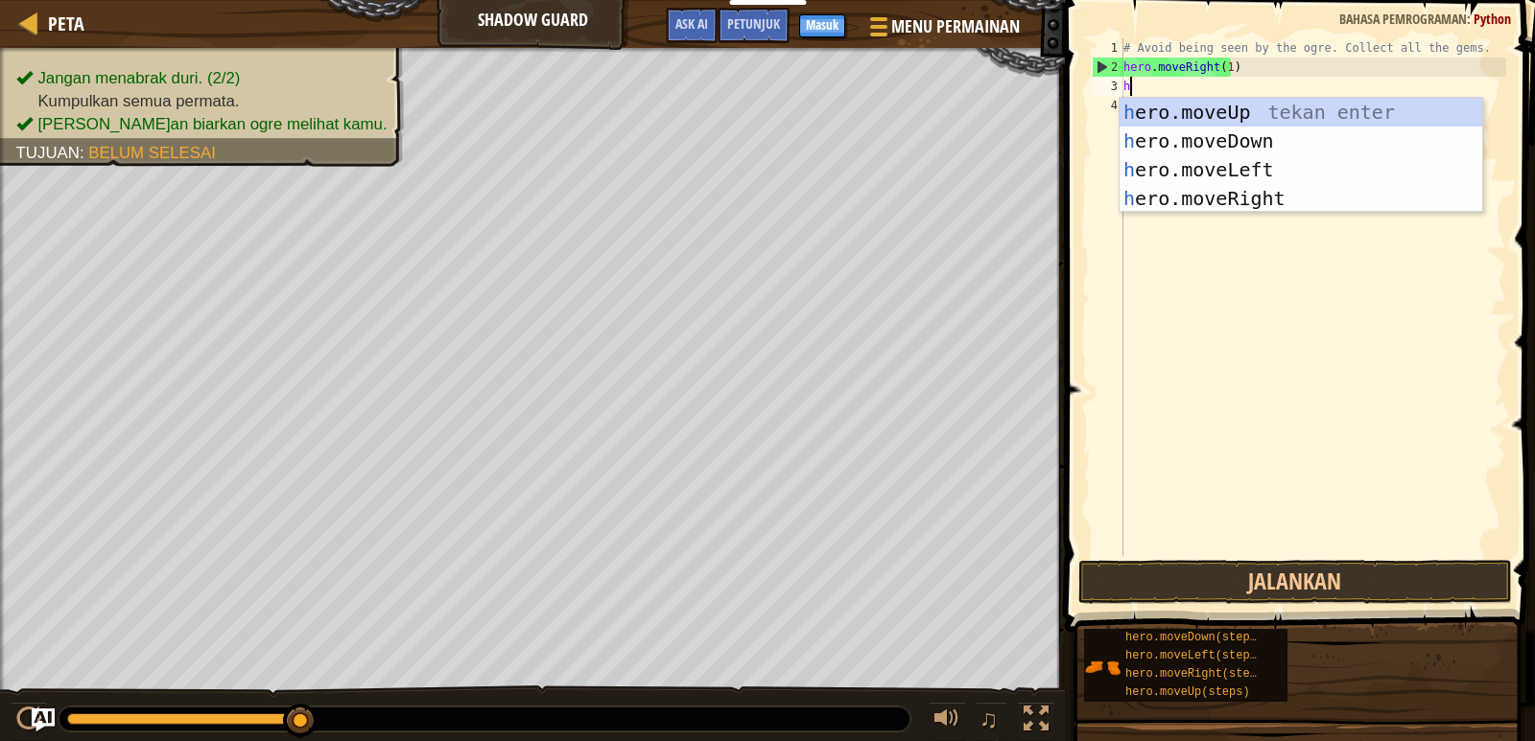
type textarea "he"
click at [1222, 192] on div "he ro.moveUp tekan enter he ro.moveDown tekan enter he ro.moveLeft tekan enter …" at bounding box center [1300, 184] width 363 height 173
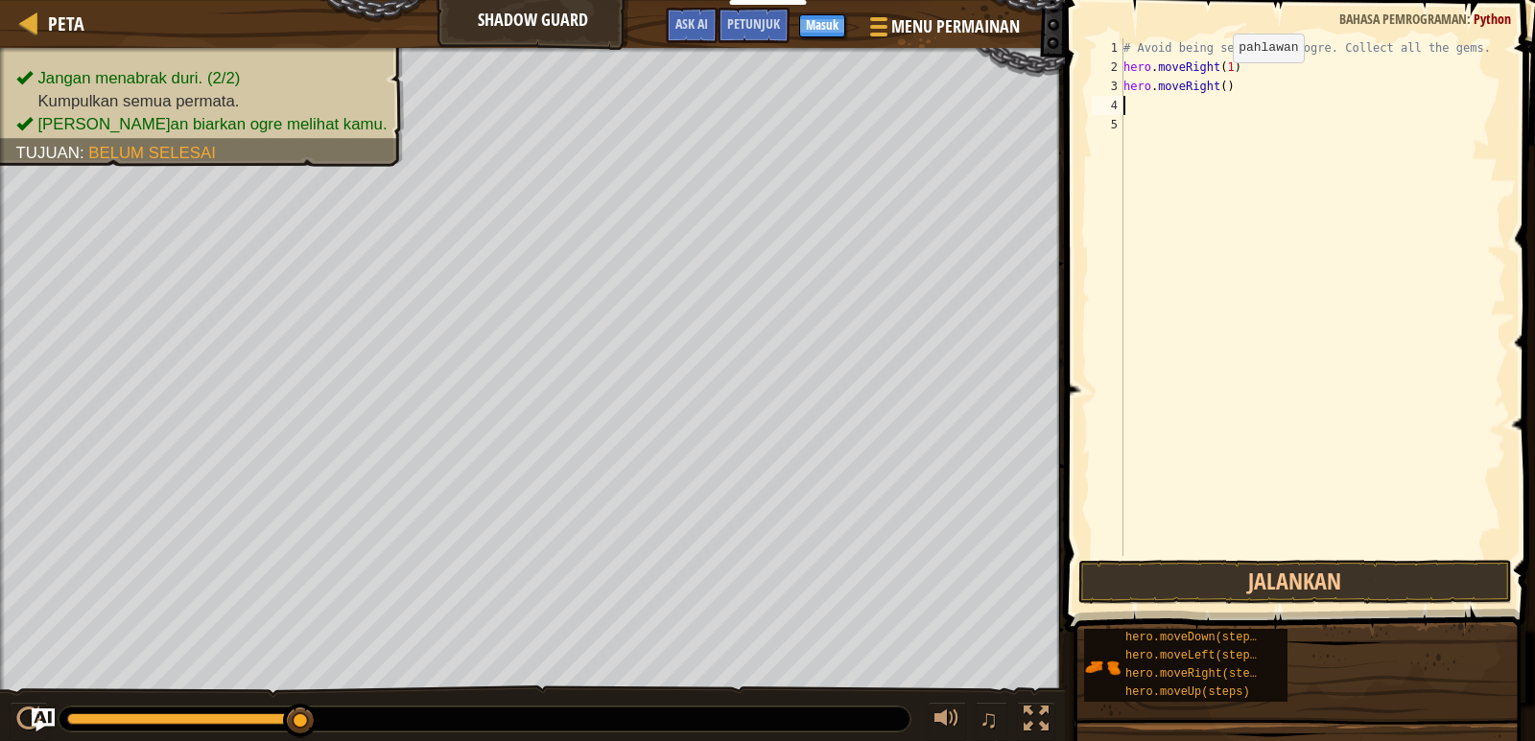
click at [1216, 82] on div "# Avoid being seen by the ogre. Collect all the gems. hero . moveRight ( 1 ) he…" at bounding box center [1312, 316] width 387 height 556
click at [1243, 564] on button "Jalankan" at bounding box center [1295, 582] width 434 height 44
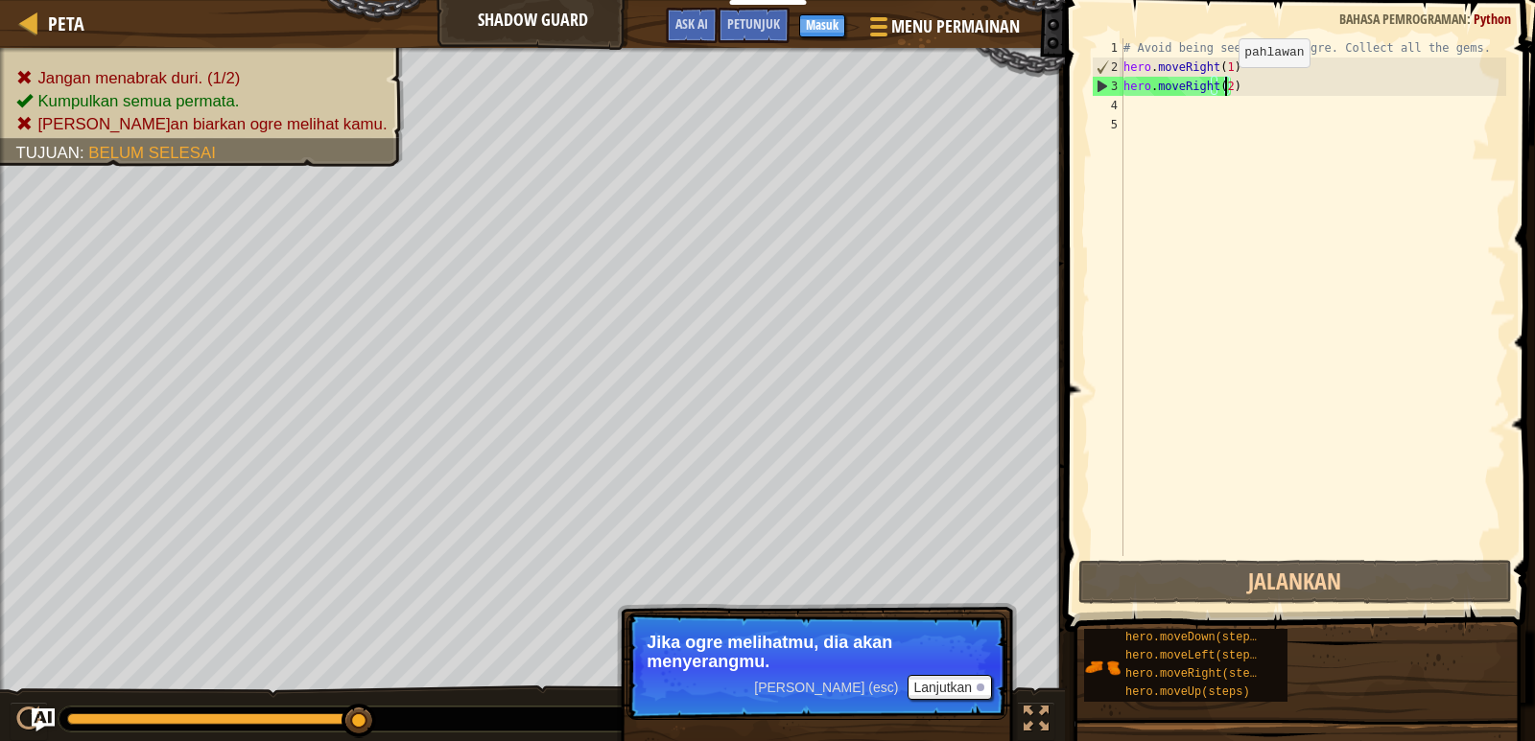
click at [1222, 86] on div "# Avoid being seen by the ogre. Collect all the gems. hero . moveRight ( 1 ) he…" at bounding box center [1312, 316] width 387 height 556
type textarea "hero.moveRight()"
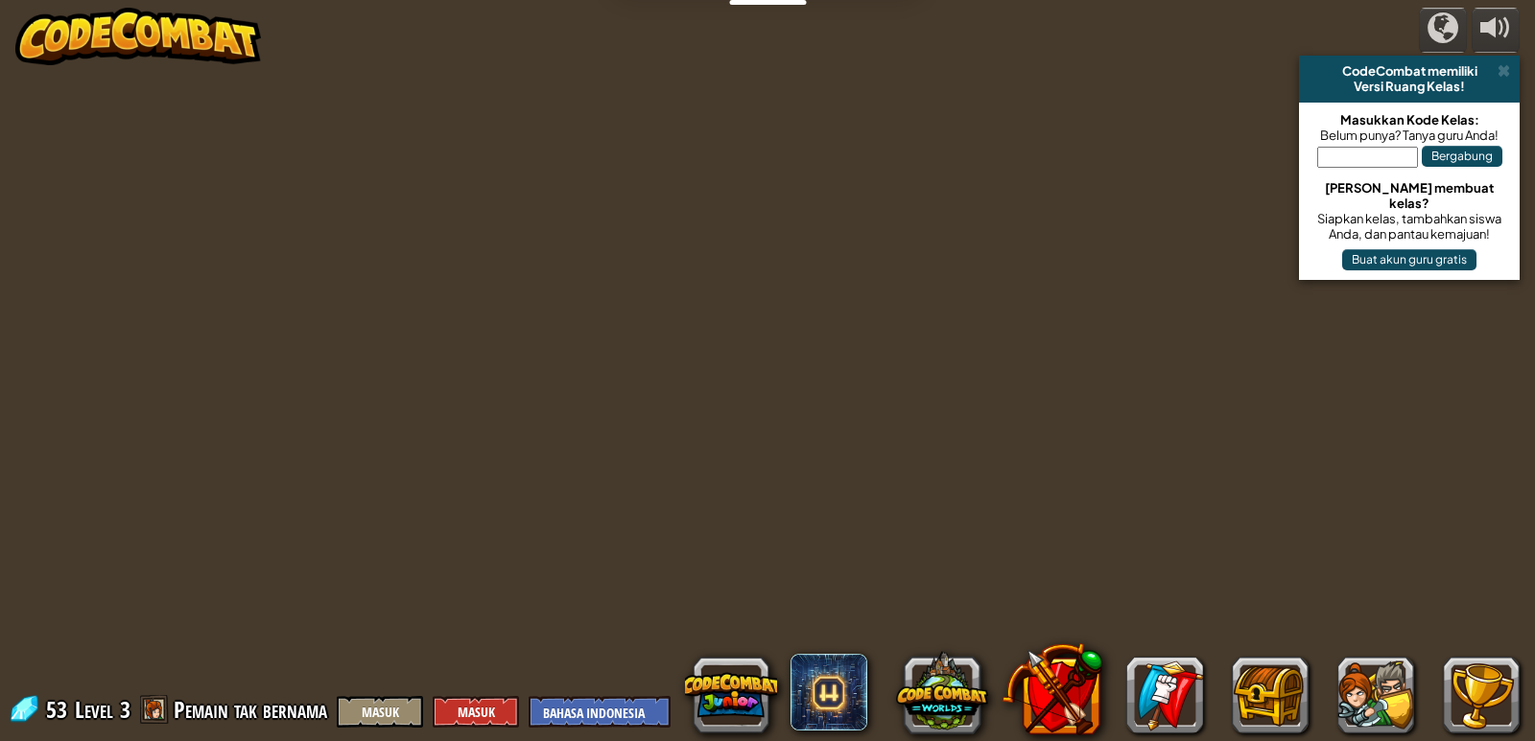
select select "id"
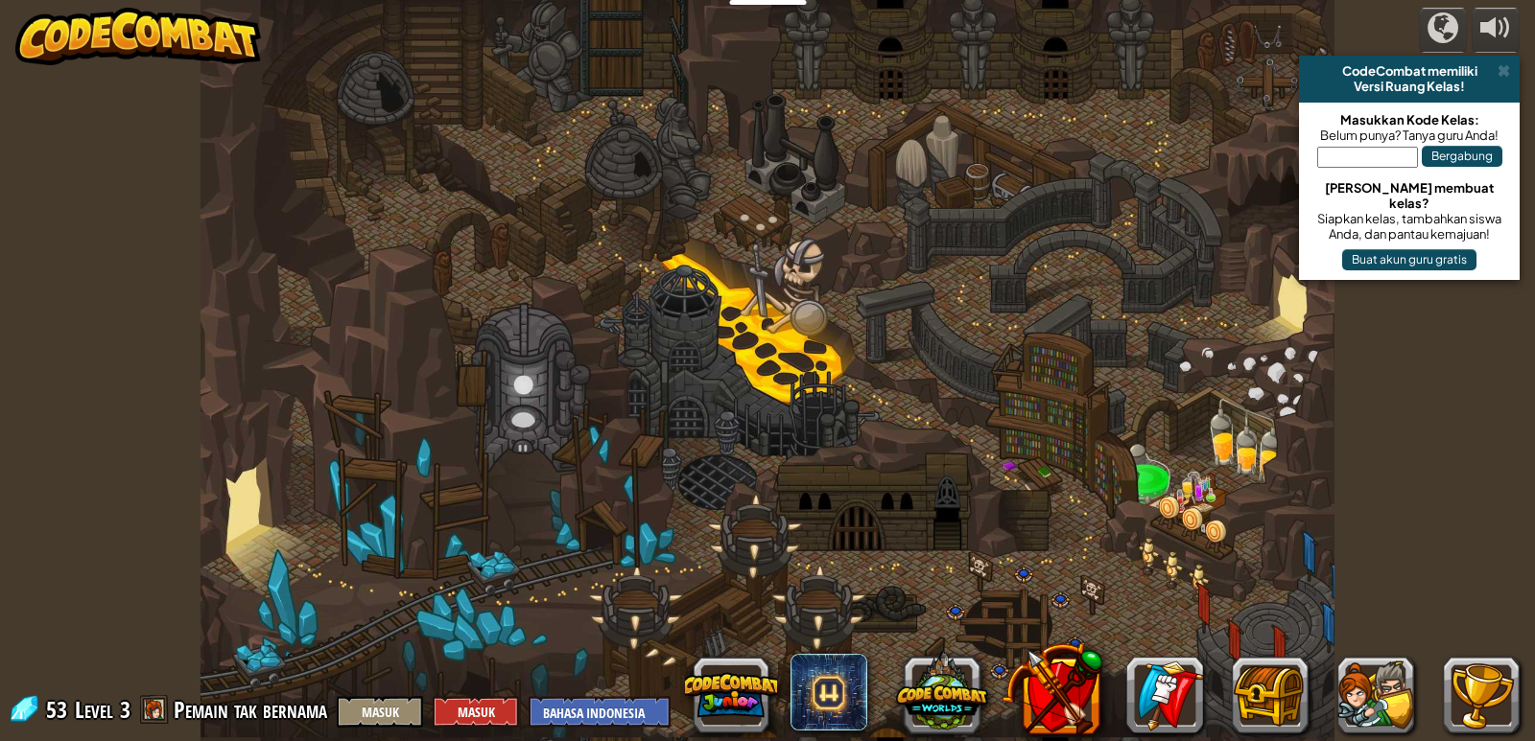
select select "id"
